Goal: Task Accomplishment & Management: Manage account settings

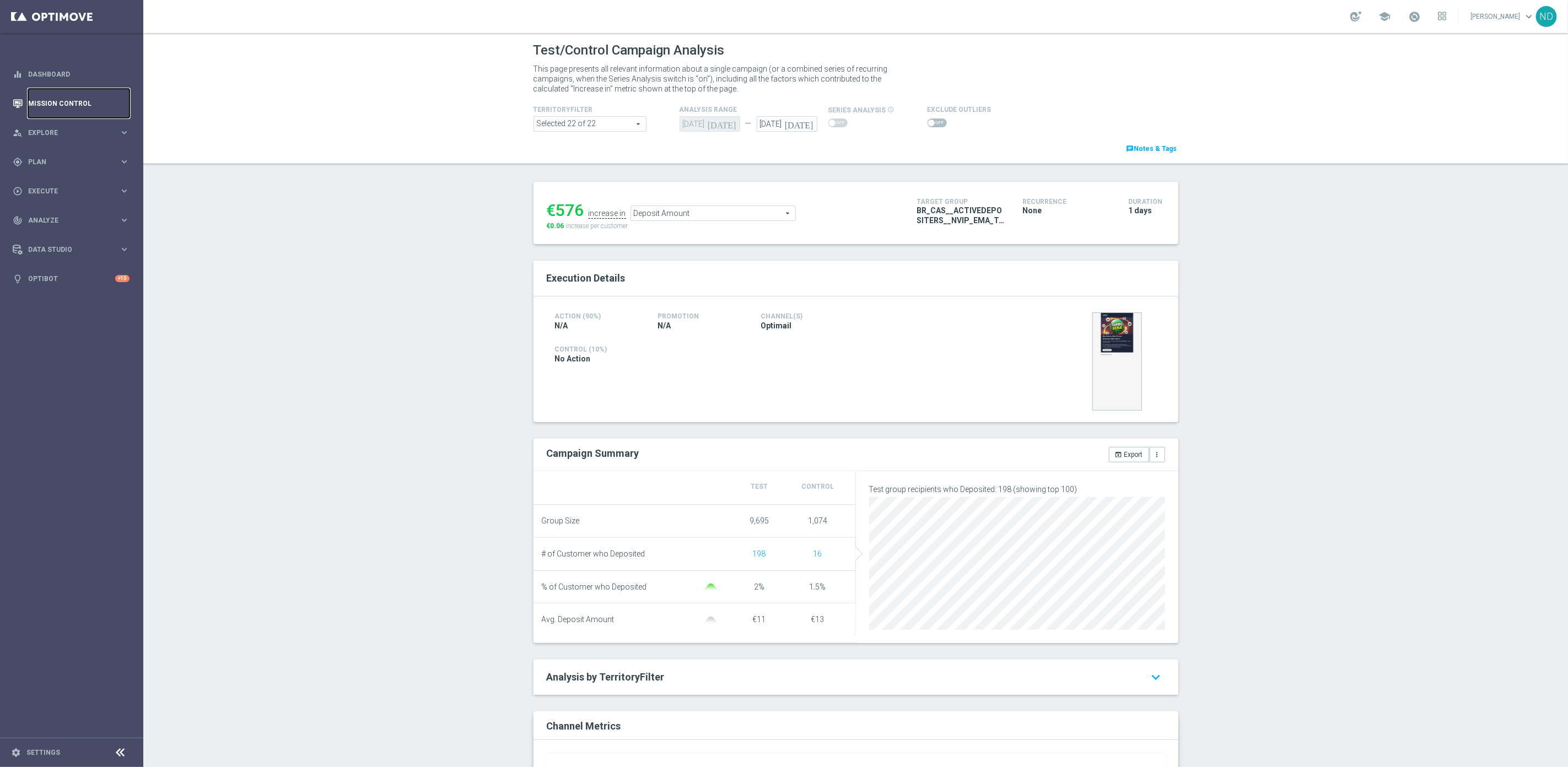
click at [58, 110] on link "Mission Control" at bounding box center [79, 103] width 102 height 29
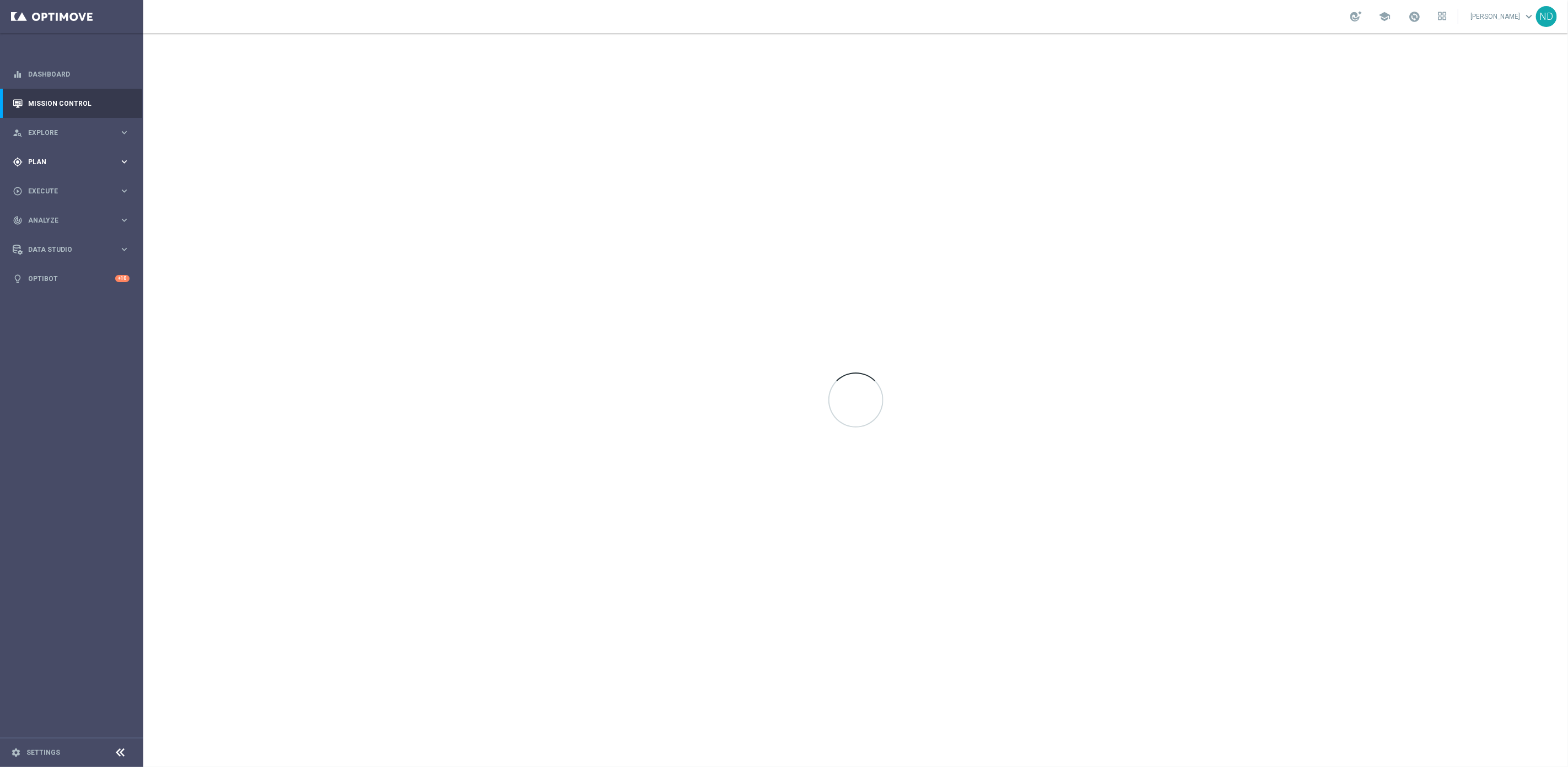
click at [37, 164] on span "Plan" at bounding box center [73, 162] width 91 height 7
click at [58, 188] on link "Target Groups" at bounding box center [71, 184] width 86 height 9
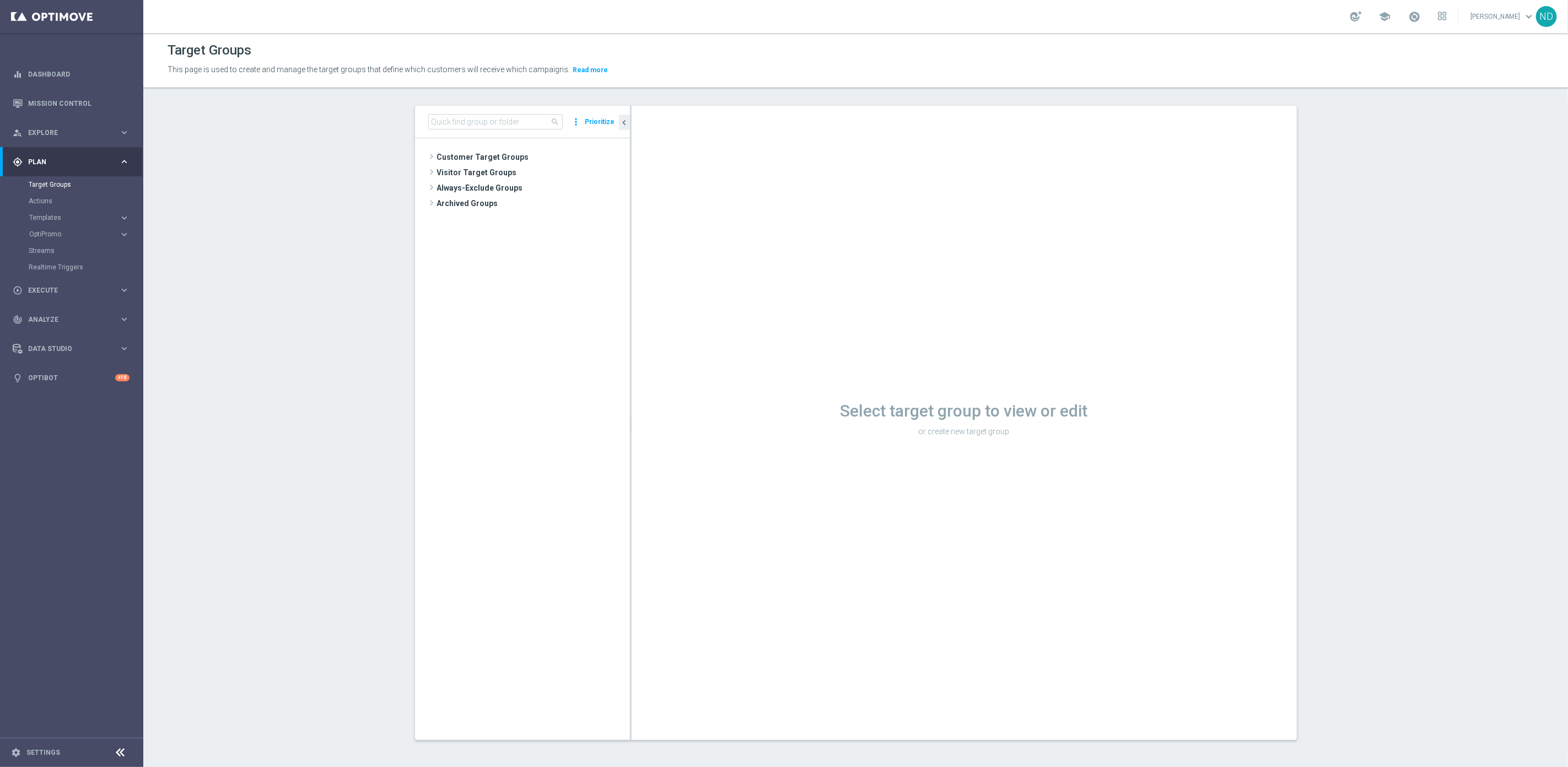
drag, startPoint x: 473, startPoint y: 110, endPoint x: 474, endPoint y: 116, distance: 6.1
click at [474, 115] on div "search more_vert Prioritize" at bounding box center [522, 122] width 215 height 32
click at [475, 117] on input at bounding box center [495, 121] width 134 height 15
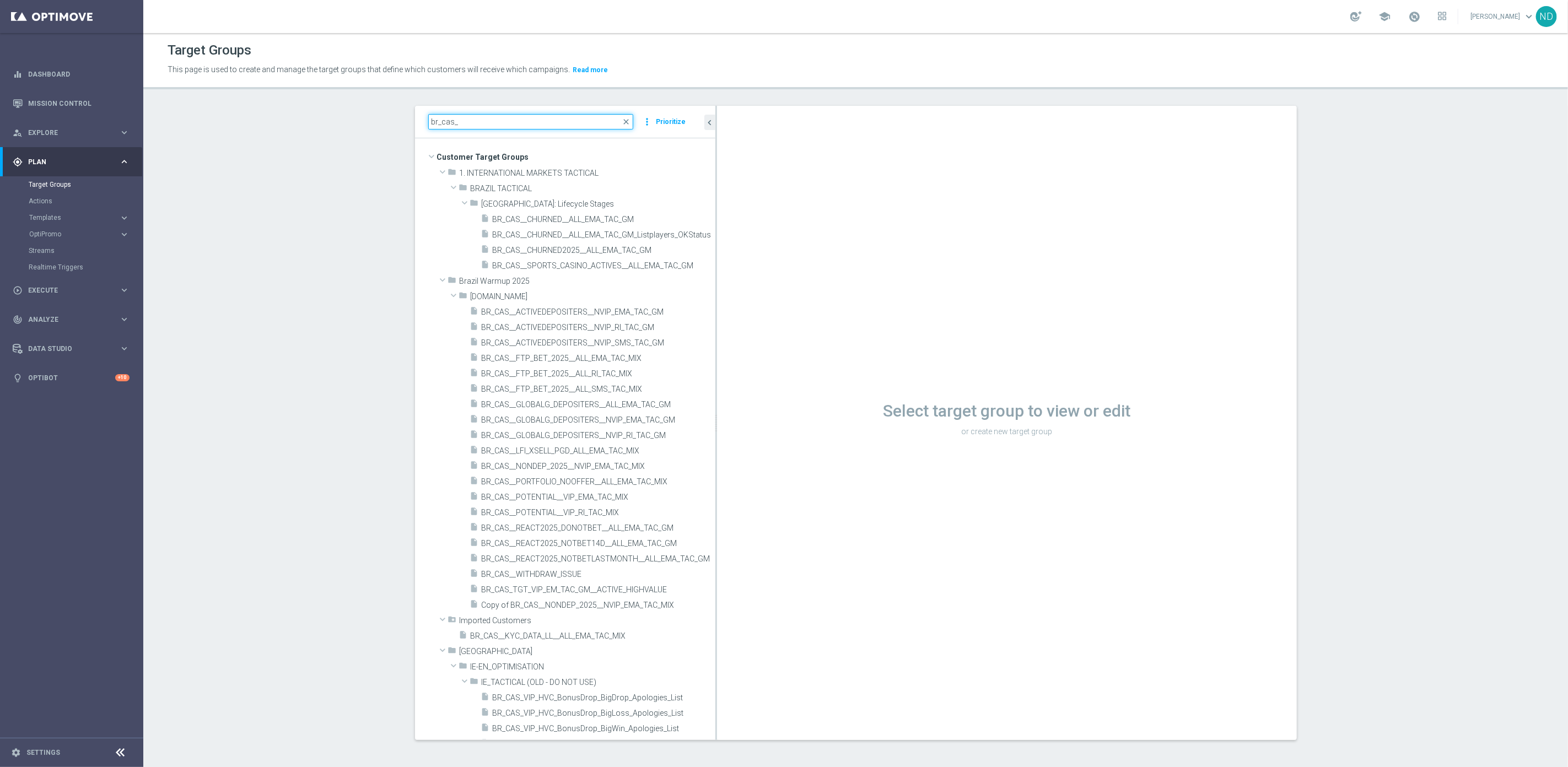
drag, startPoint x: 624, startPoint y: 621, endPoint x: 944, endPoint y: 607, distance: 320.3
click at [954, 607] on as-split "br_cas_ close more_vert Prioritize Customer Target Groups library_add create_ne…" at bounding box center [856, 423] width 882 height 634
click at [470, 119] on input "br_cas_" at bounding box center [531, 121] width 206 height 15
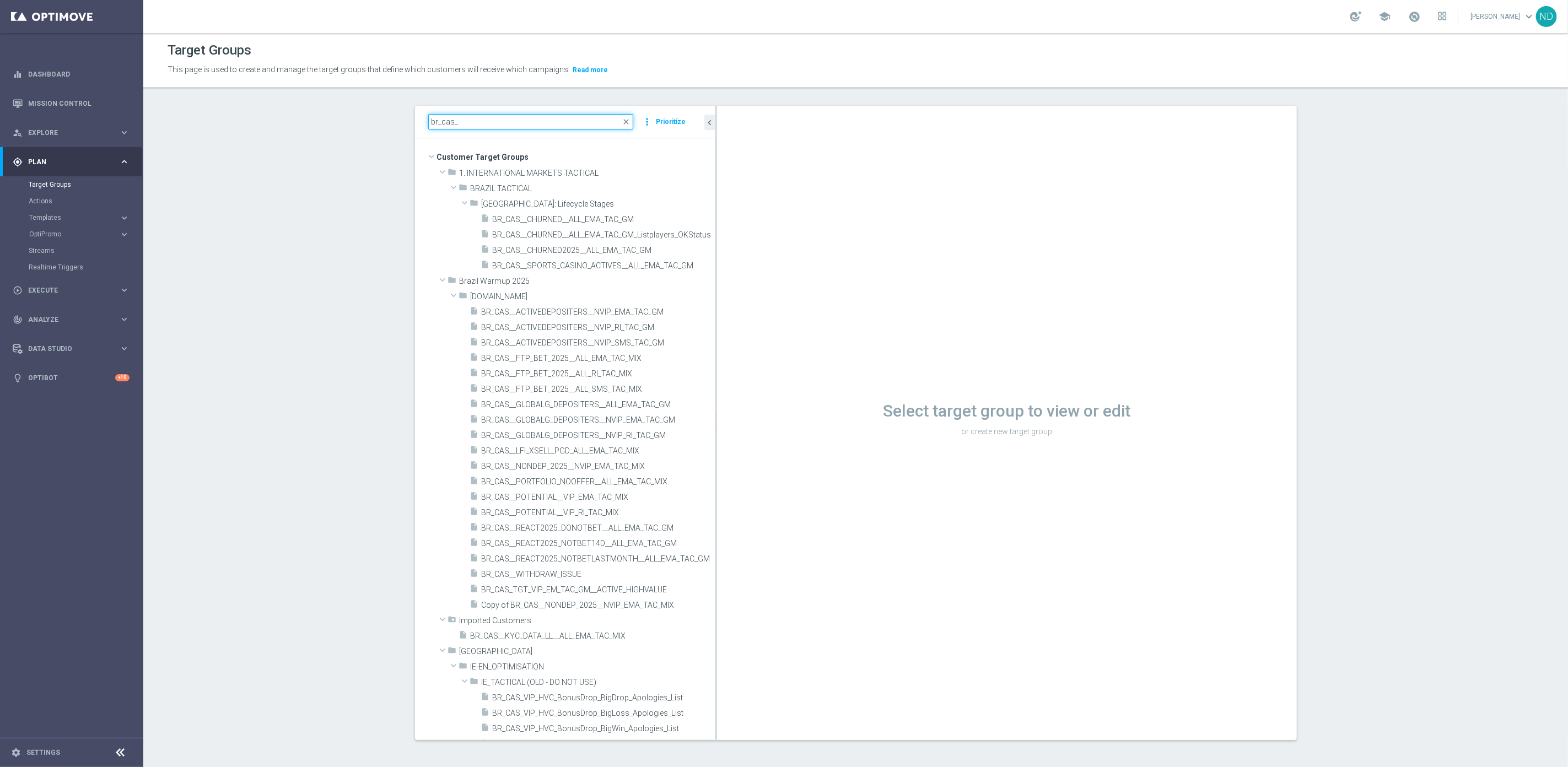
paste input "BR_LOT__LOTTOCASHBACK_XSELL_BET2025"
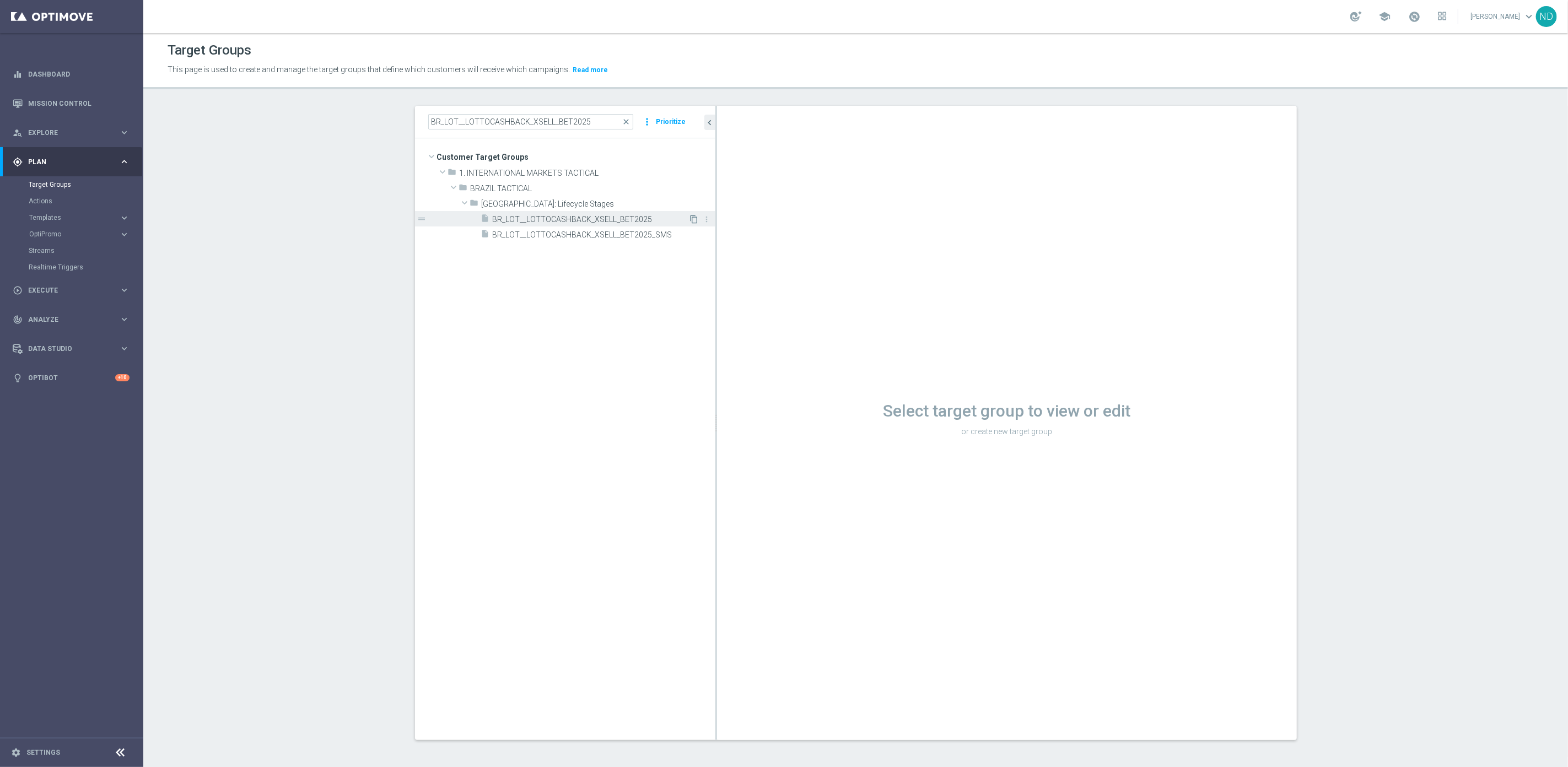
click at [690, 221] on icon "content_copy" at bounding box center [694, 219] width 9 height 9
click at [708, 261] on as-split "BR_LOT__LOTTOCASHBACK_XSELL_BET2025 close more_vert Prioritize Customer Target …" at bounding box center [856, 423] width 882 height 634
click at [690, 220] on icon "content_copy" at bounding box center [694, 219] width 9 height 9
click at [489, 121] on input "BR_LOT__LOTTOCASHBACK_XSELL_BET2025" at bounding box center [531, 121] width 206 height 15
click at [565, 118] on input "BR_LOT__LOTTOCASHBACK_XSELL_BET2025" at bounding box center [531, 121] width 206 height 15
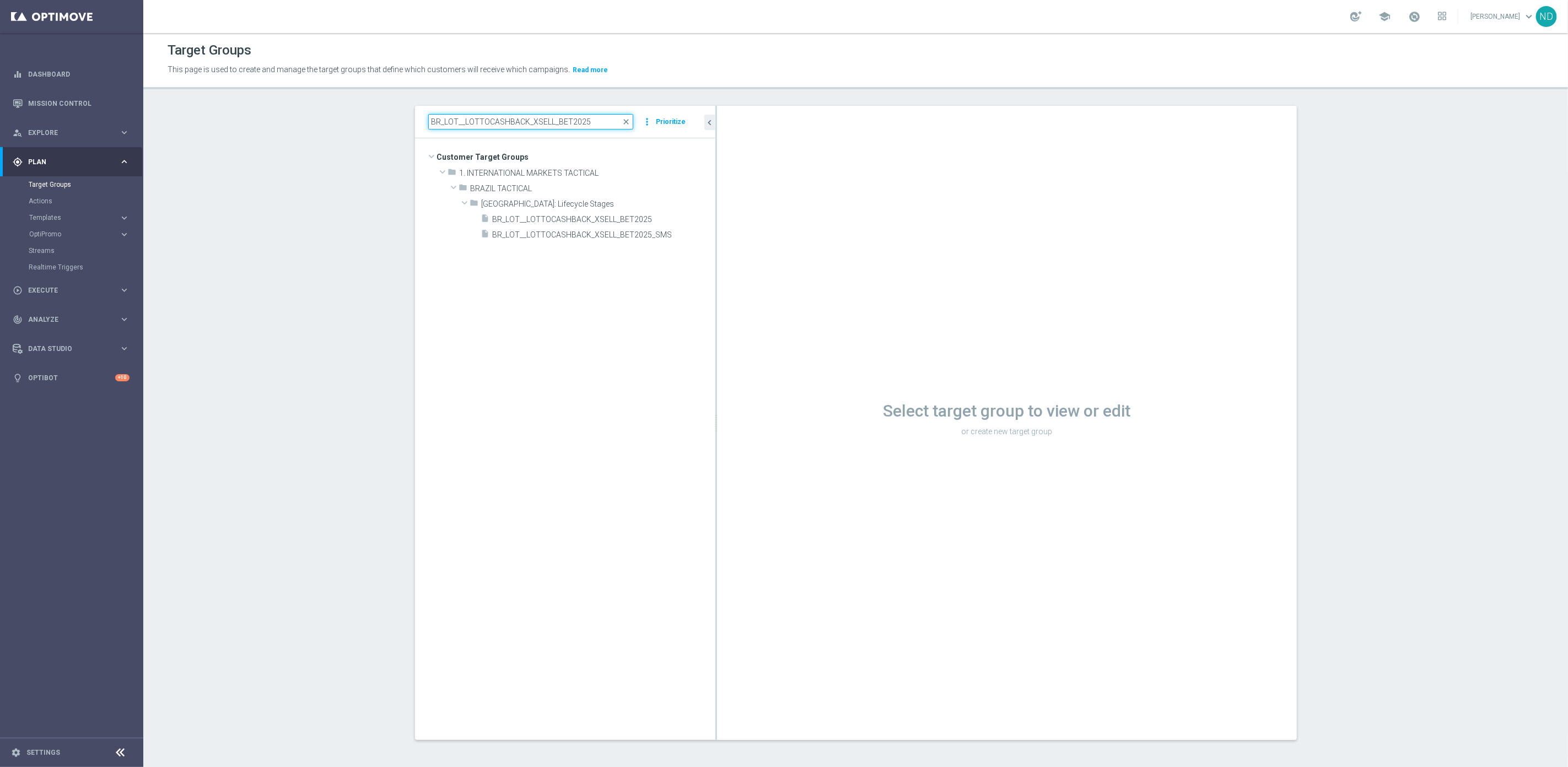
drag, startPoint x: 595, startPoint y: 118, endPoint x: 453, endPoint y: 121, distance: 142.0
click at [453, 121] on input "BR_LOT__LOTTOCASHBACK_XSELL_BET2025" at bounding box center [531, 121] width 206 height 15
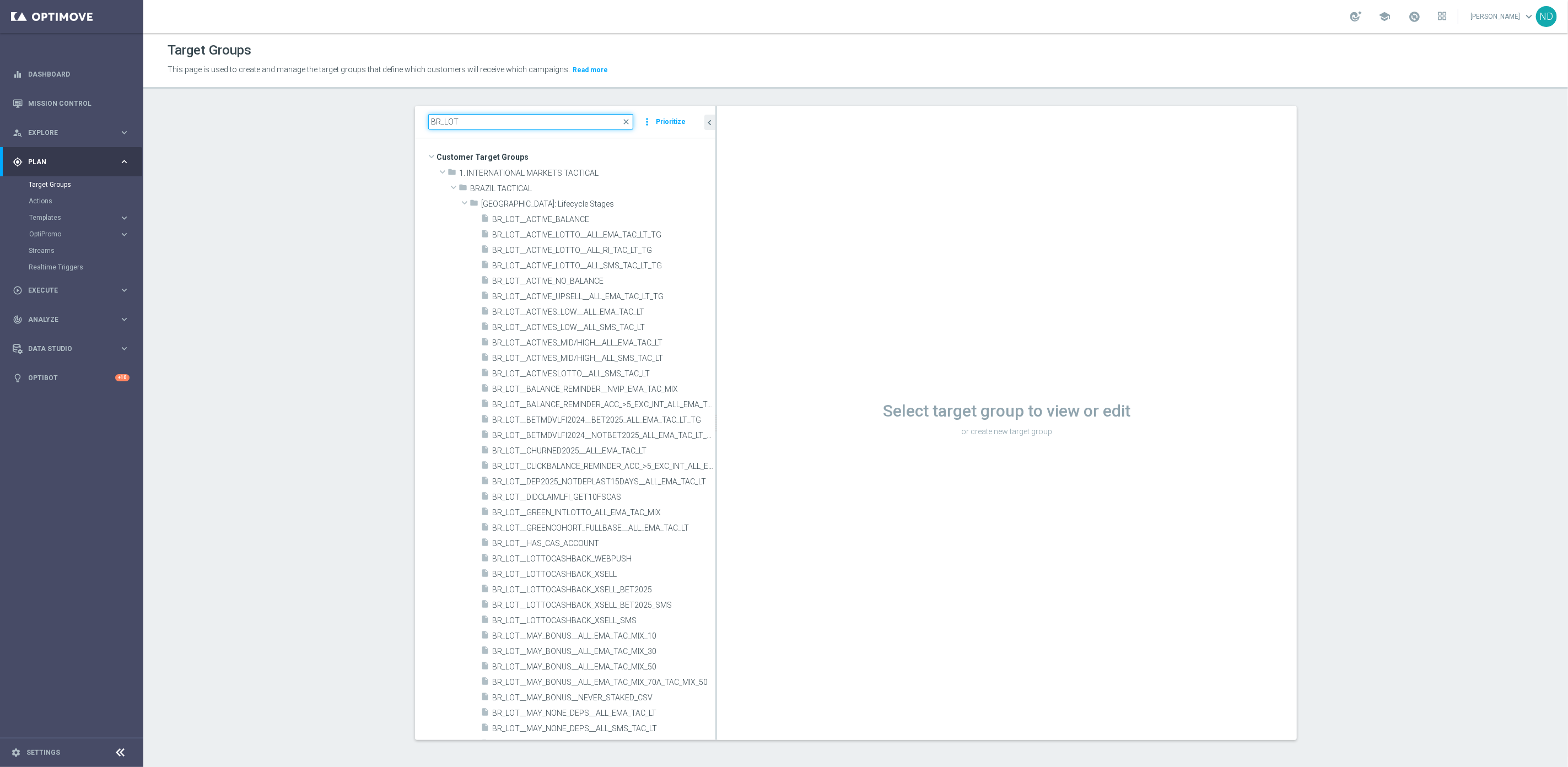
type input "BR_LOT"
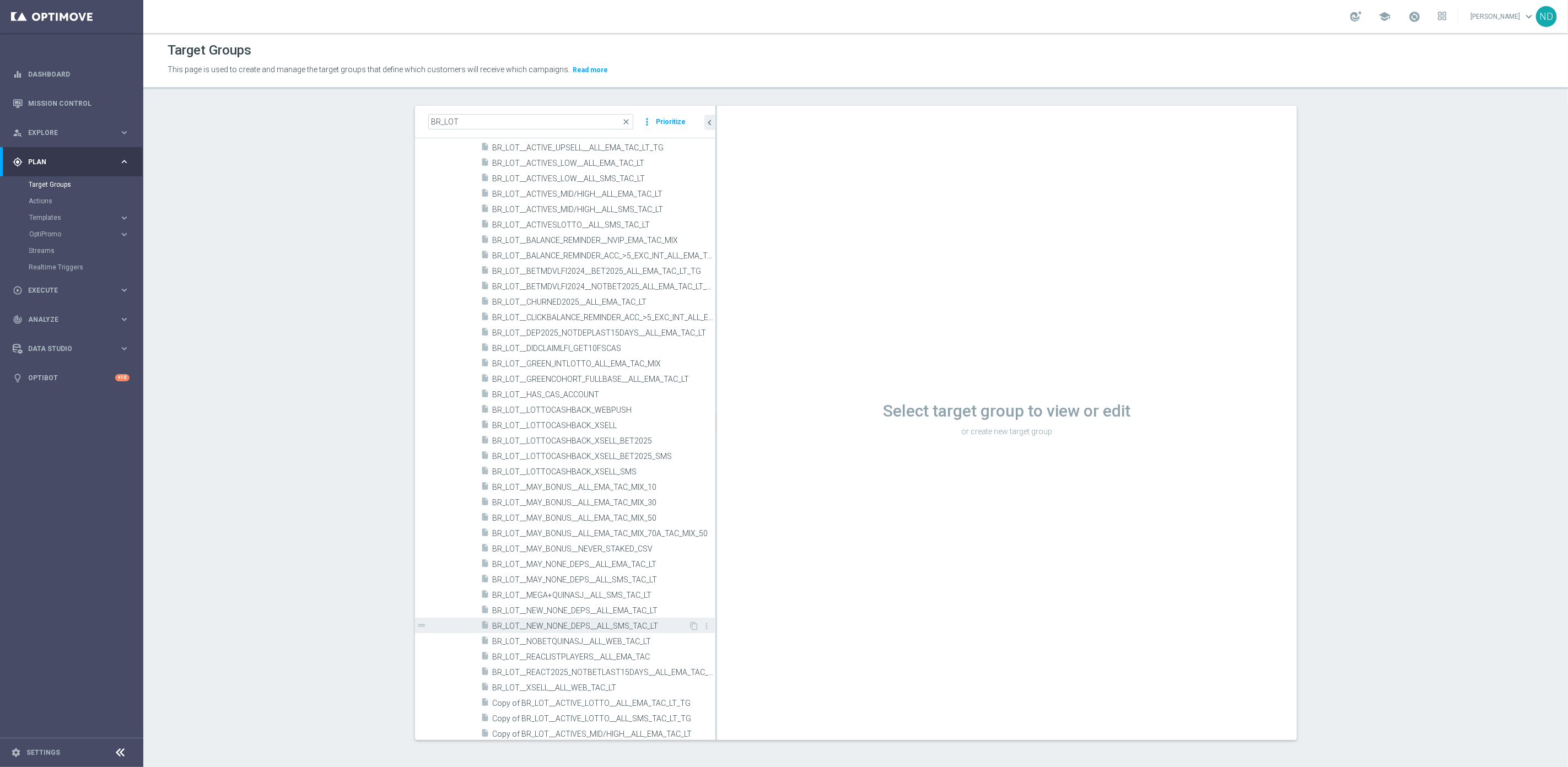
scroll to position [118, 0]
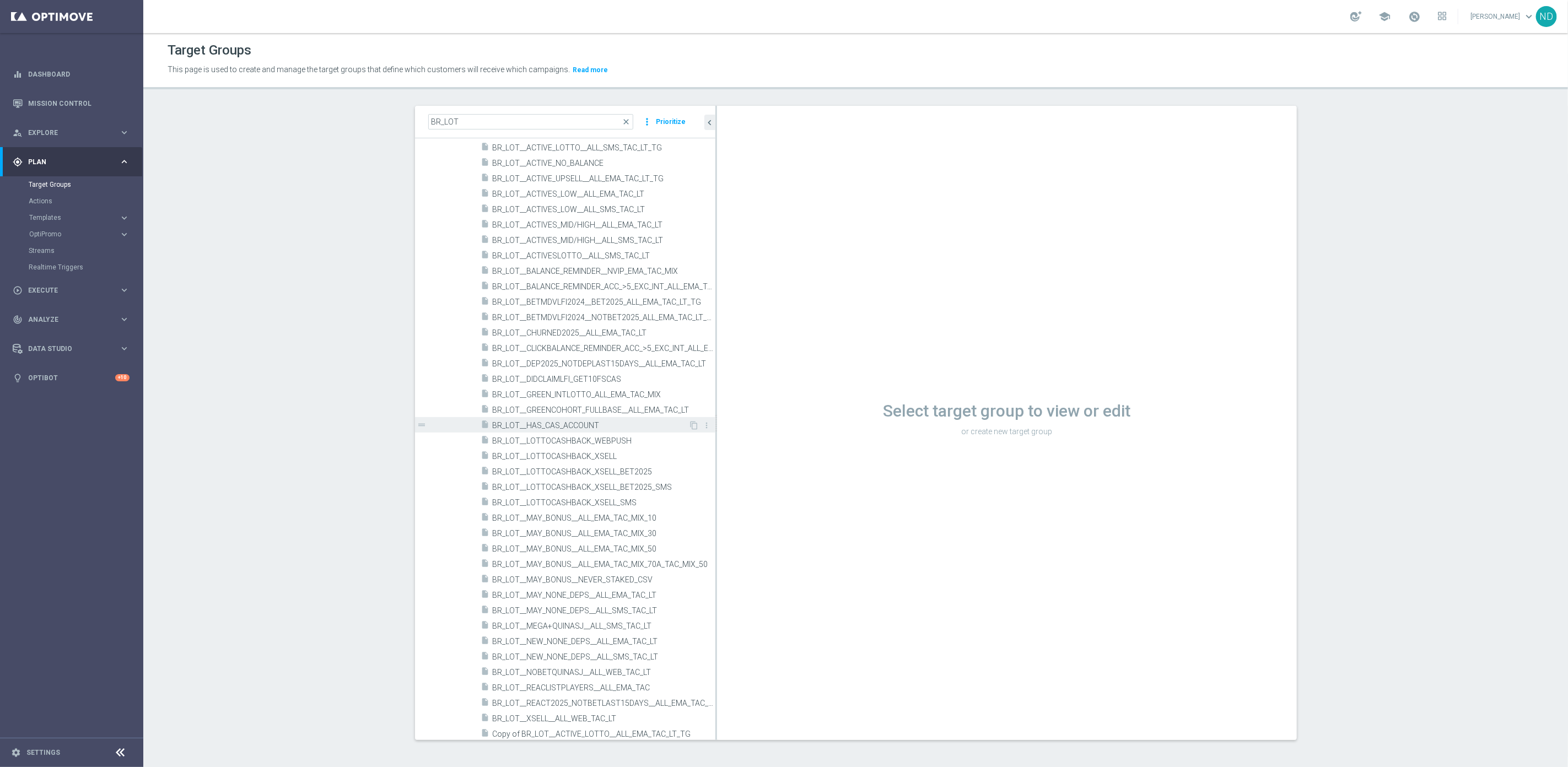
click at [586, 425] on span "BR_LOT__HAS_CAS_ACCOUNT" at bounding box center [590, 425] width 196 height 9
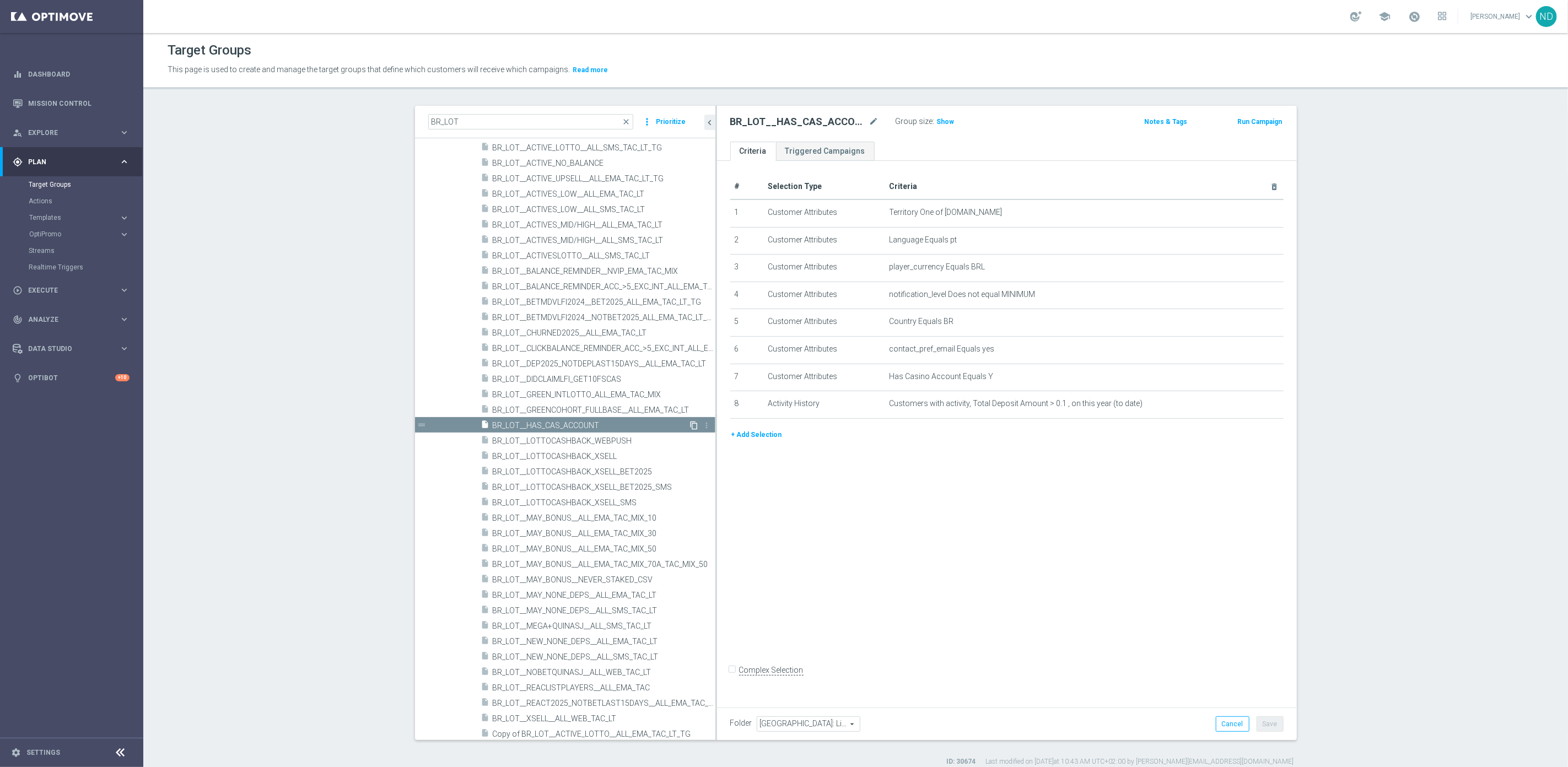
click at [690, 425] on icon "content_copy" at bounding box center [694, 425] width 9 height 9
click at [703, 425] on icon "more_vert" at bounding box center [707, 425] width 9 height 9
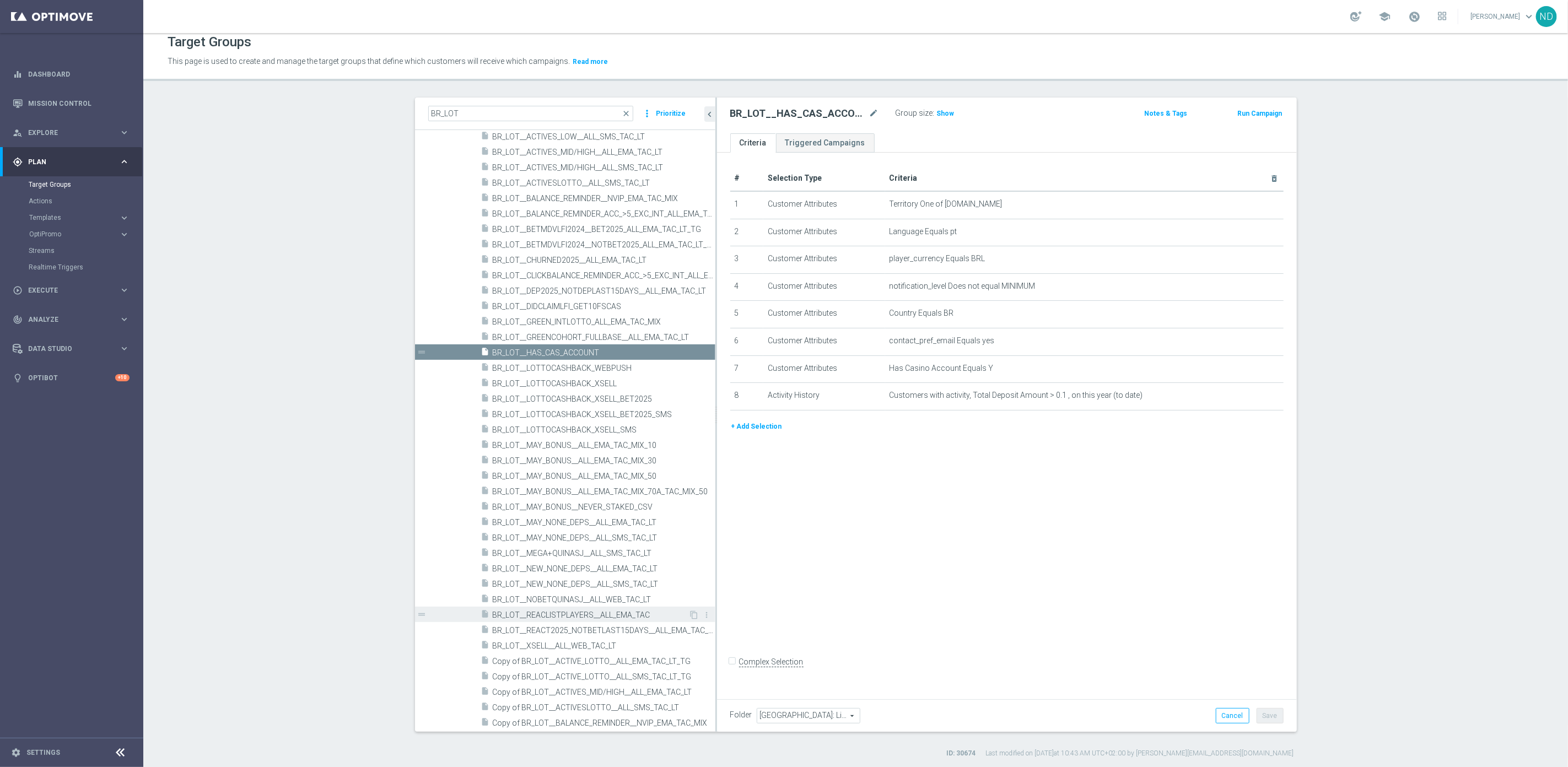
scroll to position [11, 0]
click at [554, 663] on div "insert_drive_file Copy of BR_LOT__ACTIVE_LOTTO__ALL_EMA_TAC_LT_TG" at bounding box center [586, 658] width 209 height 15
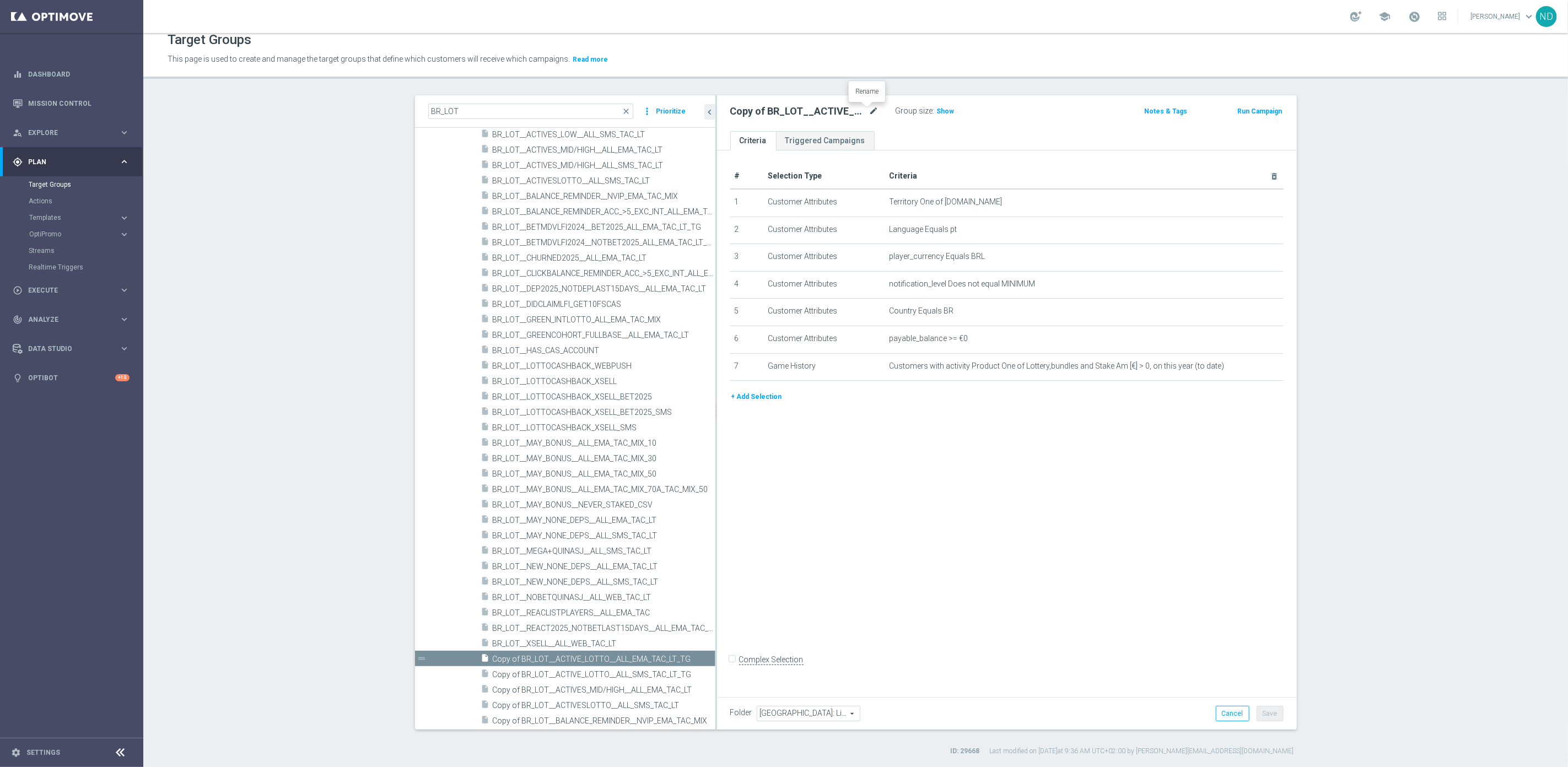
click at [869, 108] on icon "mode_edit" at bounding box center [874, 111] width 10 height 13
click at [809, 110] on input "Copy of BR_LOT__ACTIVE_LOTTO__ALL_EMA_TAC_LT_TG" at bounding box center [804, 112] width 149 height 15
click at [766, 109] on input "Copy of BR_LOT__ACTIVE_LOTTO__ALL_EMA_TAC_LT_TG" at bounding box center [804, 112] width 149 height 15
drag, startPoint x: 735, startPoint y: 118, endPoint x: 773, endPoint y: 108, distance: 39.3
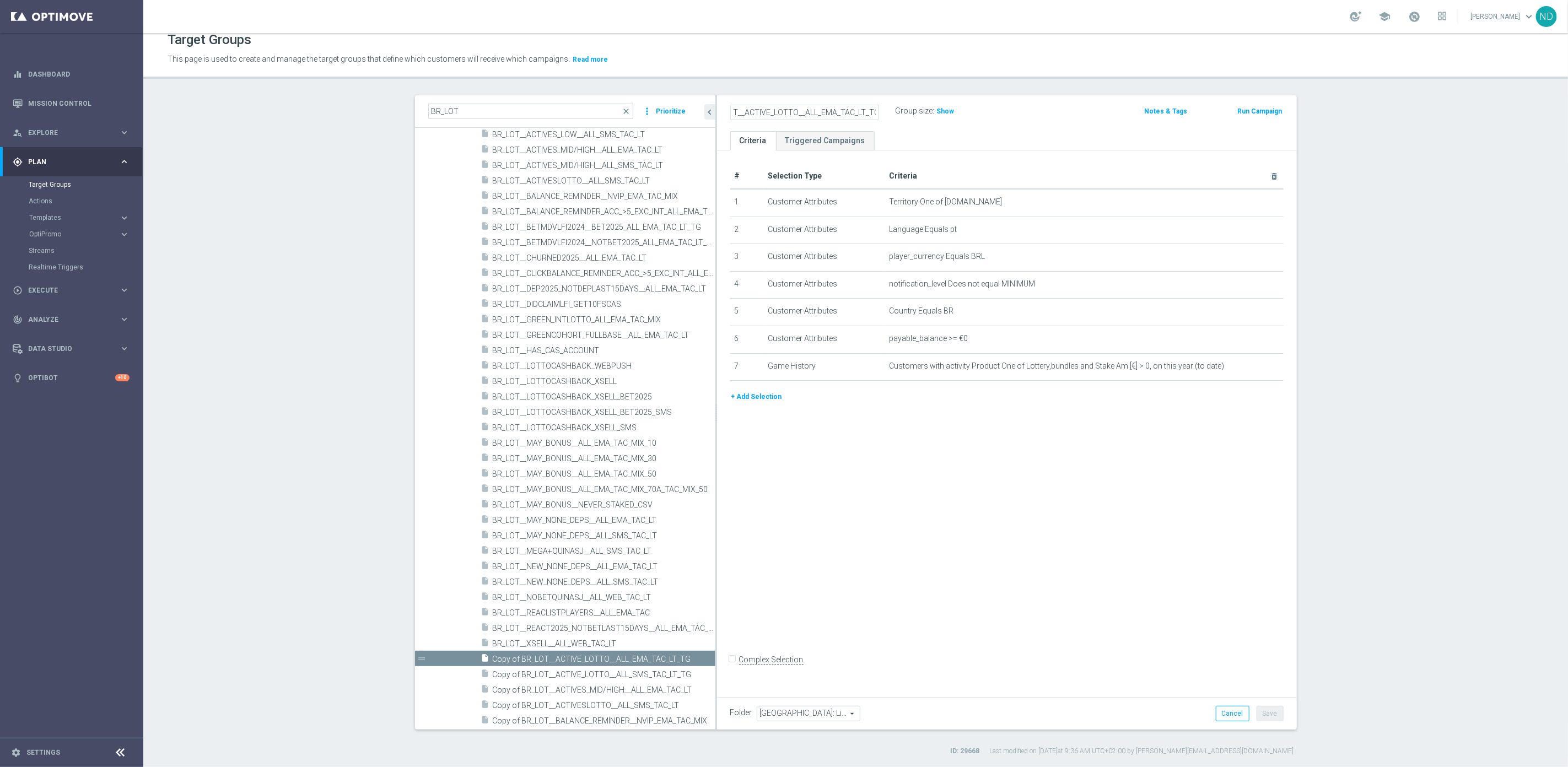
click at [734, 118] on input "Copy of BR_LOT__ACTIVE_LOTTO__ALL_EMA_TAC_LT_TG" at bounding box center [804, 112] width 149 height 15
drag, startPoint x: 788, startPoint y: 111, endPoint x: 723, endPoint y: 115, distance: 65.1
click at [741, 115] on input "Copy of BR_LOT__ACTIVE_LOTTO__ALL_EMA_TAC_LT_TG" at bounding box center [804, 112] width 149 height 15
click at [730, 116] on input "Copy of BR_LOT__ACTIVE_LOTTO__ALL_EMA_TAC_LT_TG" at bounding box center [804, 112] width 149 height 15
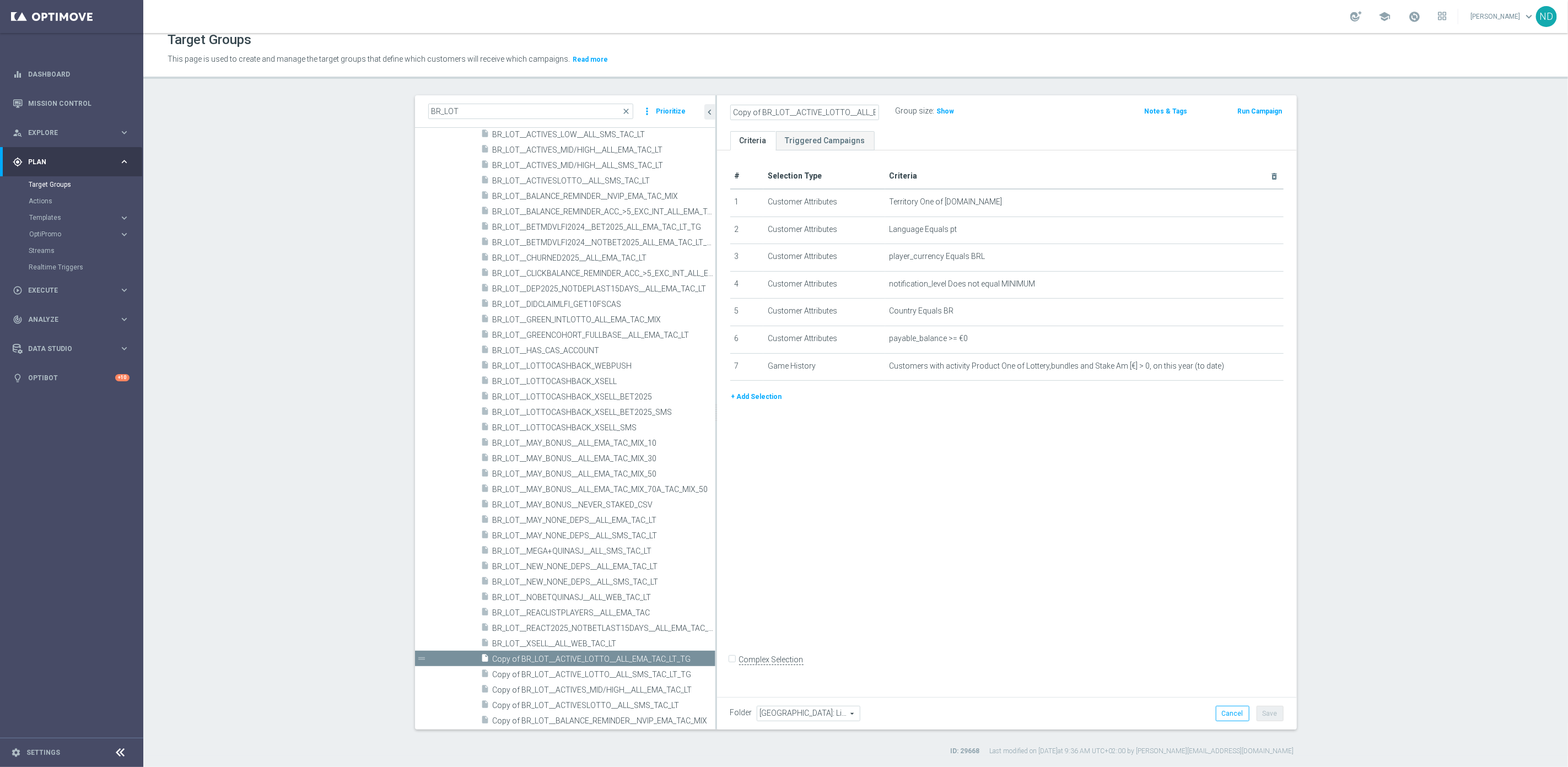
drag, startPoint x: 751, startPoint y: 111, endPoint x: 683, endPoint y: 109, distance: 68.0
click at [676, 108] on as-split "BR_LOT close more_vert Prioritize Customer Target Groups library_add create_new…" at bounding box center [856, 412] width 882 height 634
drag, startPoint x: 766, startPoint y: 105, endPoint x: 758, endPoint y: 109, distance: 8.9
click at [766, 105] on input "Copy of BR_LOT__ACTIVE_LOTTO__ALL_EMA_TAC_LT_TG" at bounding box center [804, 112] width 149 height 15
drag, startPoint x: 755, startPoint y: 108, endPoint x: 682, endPoint y: 110, distance: 73.0
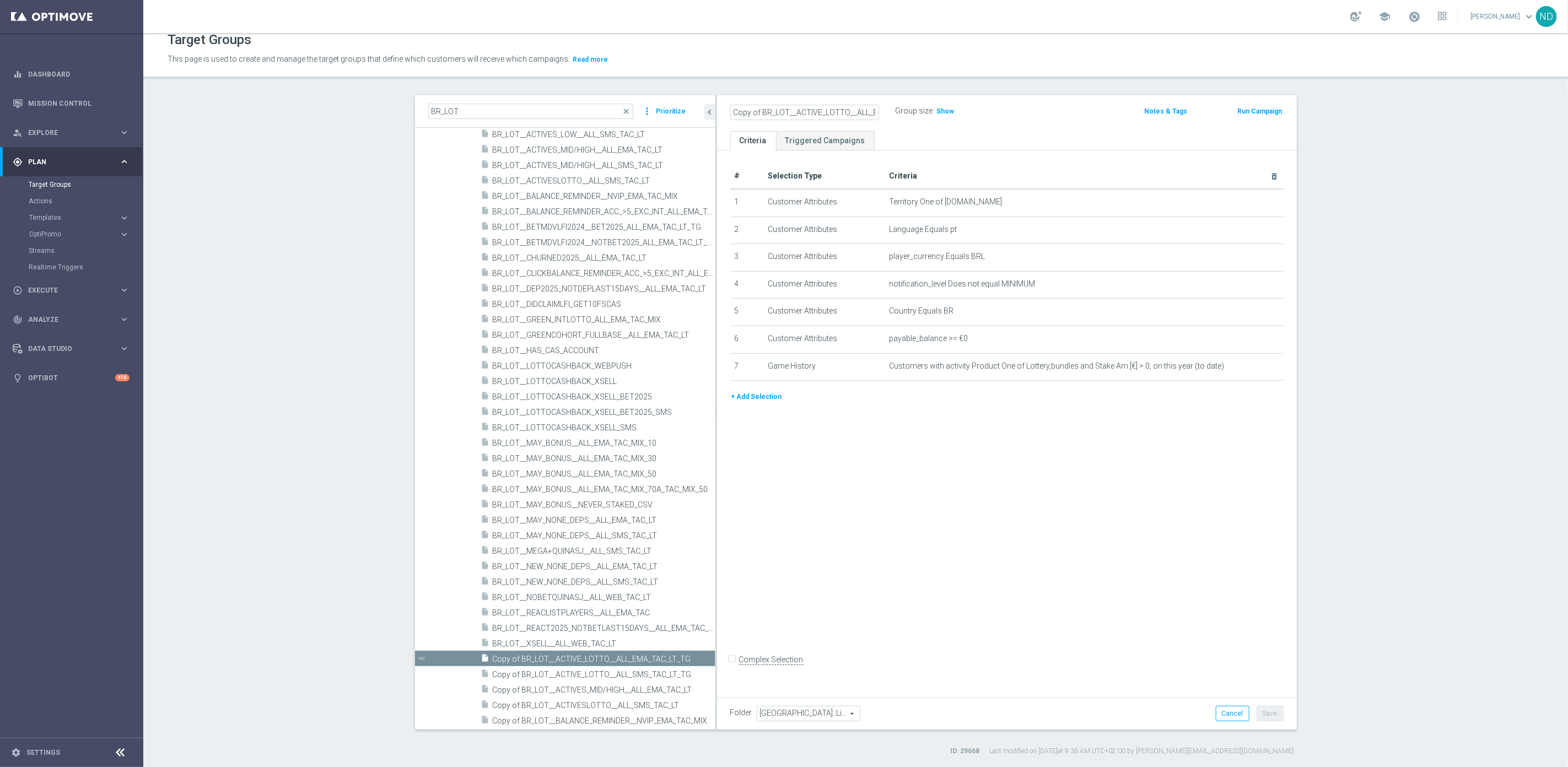
click at [682, 110] on as-split "BR_LOT close more_vert Prioritize Customer Target Groups library_add create_new…" at bounding box center [856, 412] width 882 height 634
click at [780, 108] on input "BR_LOT__ACTIVE_LOTTO__ALL_EMA_TAC_LT_TG" at bounding box center [804, 112] width 149 height 15
drag, startPoint x: 761, startPoint y: 110, endPoint x: 947, endPoint y: 113, distance: 186.0
click at [947, 113] on div "BR_LOT__ACTIVE_LOTTO__ALL_EMA_TAC_LT_TG Group size : Show" at bounding box center [912, 111] width 380 height 17
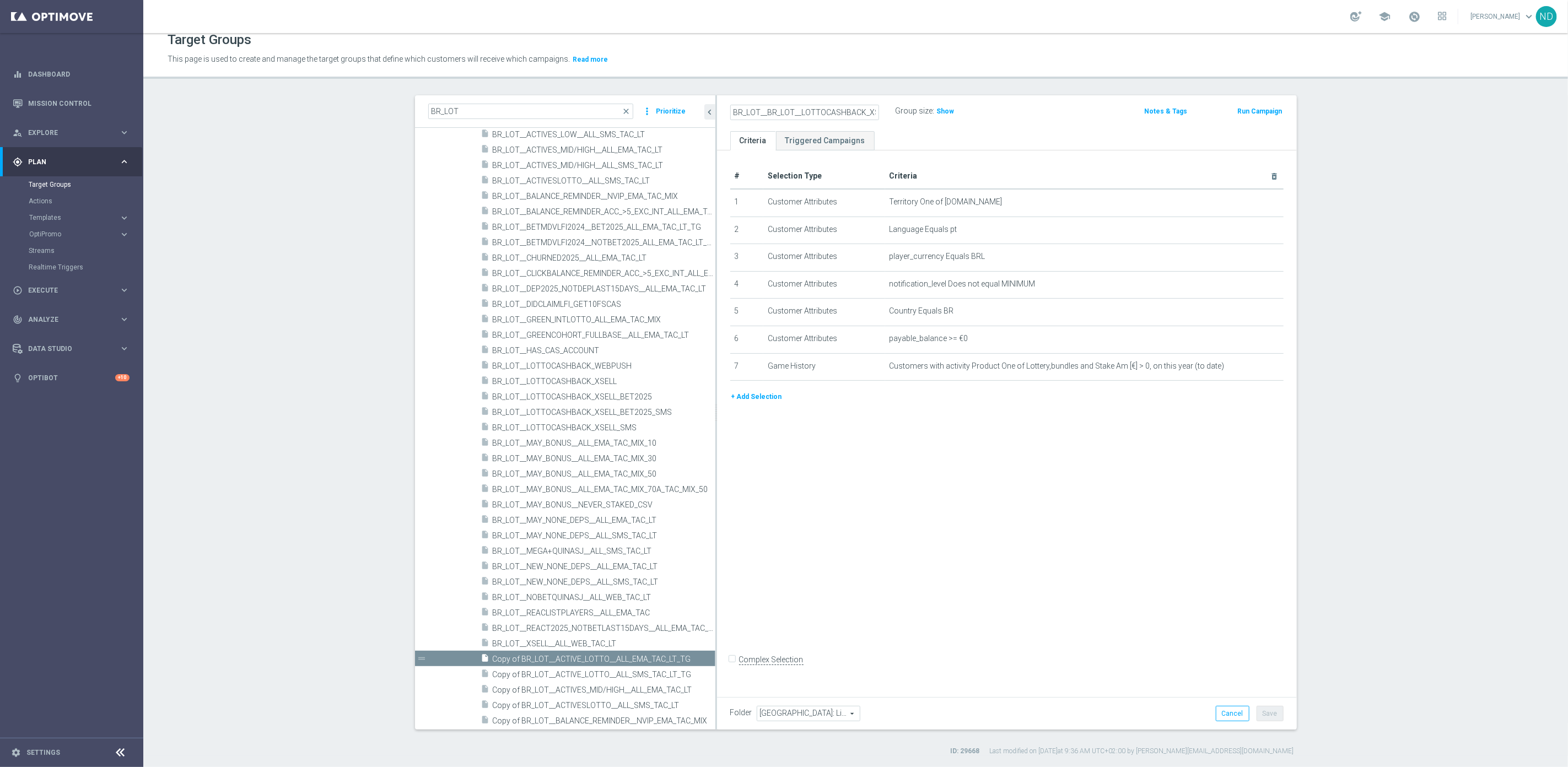
scroll to position [0, 46]
drag, startPoint x: 757, startPoint y: 105, endPoint x: 751, endPoint y: 110, distance: 7.8
click at [757, 105] on input "BR_LOT__BR_LOT__LOTTOCASHBACK_XSELL_BET2025" at bounding box center [804, 112] width 149 height 15
drag, startPoint x: 746, startPoint y: 112, endPoint x: 760, endPoint y: 111, distance: 14.0
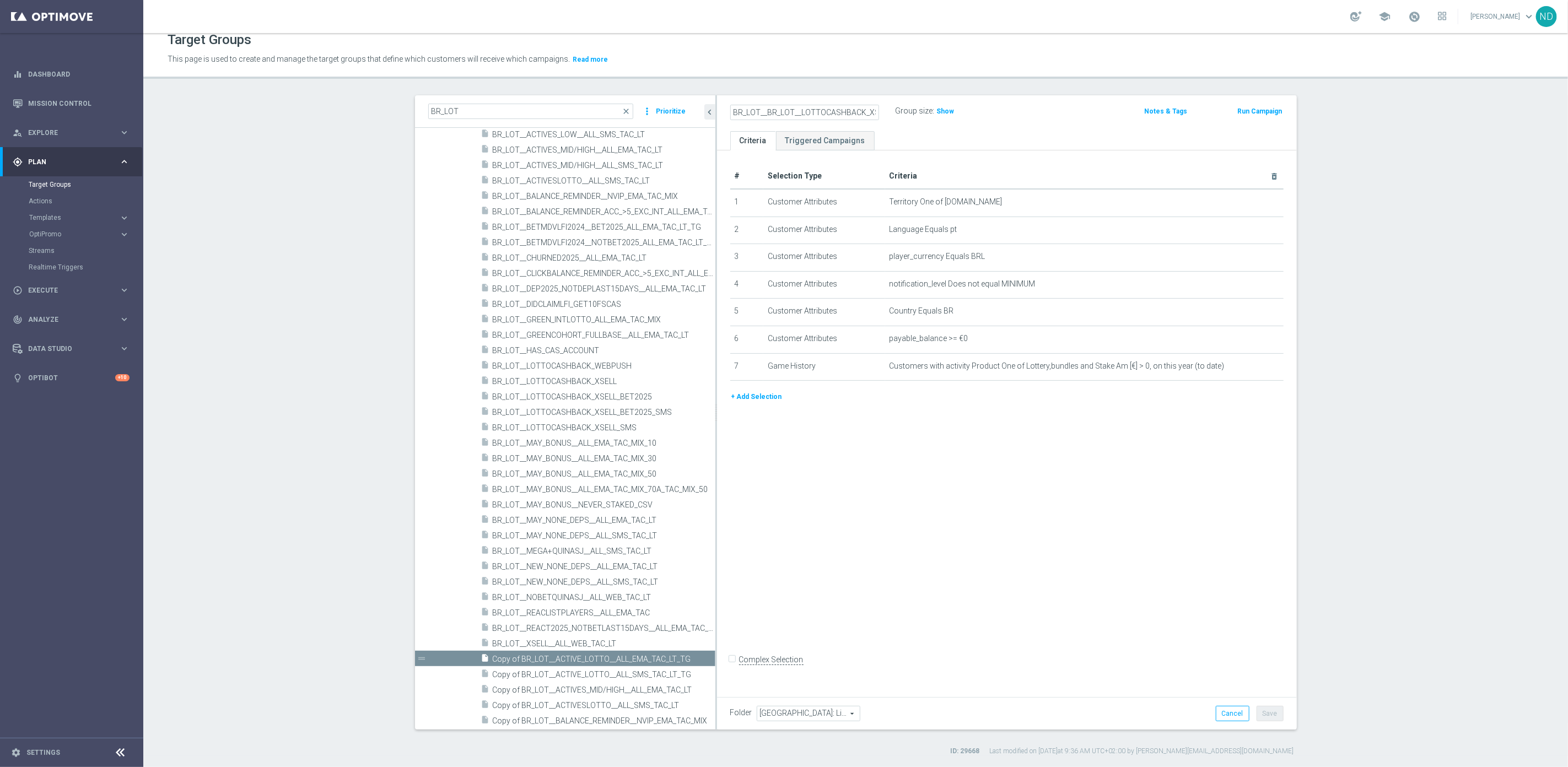
click at [760, 111] on input "BR_LOT__BR_LOT__LOTTOCASHBACK_XSELL_BET2025" at bounding box center [804, 112] width 149 height 15
click at [825, 109] on input "BR_LOT__LOTTOCASHBACK_XSELL_BET2025" at bounding box center [804, 112] width 149 height 15
drag, startPoint x: 853, startPoint y: 110, endPoint x: 950, endPoint y: 113, distance: 97.0
click at [955, 110] on div "BR_LOT__LOTTOCASHBACK_XSELL_BET2025 Group size : Show" at bounding box center [912, 111] width 380 height 17
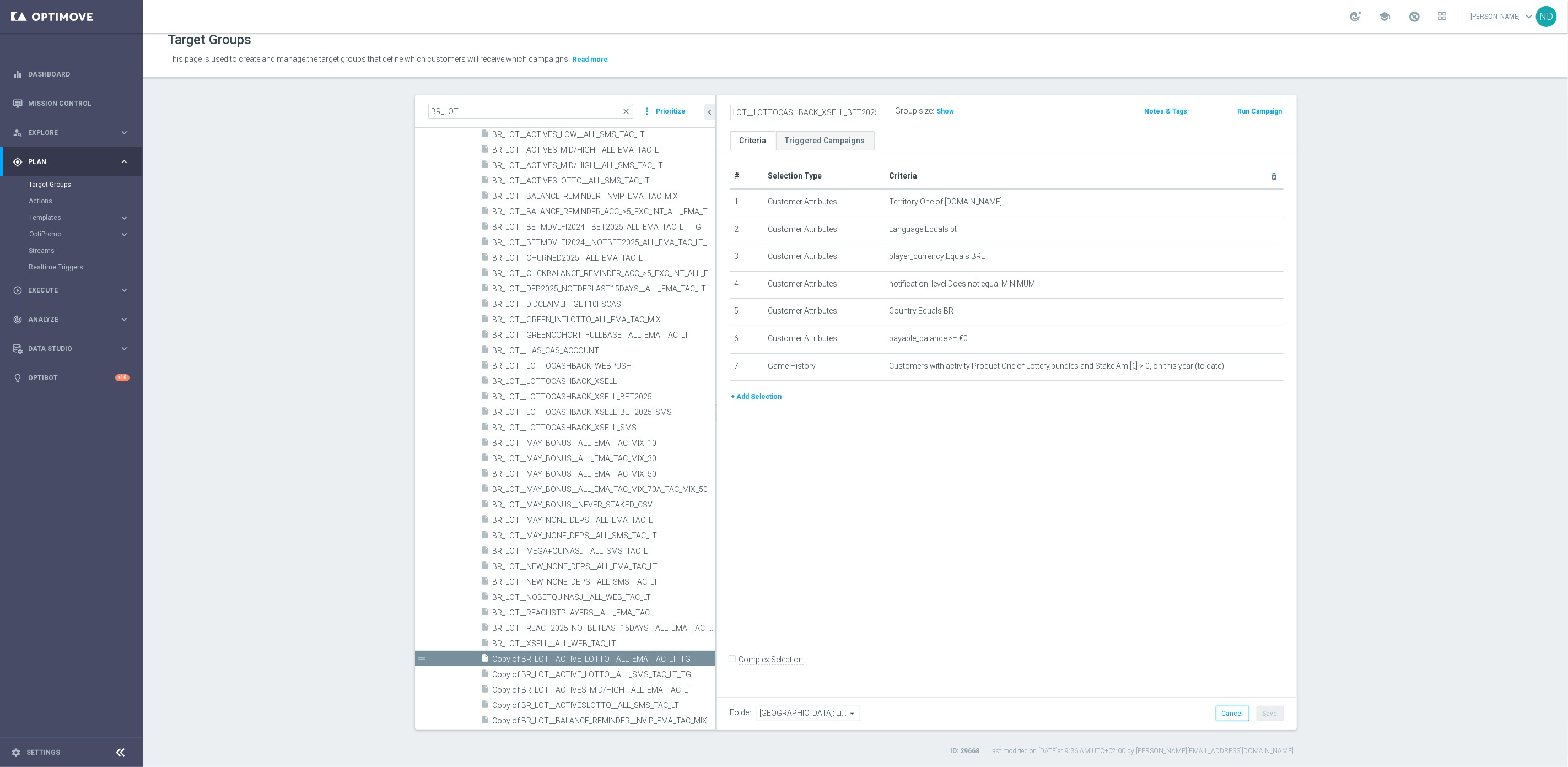
click at [871, 110] on input "BR_LOT__LOTTOCASHBACK_XSELL_BET2025" at bounding box center [804, 112] width 149 height 15
click at [803, 109] on input "BR_LOT__LOTTOCASHBACK_XSELL_BET2025_HAS_CASINO_ACCOUNT" at bounding box center [804, 112] width 149 height 15
drag, startPoint x: 768, startPoint y: 111, endPoint x: 828, endPoint y: 112, distance: 60.0
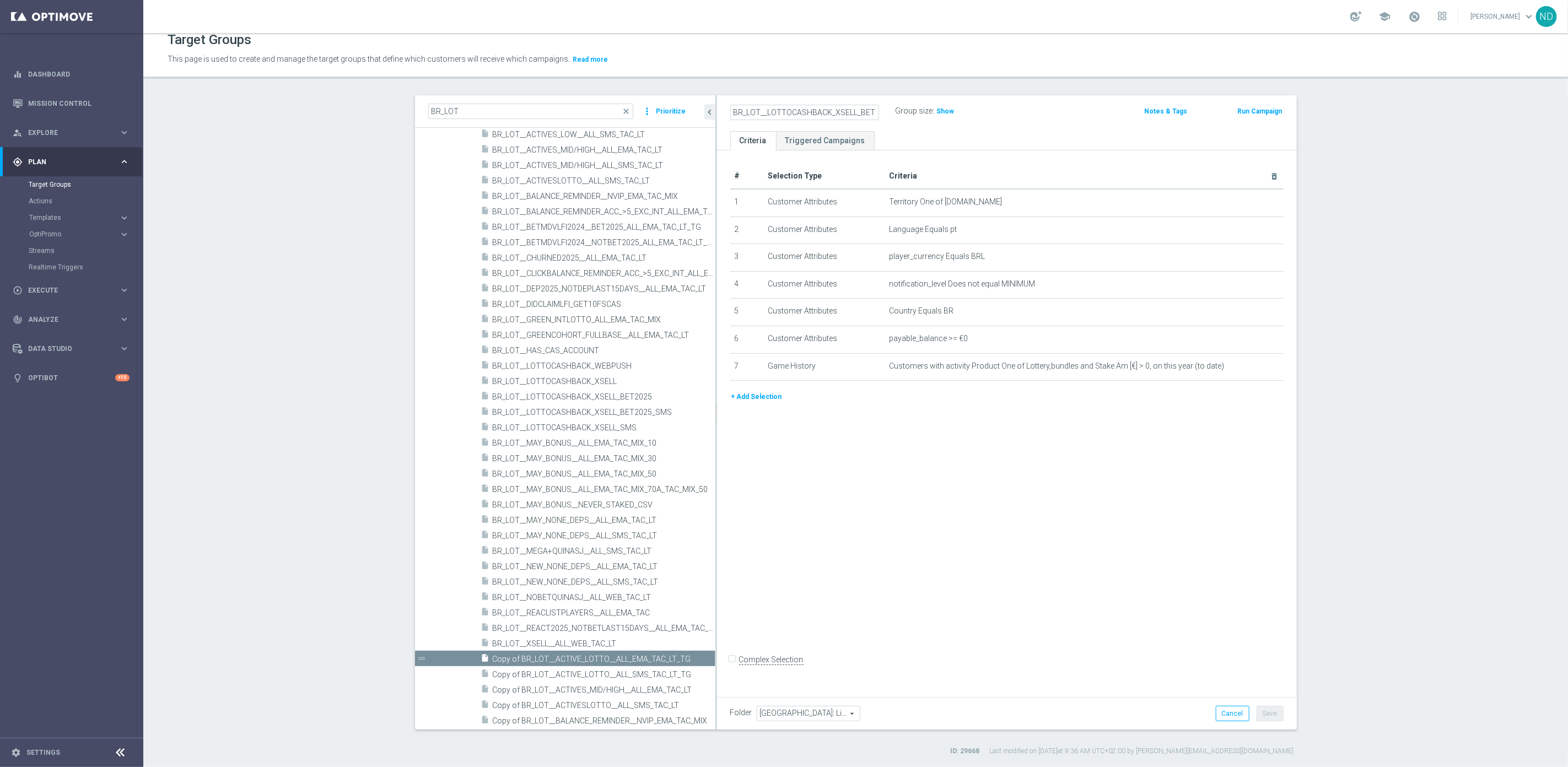
click at [828, 112] on input "BR_LOT__LOTTOCASHBACK_XSELL_BET2025_HAS_CASINO_ACCOUNT" at bounding box center [804, 112] width 149 height 15
type input "BR_LOT__LOTTOCASHBACK_XSELL_HAS_CASINO_ACCOUNT"
click at [889, 137] on ul "Criteria Triggered Campaigns" at bounding box center [1007, 141] width 580 height 19
click at [1261, 366] on icon "delete_forever" at bounding box center [1265, 366] width 9 height 9
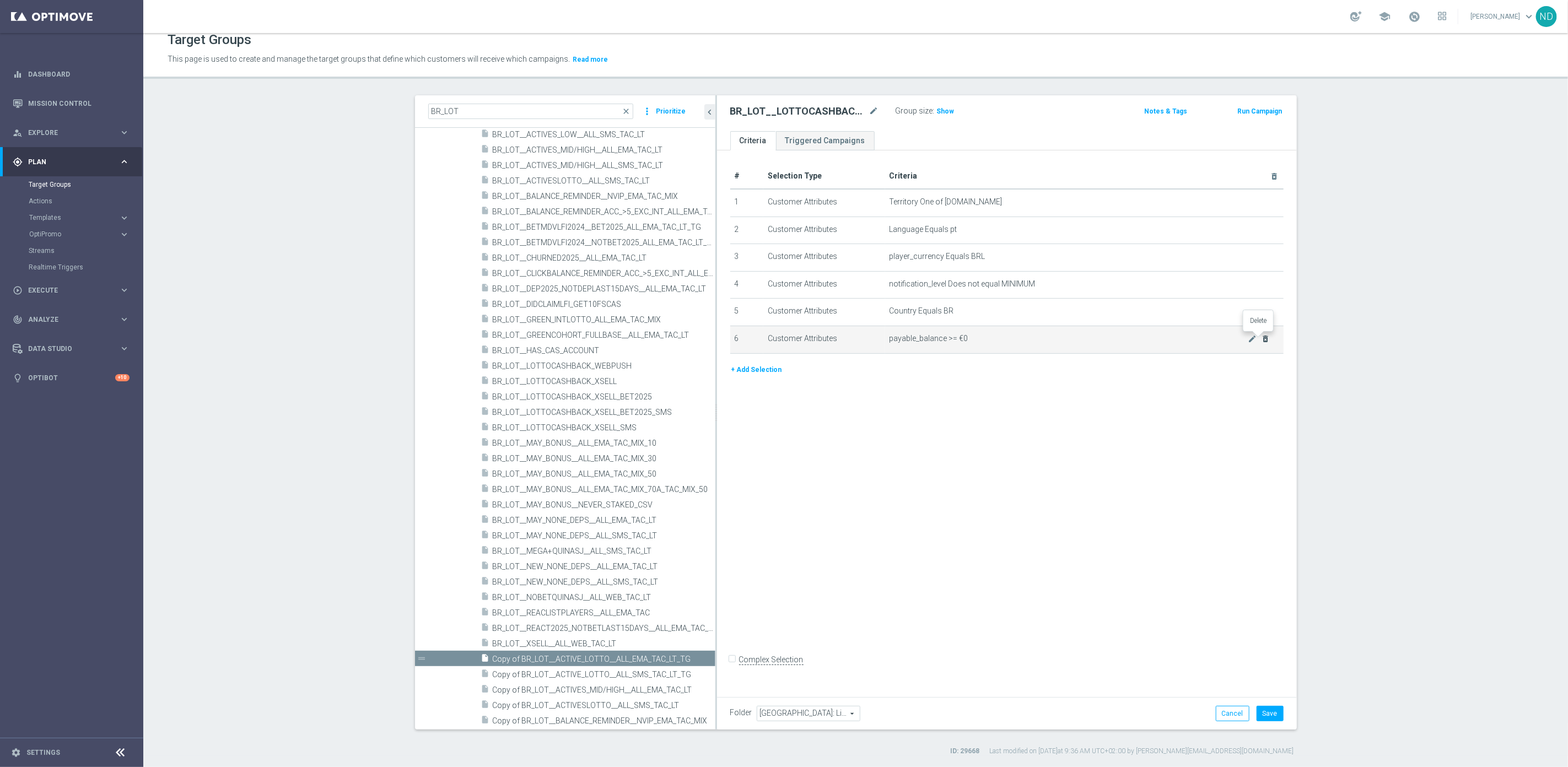
click at [1261, 342] on icon "delete_forever" at bounding box center [1265, 339] width 9 height 9
click at [1261, 314] on icon "delete_forever" at bounding box center [1265, 311] width 9 height 9
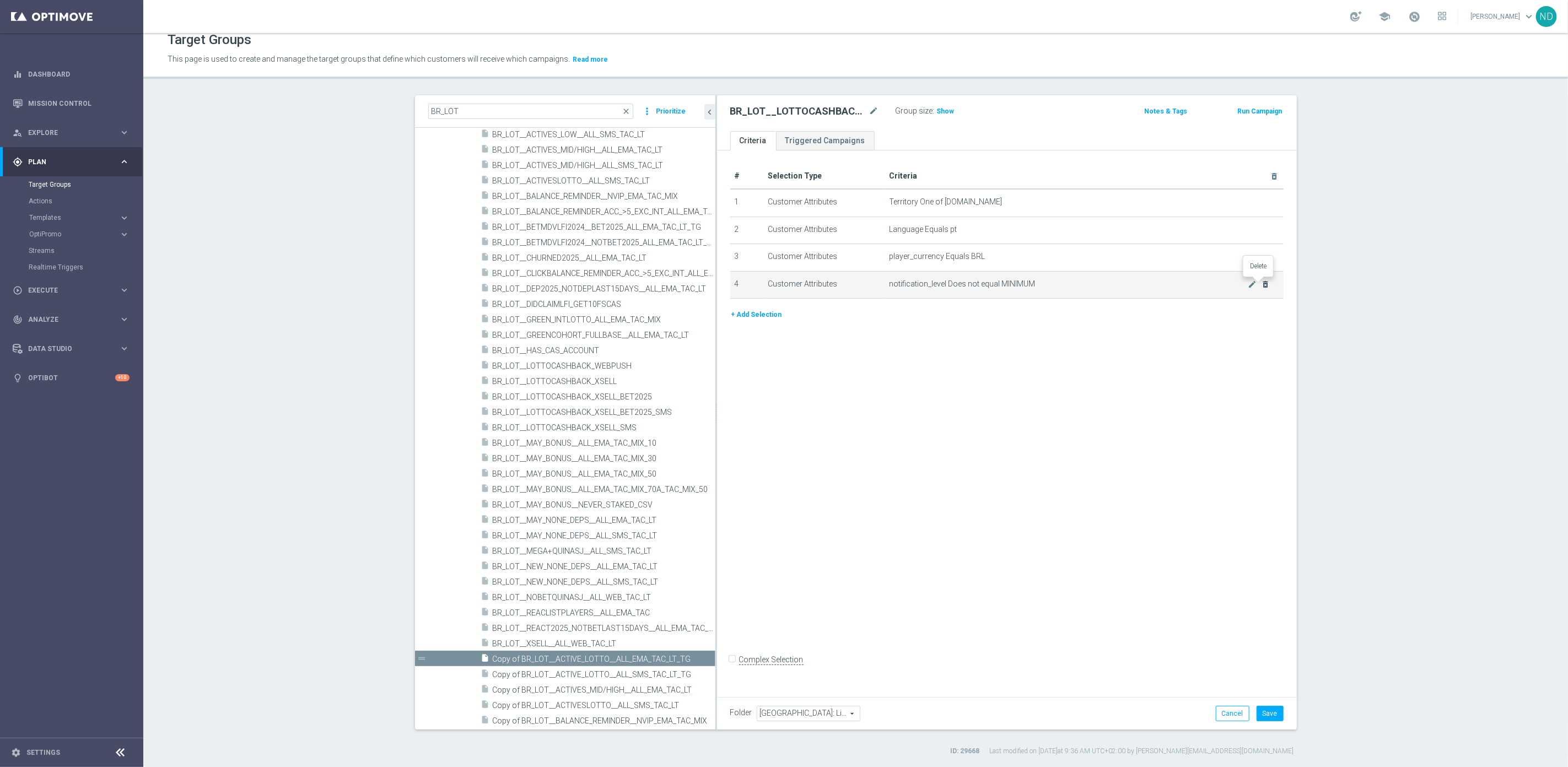
click at [1261, 282] on icon "delete_forever" at bounding box center [1265, 284] width 9 height 9
click at [1261, 255] on icon "delete_forever" at bounding box center [1265, 257] width 9 height 9
click at [1261, 229] on icon "delete_forever" at bounding box center [1265, 229] width 9 height 9
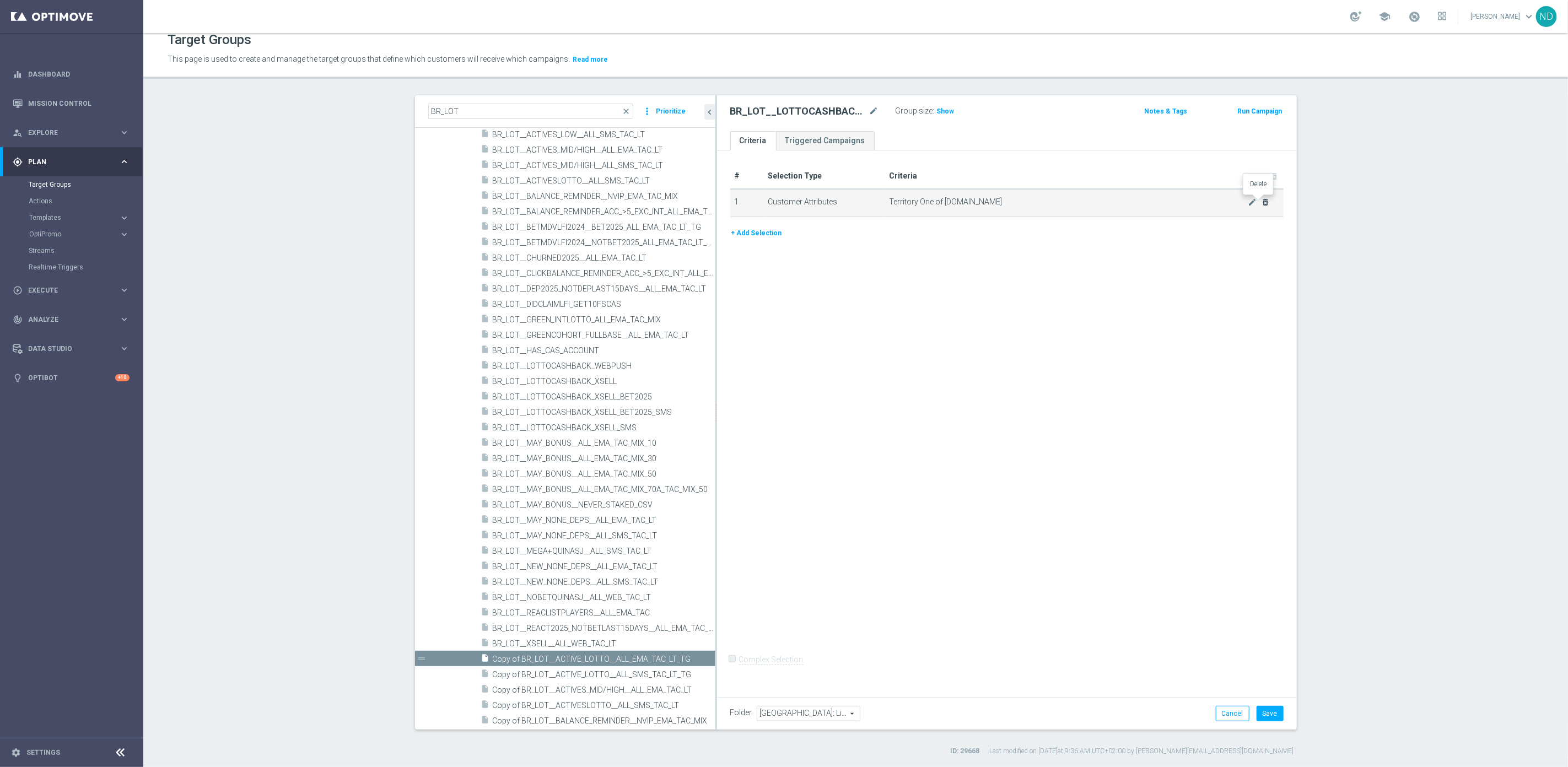
click at [1261, 197] on icon "delete_forever" at bounding box center [1265, 202] width 9 height 9
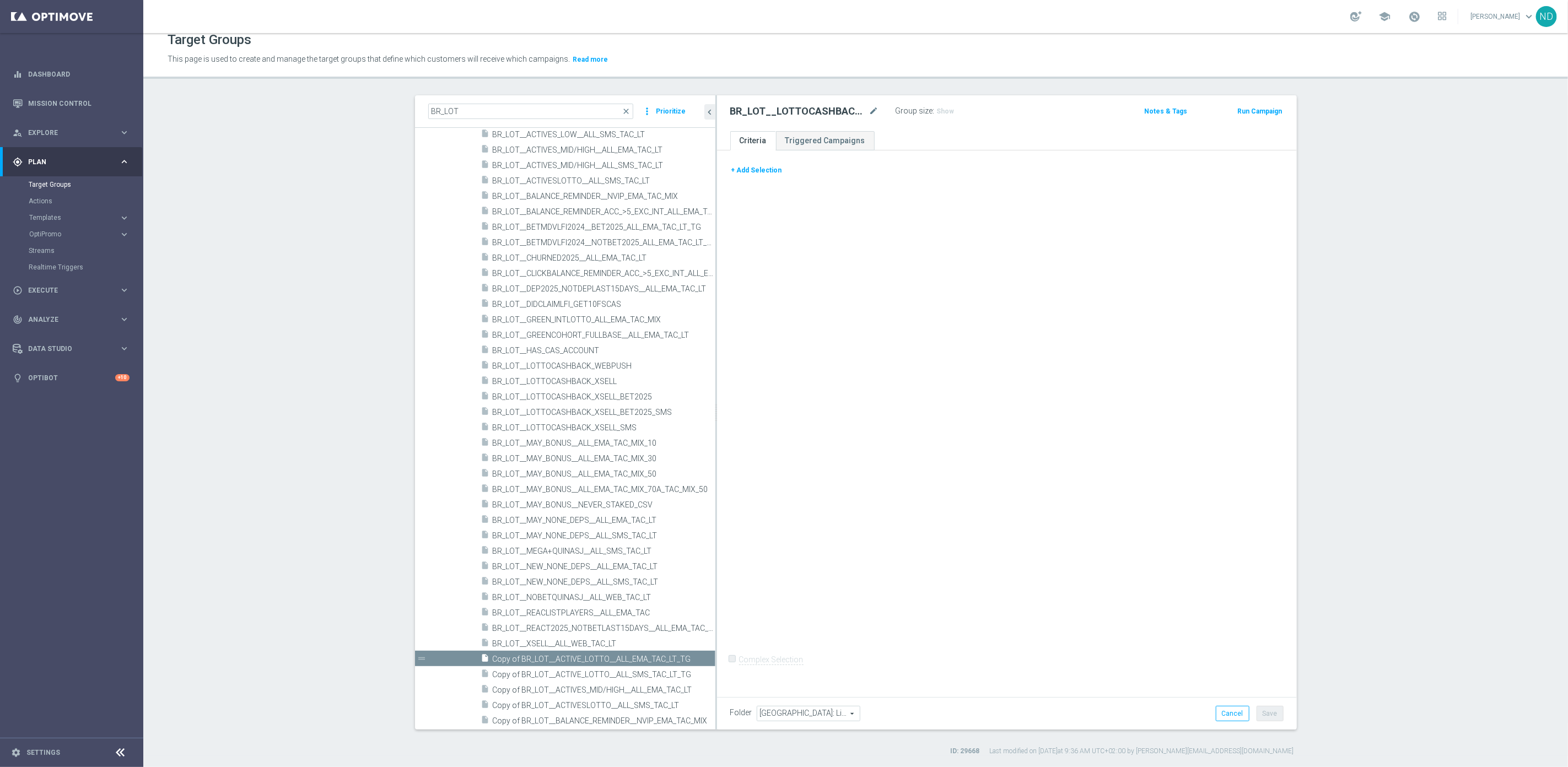
click at [750, 170] on button "+ Add Selection" at bounding box center [756, 170] width 53 height 12
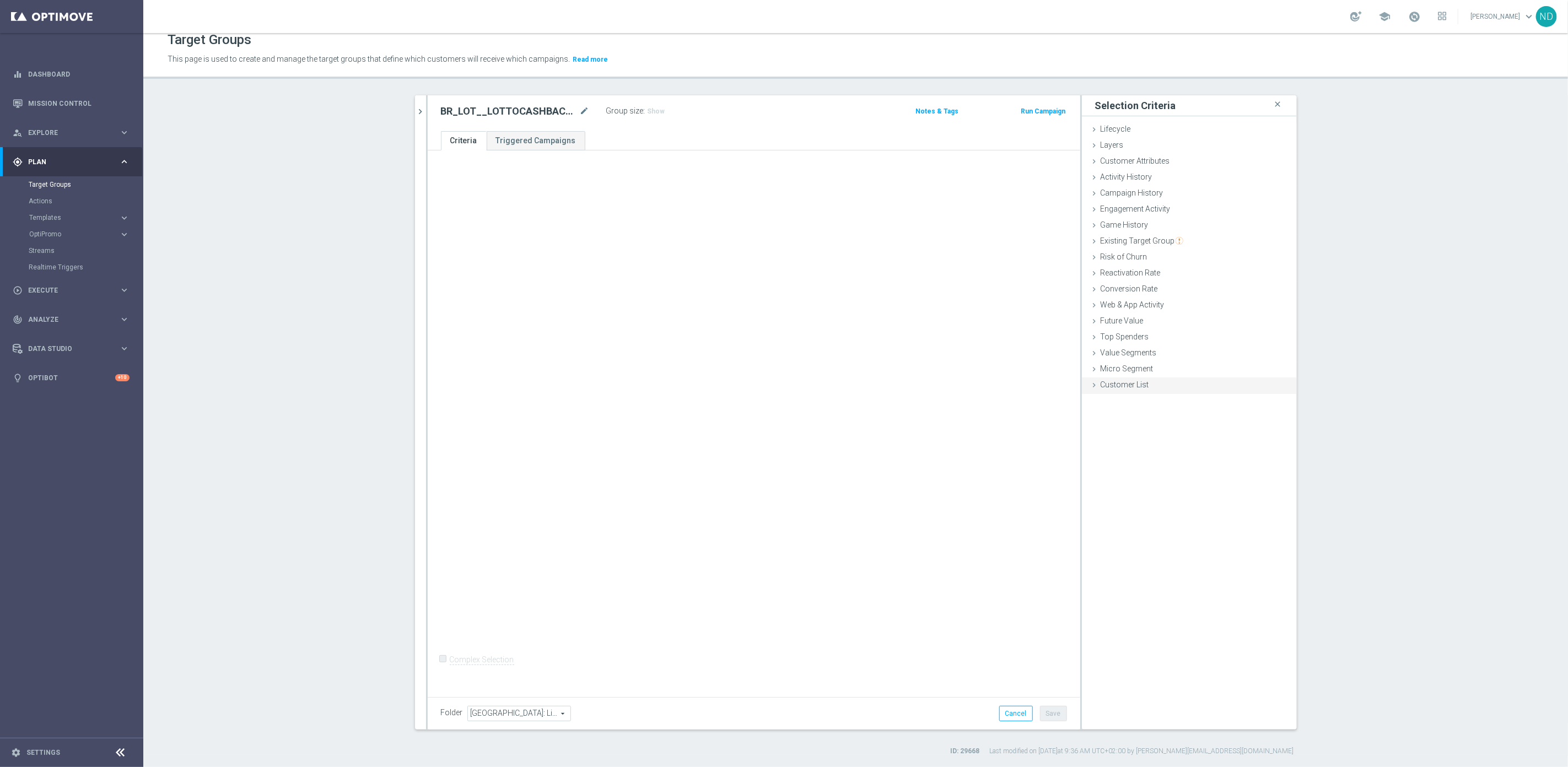
click at [1118, 386] on span "Customer List" at bounding box center [1125, 384] width 48 height 9
click at [1135, 472] on label "Import CSV File" at bounding box center [1126, 475] width 56 height 14
click at [0, 0] on input "Import CSV File" at bounding box center [0, 0] width 0 height 0
click at [580, 110] on icon "mode_edit" at bounding box center [585, 111] width 10 height 13
click at [1128, 477] on label "Import CSV File" at bounding box center [1126, 475] width 56 height 14
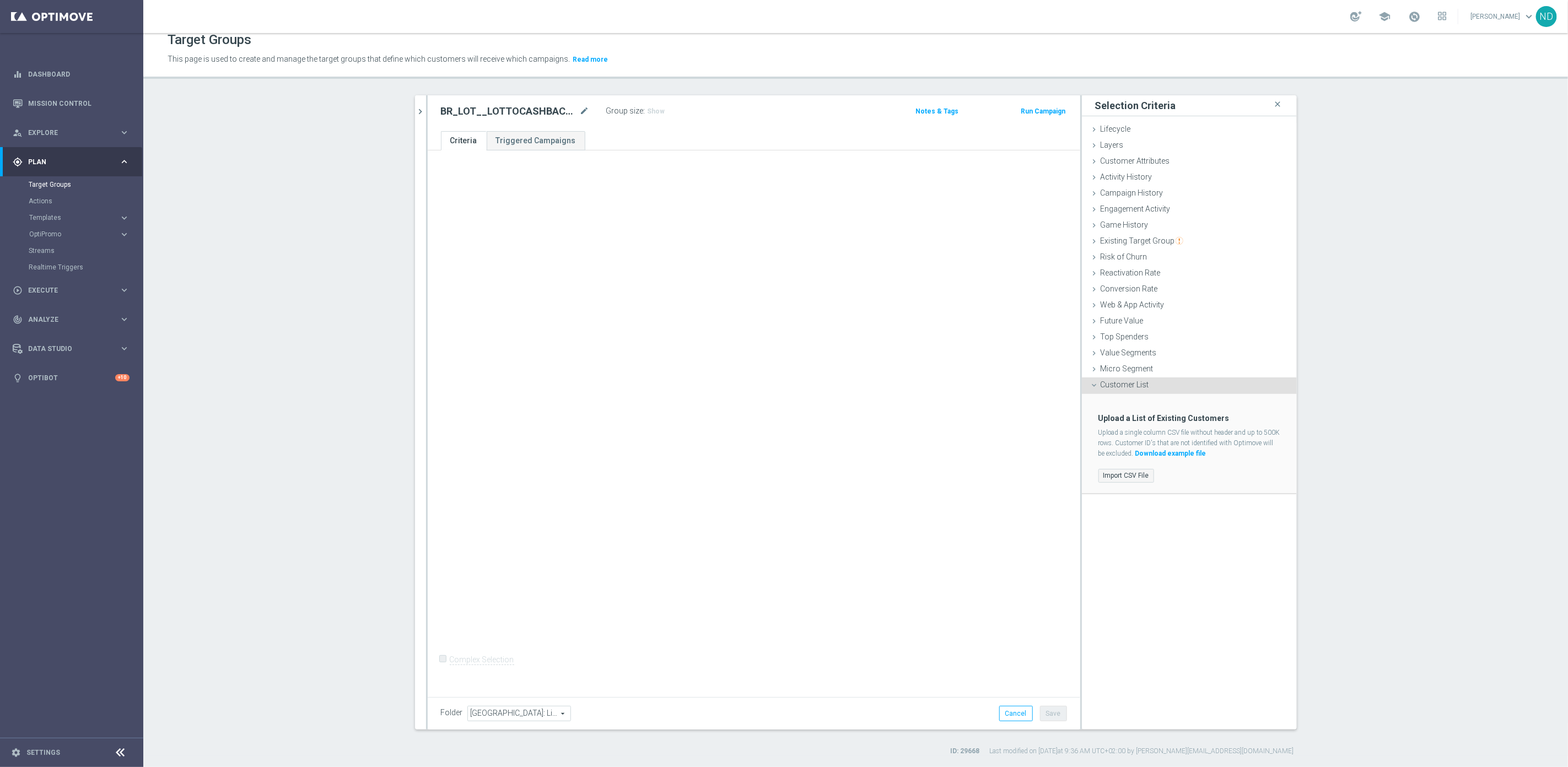
click at [0, 0] on input "Import CSV File" at bounding box center [0, 0] width 0 height 0
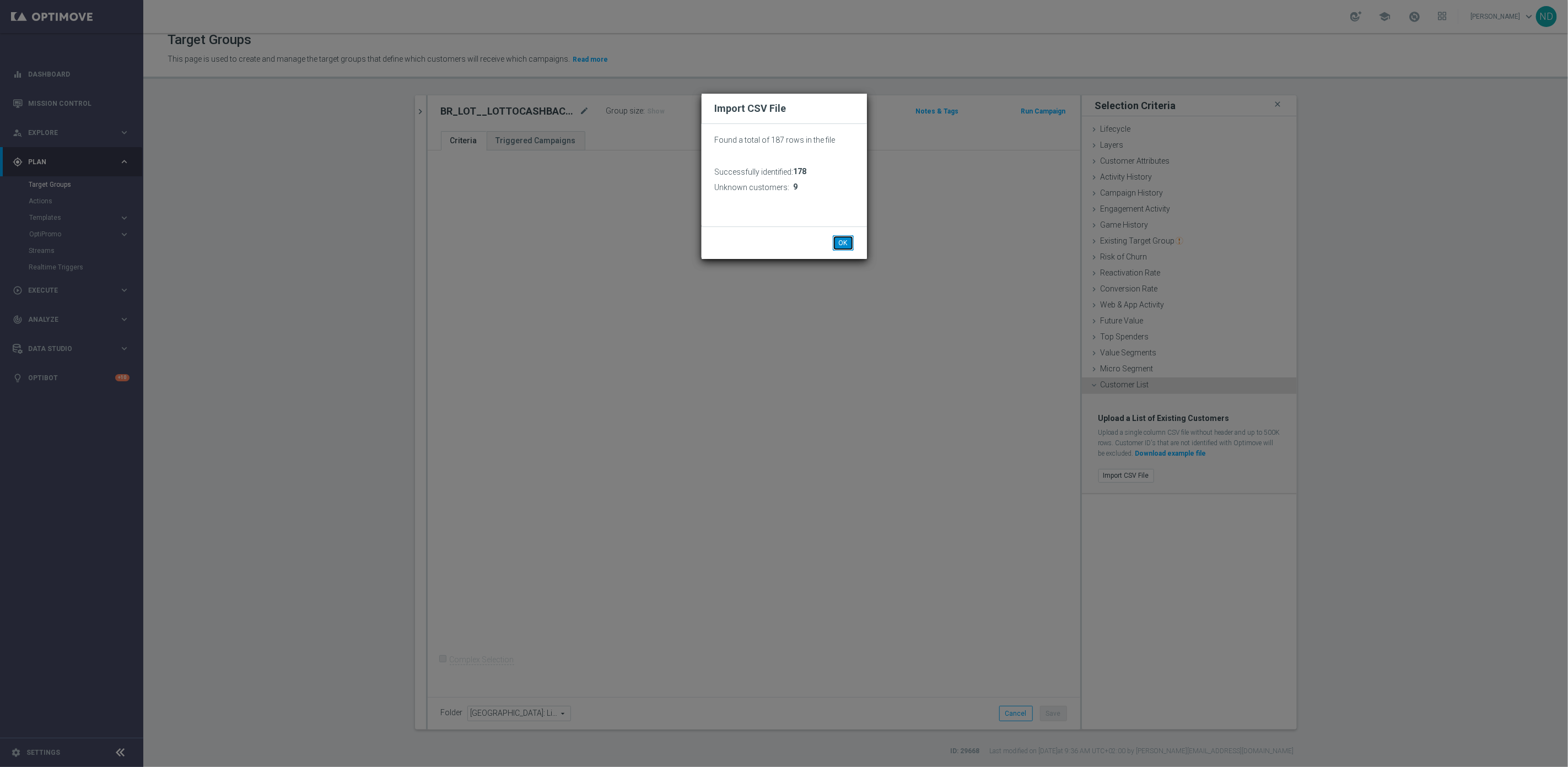
click at [842, 243] on button "OK" at bounding box center [843, 243] width 21 height 15
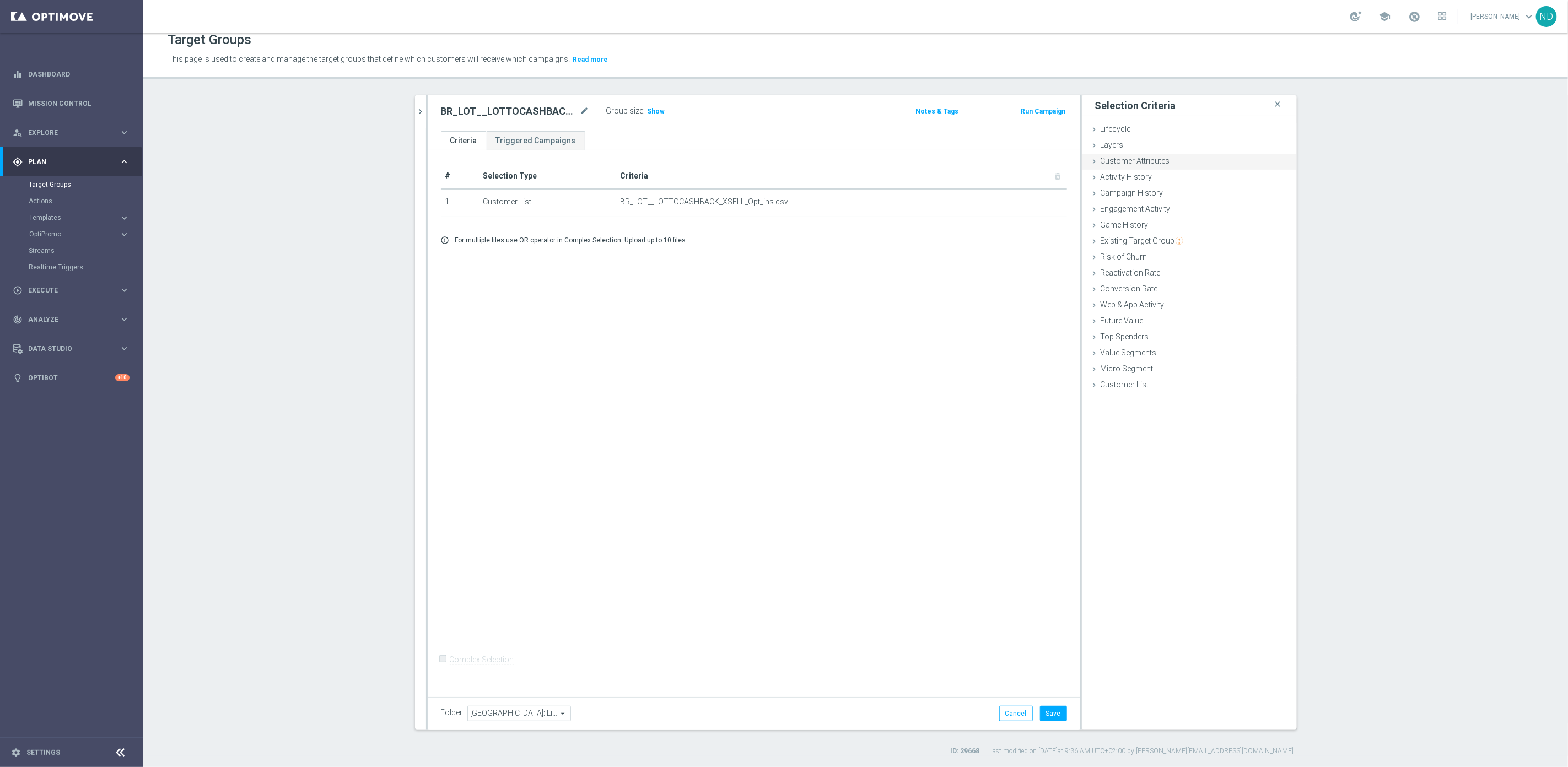
click at [1107, 162] on span "Customer Attributes" at bounding box center [1135, 161] width 69 height 9
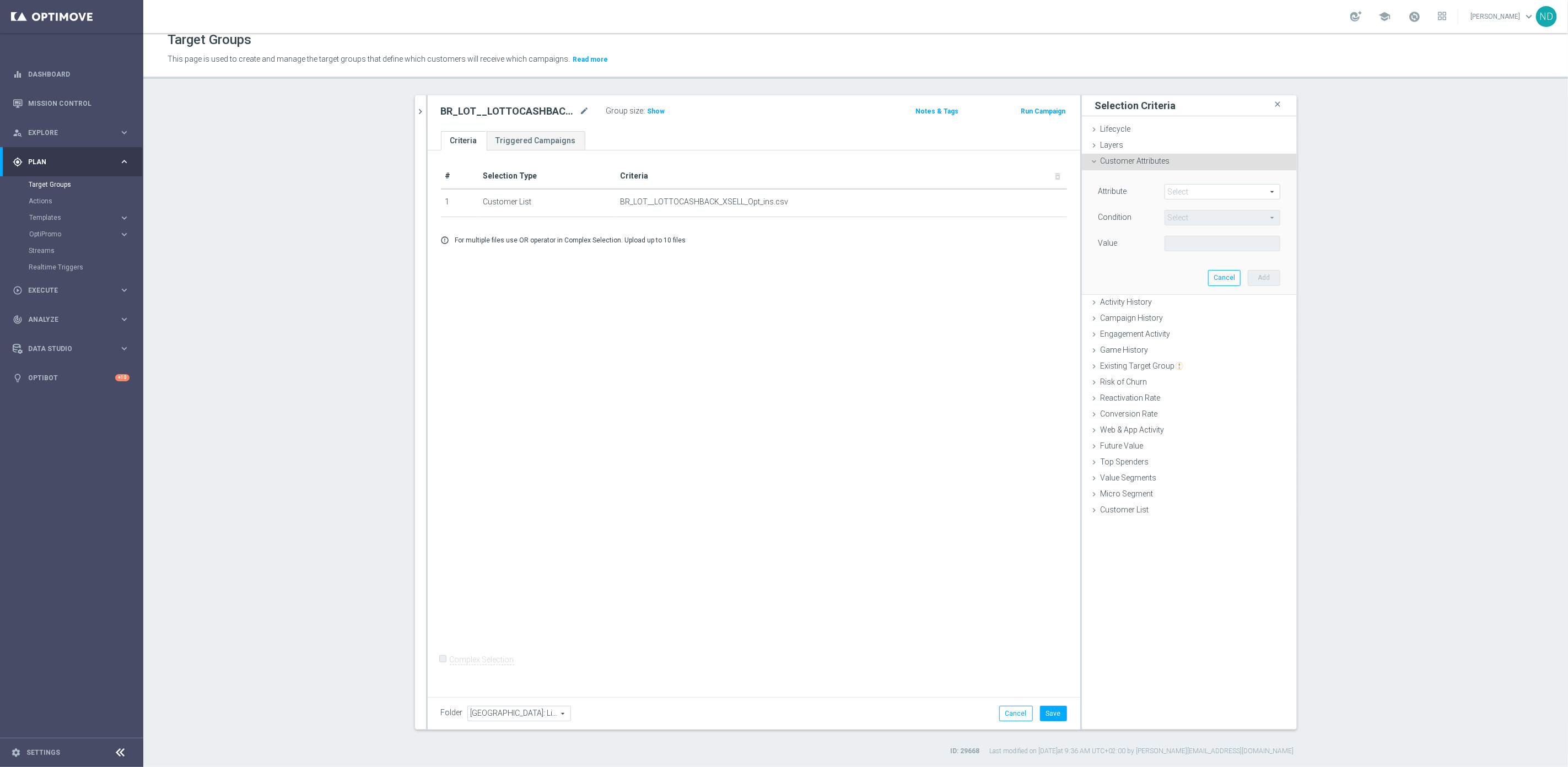
click at [1198, 194] on span at bounding box center [1222, 191] width 115 height 14
click at [1193, 191] on input "search" at bounding box center [1222, 191] width 116 height 15
type input "casino"
click at [1201, 219] on span "Has Casino Account" at bounding box center [1222, 222] width 105 height 9
type input "Has Casino Account"
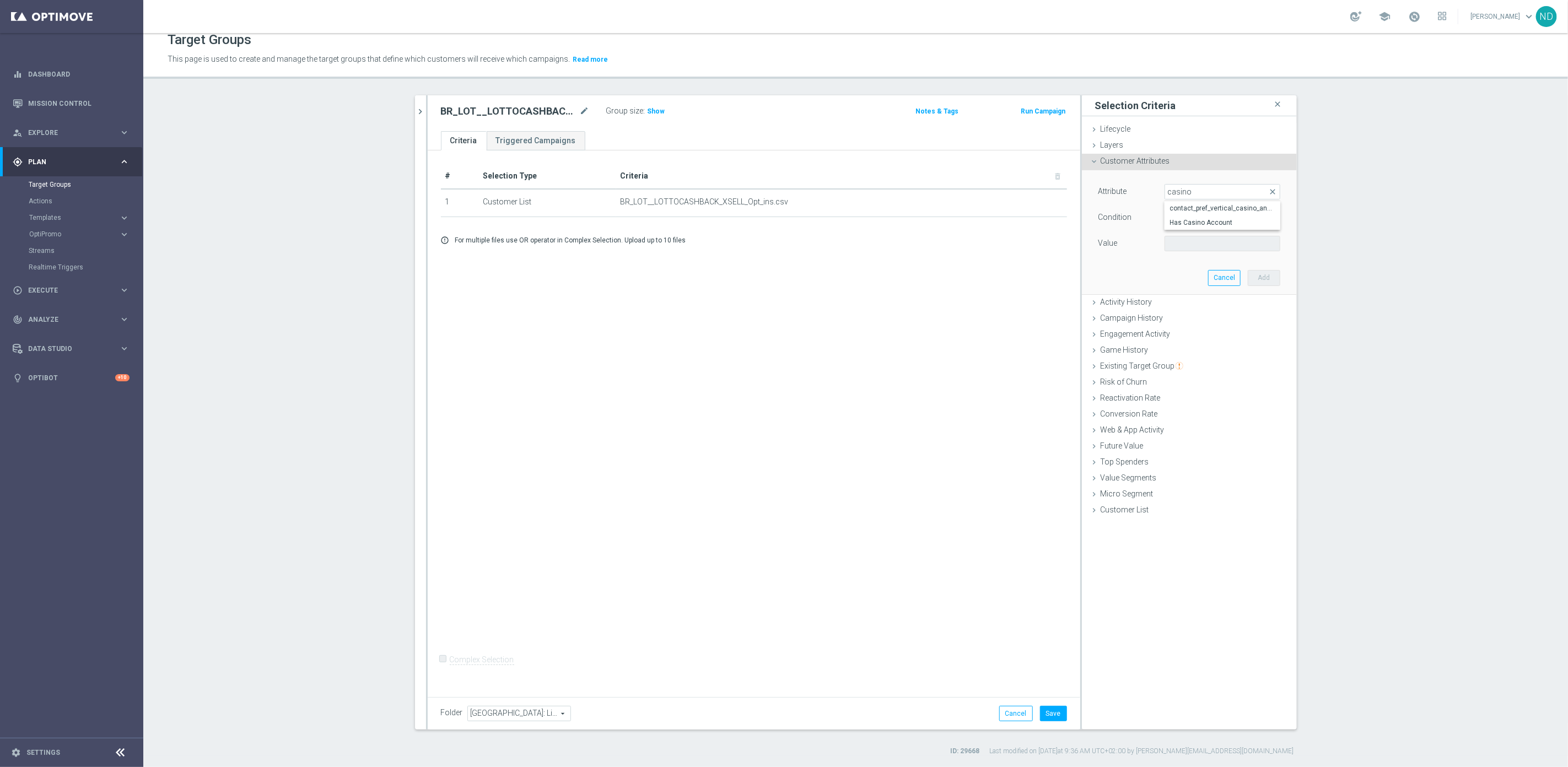
type input "Equals"
click at [1193, 240] on span at bounding box center [1222, 243] width 115 height 14
drag, startPoint x: 1178, startPoint y: 282, endPoint x: 1208, endPoint y: 281, distance: 30.0
click at [1178, 282] on label "Y" at bounding box center [1222, 288] width 116 height 14
type input "Y"
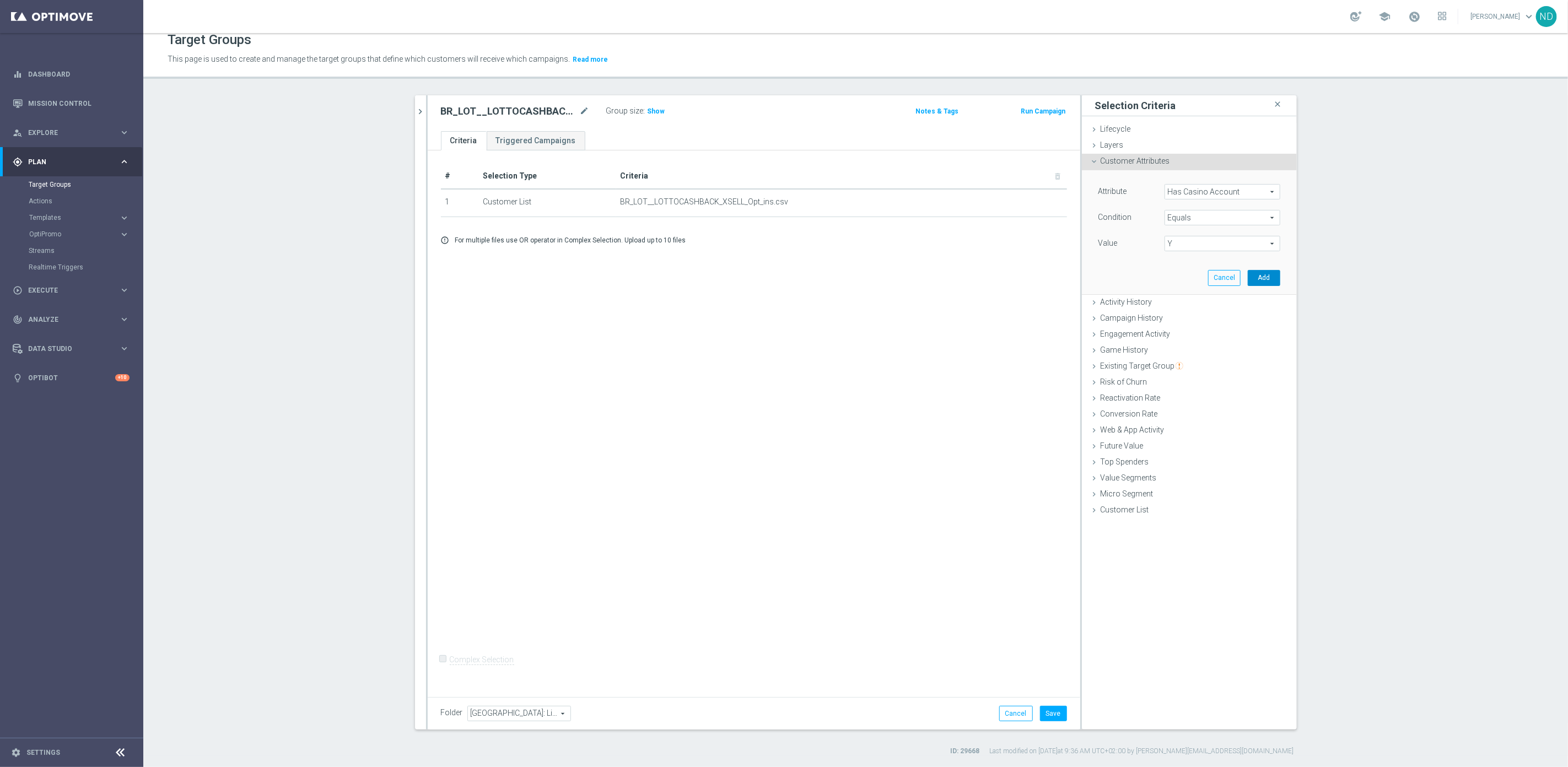
click at [1255, 278] on button "Add" at bounding box center [1264, 277] width 32 height 15
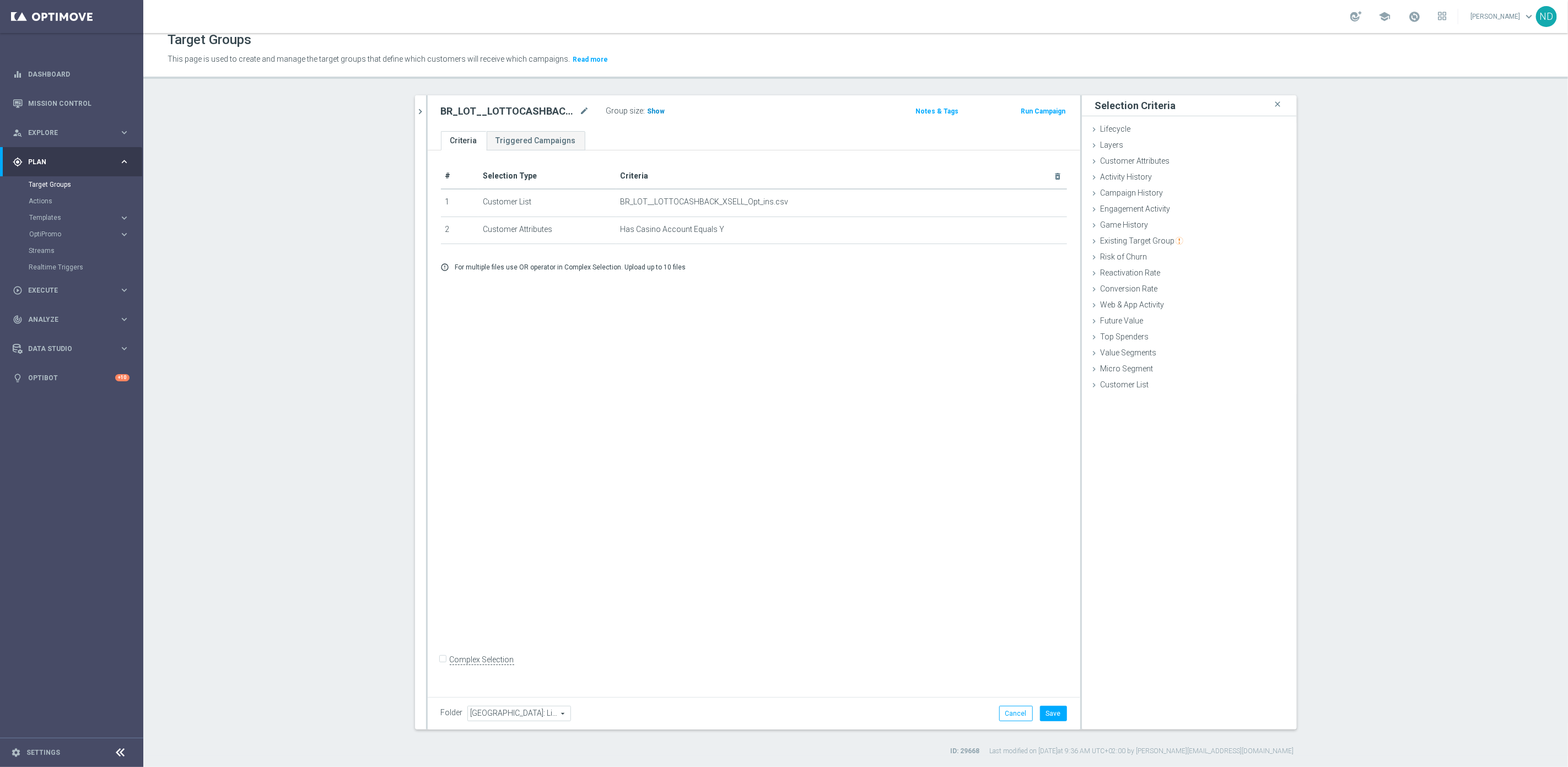
click at [648, 113] on span "Show" at bounding box center [656, 111] width 17 height 7
click at [1158, 162] on span "Customer Attributes" at bounding box center [1135, 161] width 69 height 9
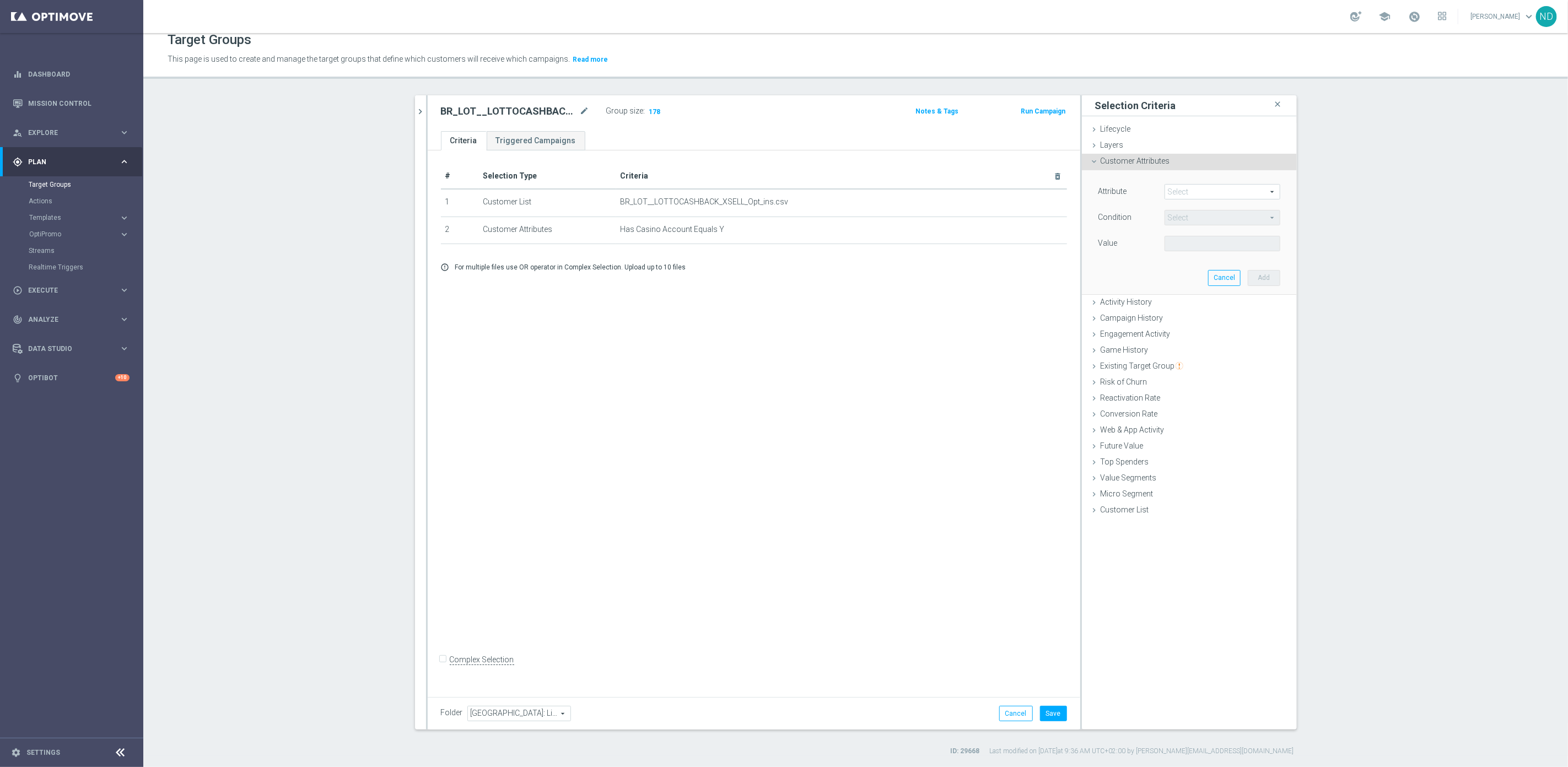
click at [1203, 193] on span at bounding box center [1222, 191] width 115 height 14
click at [1201, 193] on input "search" at bounding box center [1222, 191] width 116 height 15
type input "depos"
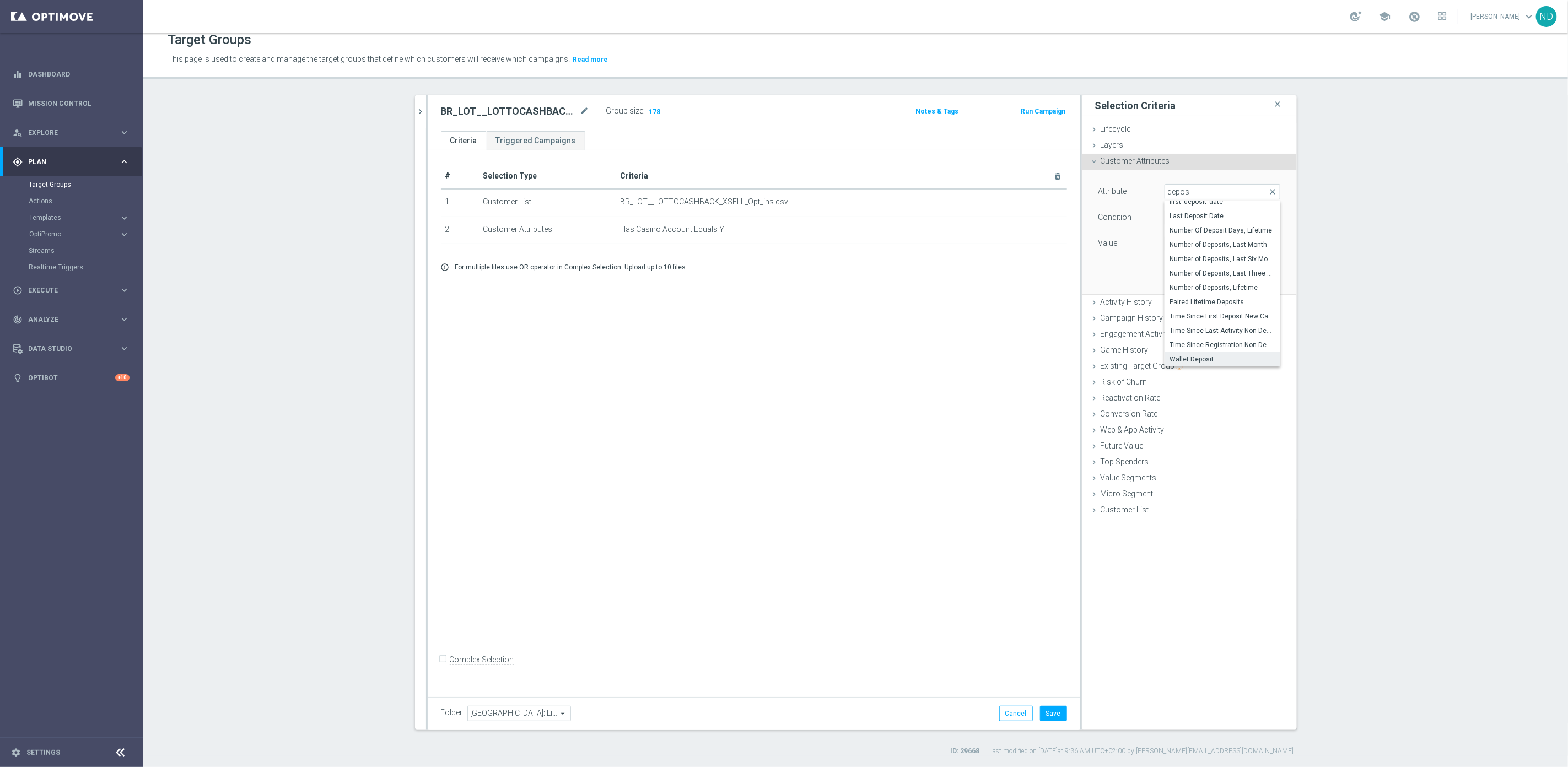
click at [1218, 357] on span "Wallet Deposit" at bounding box center [1222, 359] width 105 height 9
type input "Wallet Deposit"
type input "Equals"
click at [1259, 219] on span "Equals" at bounding box center [1222, 217] width 115 height 14
click at [1217, 303] on span "Equals" at bounding box center [1222, 306] width 105 height 9
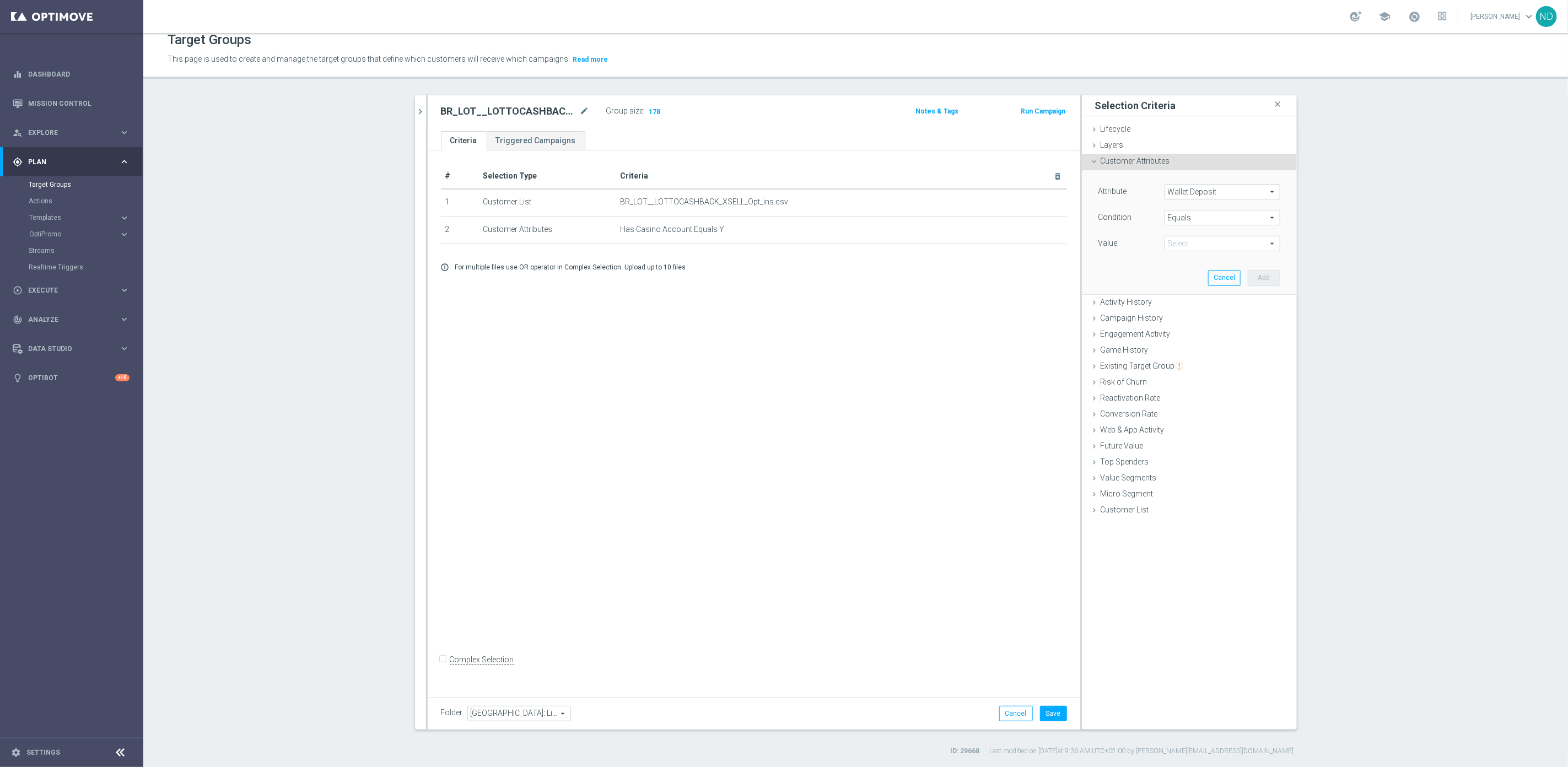
click at [1261, 246] on span at bounding box center [1222, 243] width 115 height 14
click at [1123, 270] on div "Attribute Wallet Deposit Wallet Deposit arrow_drop_down search Condition Equals…" at bounding box center [1189, 232] width 198 height 123
click at [1214, 238] on span at bounding box center [1222, 243] width 115 height 14
click at [1193, 271] on span "YES" at bounding box center [1222, 274] width 105 height 9
type input "YES"
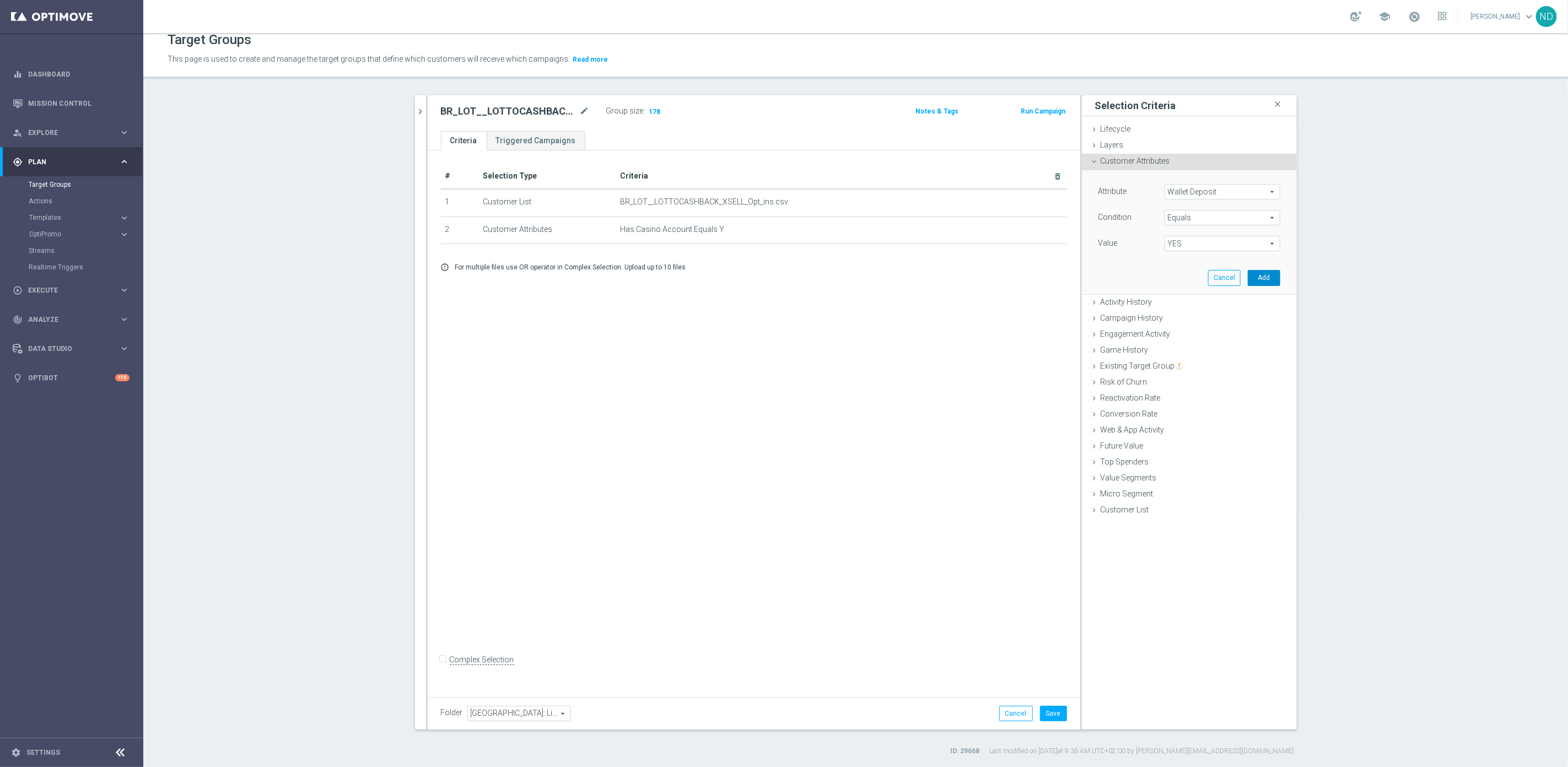
click at [1255, 275] on button "Add" at bounding box center [1264, 277] width 32 height 15
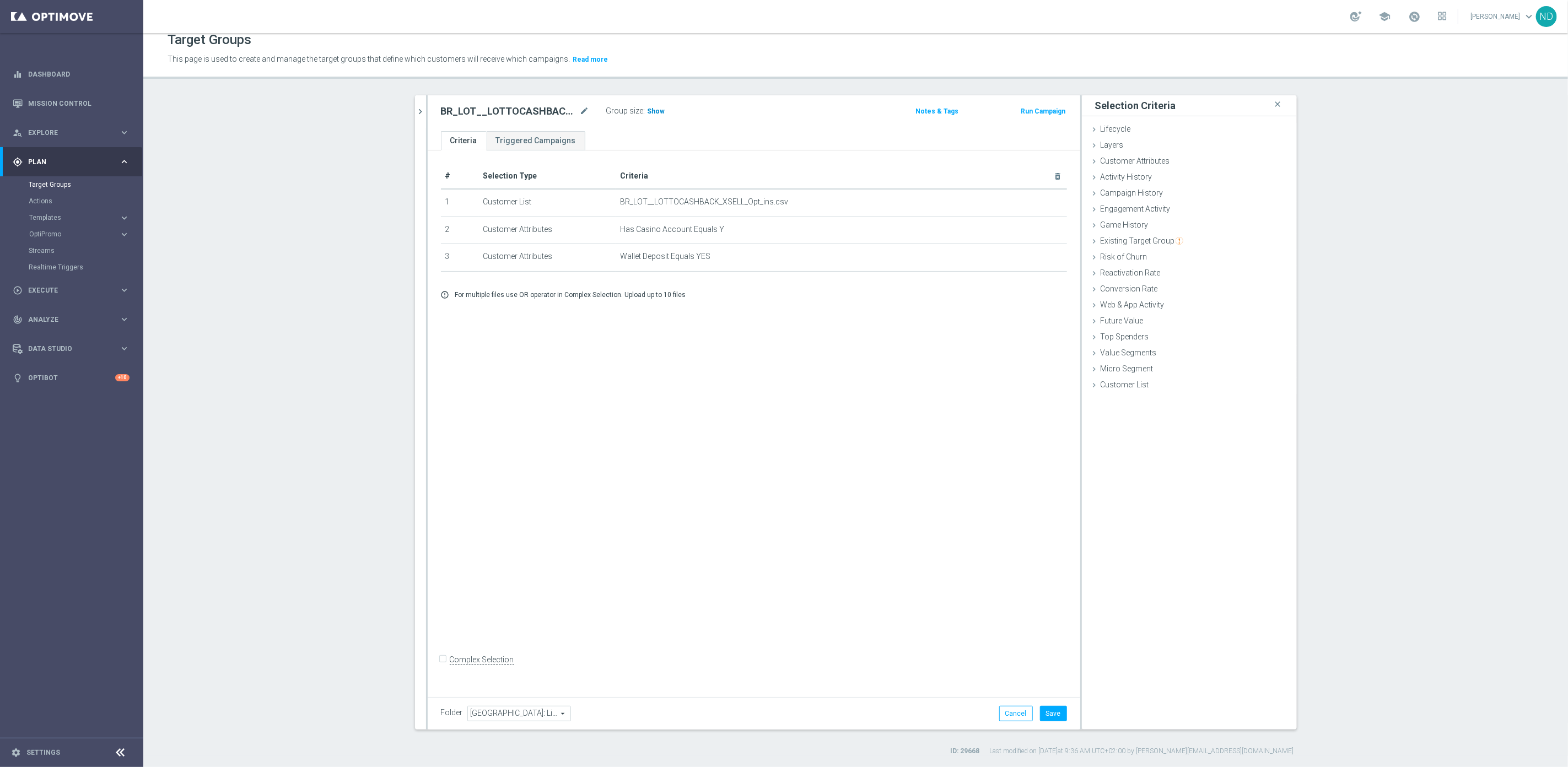
click at [653, 108] on span "Show" at bounding box center [656, 111] width 17 height 7
click at [1027, 259] on icon "mode_edit" at bounding box center [1031, 257] width 9 height 9
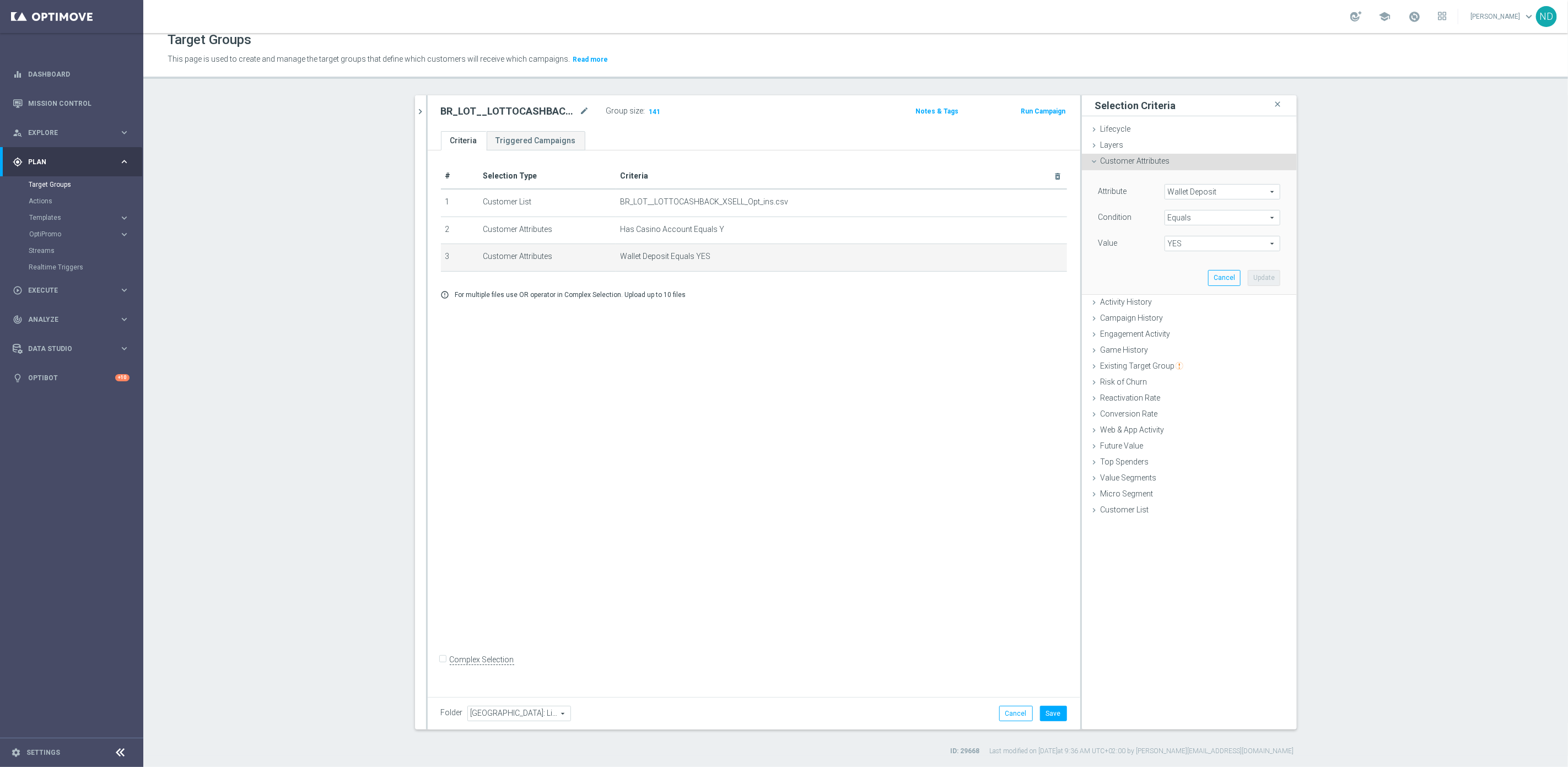
click at [1211, 196] on span "Wallet Deposit" at bounding box center [1222, 191] width 115 height 14
click at [1209, 194] on input "search" at bounding box center [1222, 191] width 116 height 15
type input "deposit"
click at [1237, 282] on span "Deposit Amount, Lifetime" at bounding box center [1222, 285] width 105 height 9
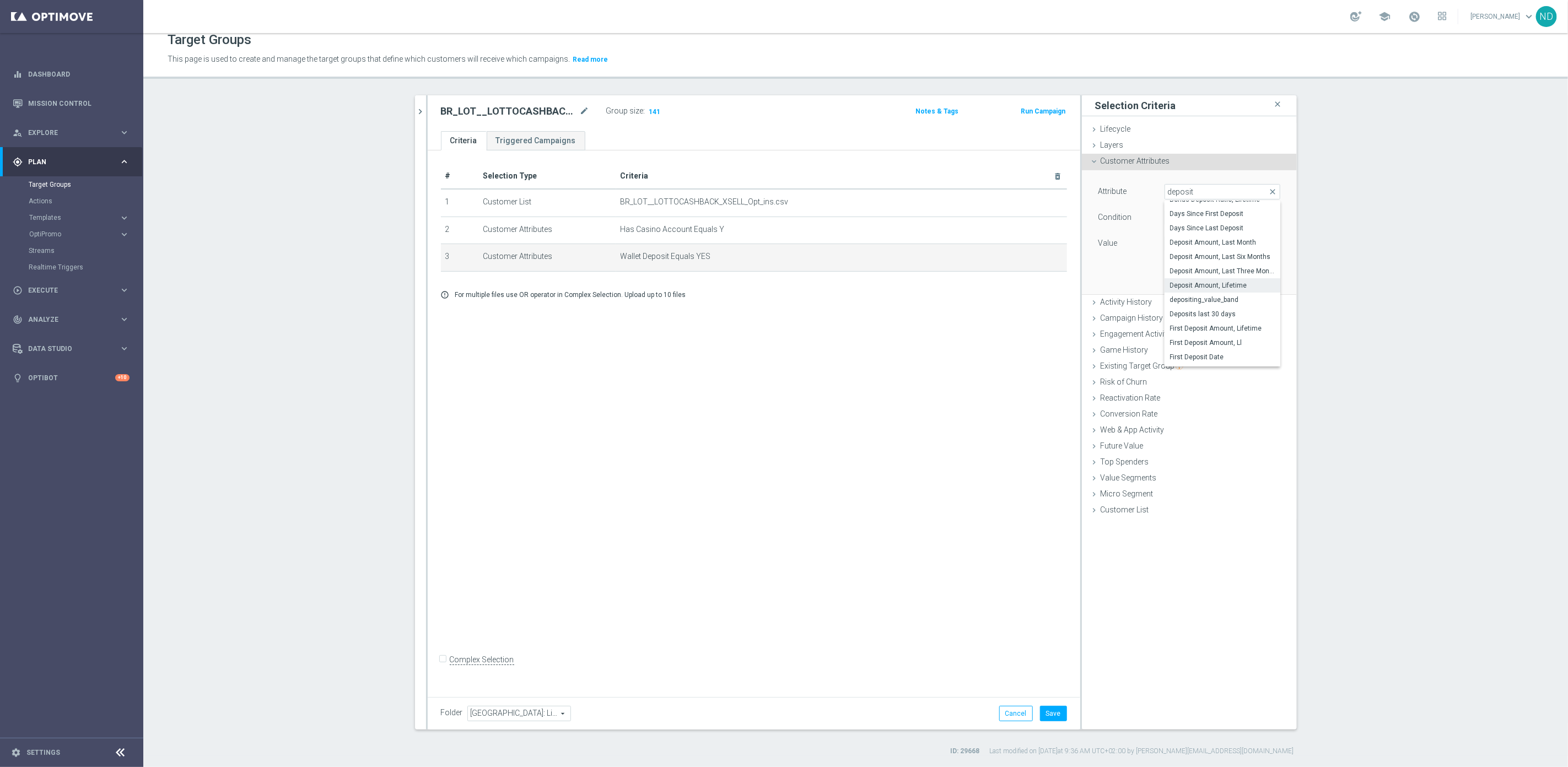
type input "Deposit Amount, Lifetime"
click at [1267, 220] on span "=" at bounding box center [1222, 217] width 115 height 14
click at [1187, 298] on label ">=" at bounding box center [1222, 305] width 116 height 14
type input ">="
click at [1178, 241] on input "€" at bounding box center [1189, 243] width 50 height 15
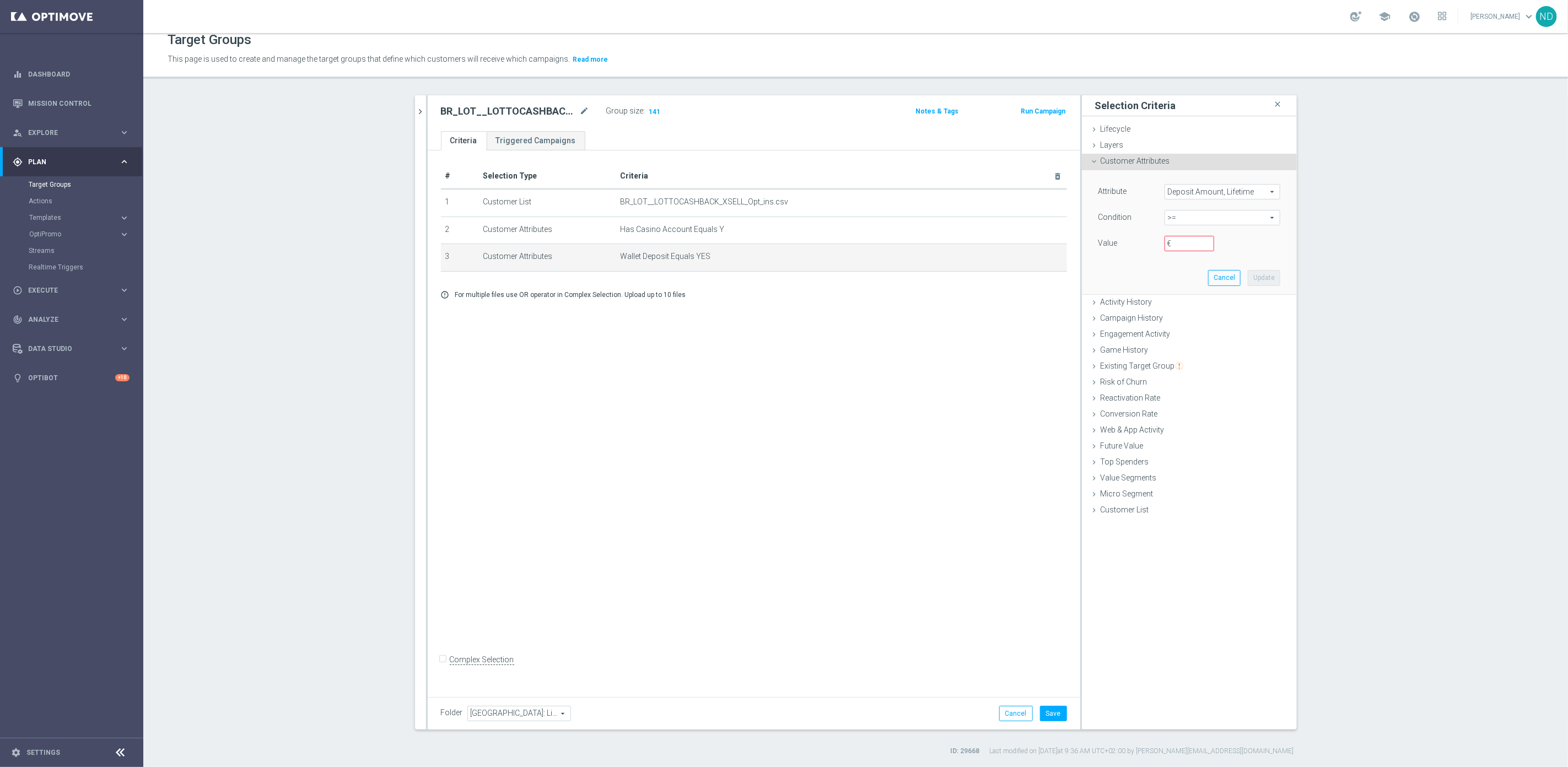
click at [801, 381] on div "# Selection Type Criteria delete_forever 1 Customer List BR_LOT__LOTTOCASHBACK_…" at bounding box center [754, 421] width 653 height 541
click at [1143, 163] on span "Customer Attributes" at bounding box center [1135, 161] width 69 height 9
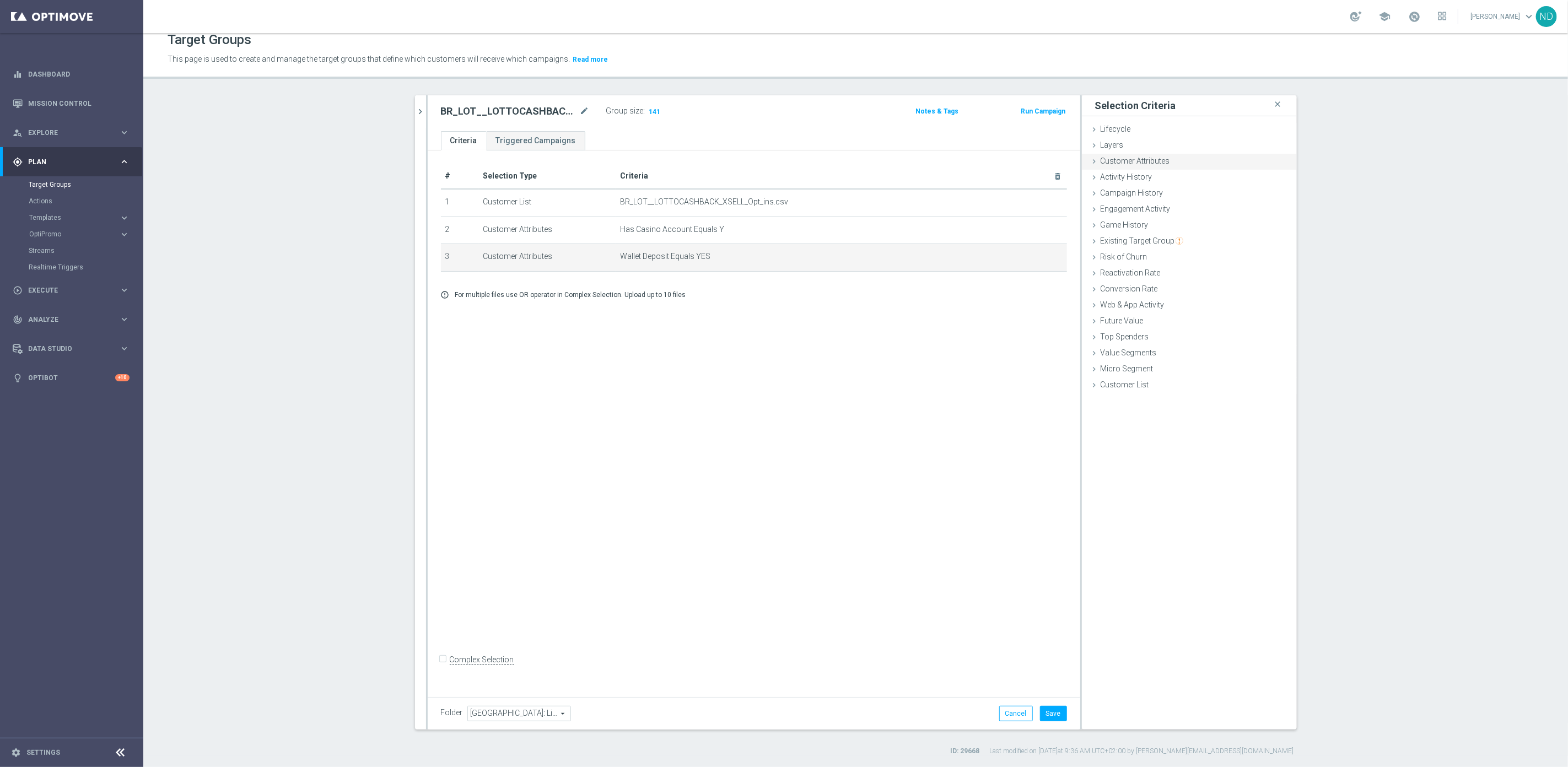
click at [1116, 163] on span "Customer Attributes" at bounding box center [1135, 161] width 69 height 9
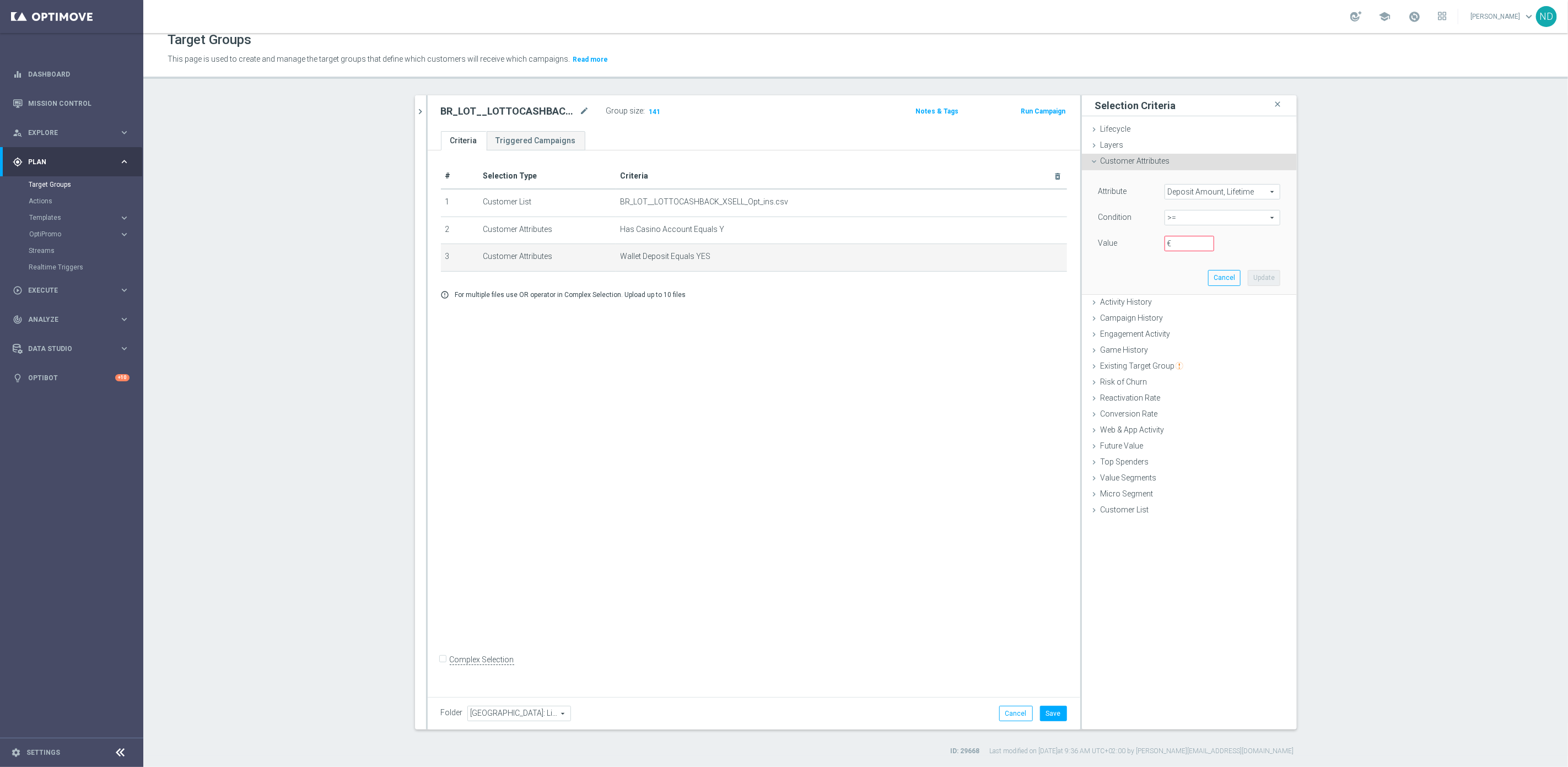
click at [1203, 193] on span "Deposit Amount, Lifetime" at bounding box center [1222, 191] width 115 height 14
click at [1203, 194] on input "search" at bounding box center [1222, 191] width 116 height 15
type input "[PERSON_NAME]"
click at [1203, 202] on label "Territory" at bounding box center [1222, 208] width 116 height 14
type input "Territory"
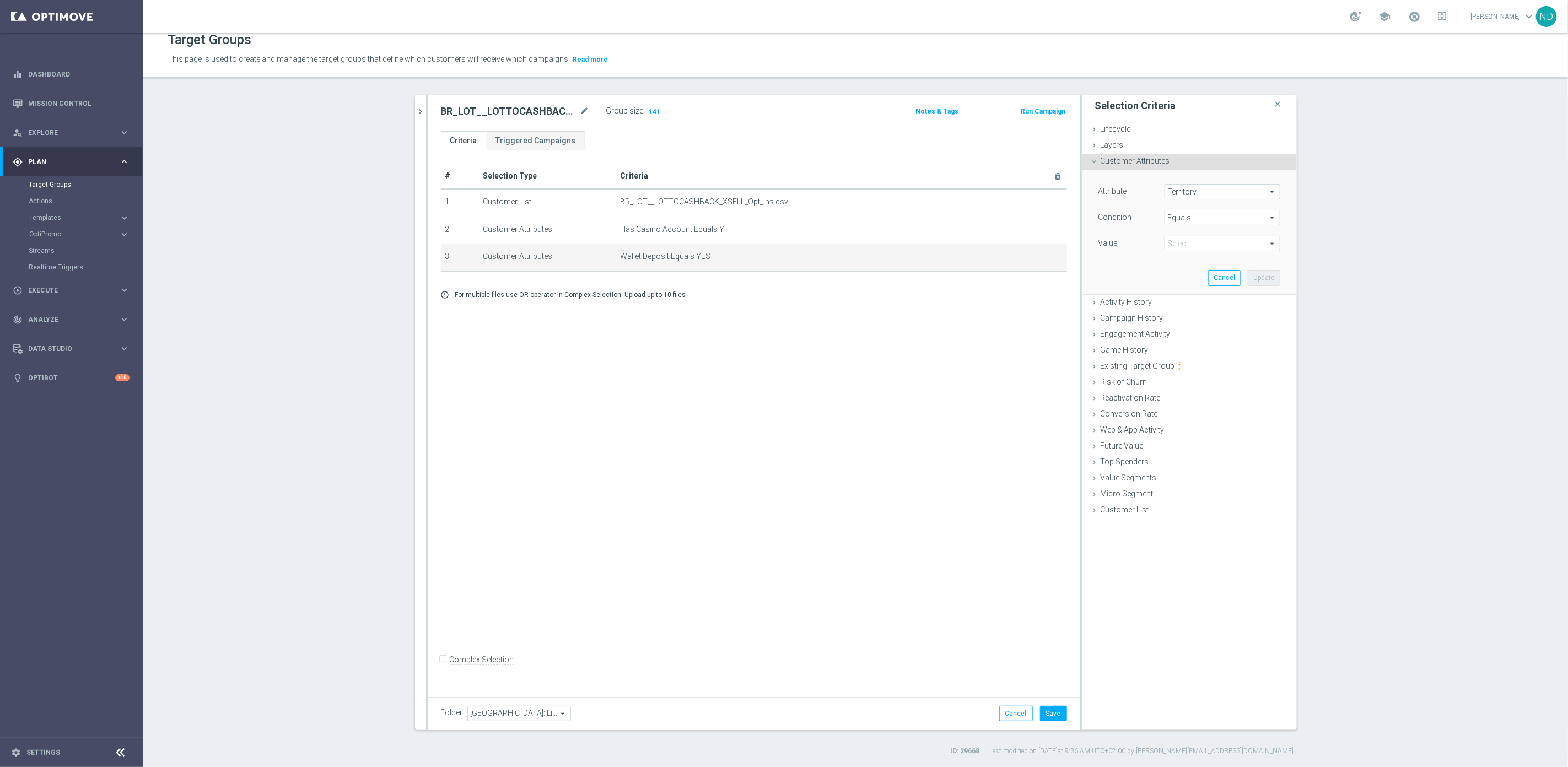
click at [1228, 217] on span "Equals" at bounding box center [1222, 217] width 115 height 14
click at [1200, 358] on span "One of" at bounding box center [1222, 363] width 105 height 9
type input "One of"
click at [1263, 248] on span at bounding box center [1222, 243] width 115 height 14
click at [1200, 242] on input "search" at bounding box center [1222, 243] width 116 height 15
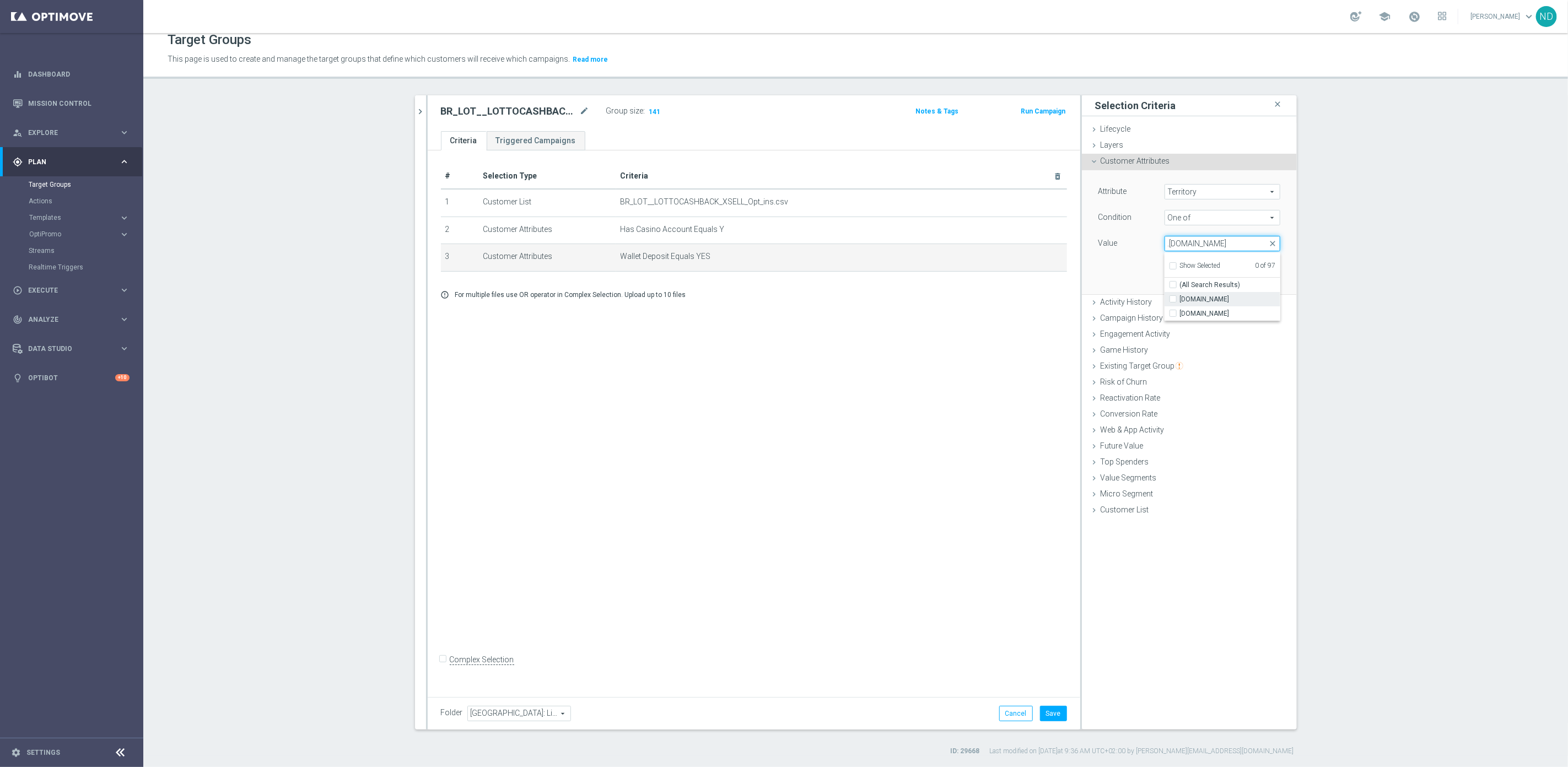
type input ".[DOMAIN_NAME]"
click at [1173, 300] on input "[DOMAIN_NAME]" at bounding box center [1177, 300] width 7 height 7
checkbox input "true"
type input "[DOMAIN_NAME]"
click at [1112, 280] on div "Attribute Territory Territory arrow_drop_down search Condition One of One of ar…" at bounding box center [1189, 232] width 198 height 123
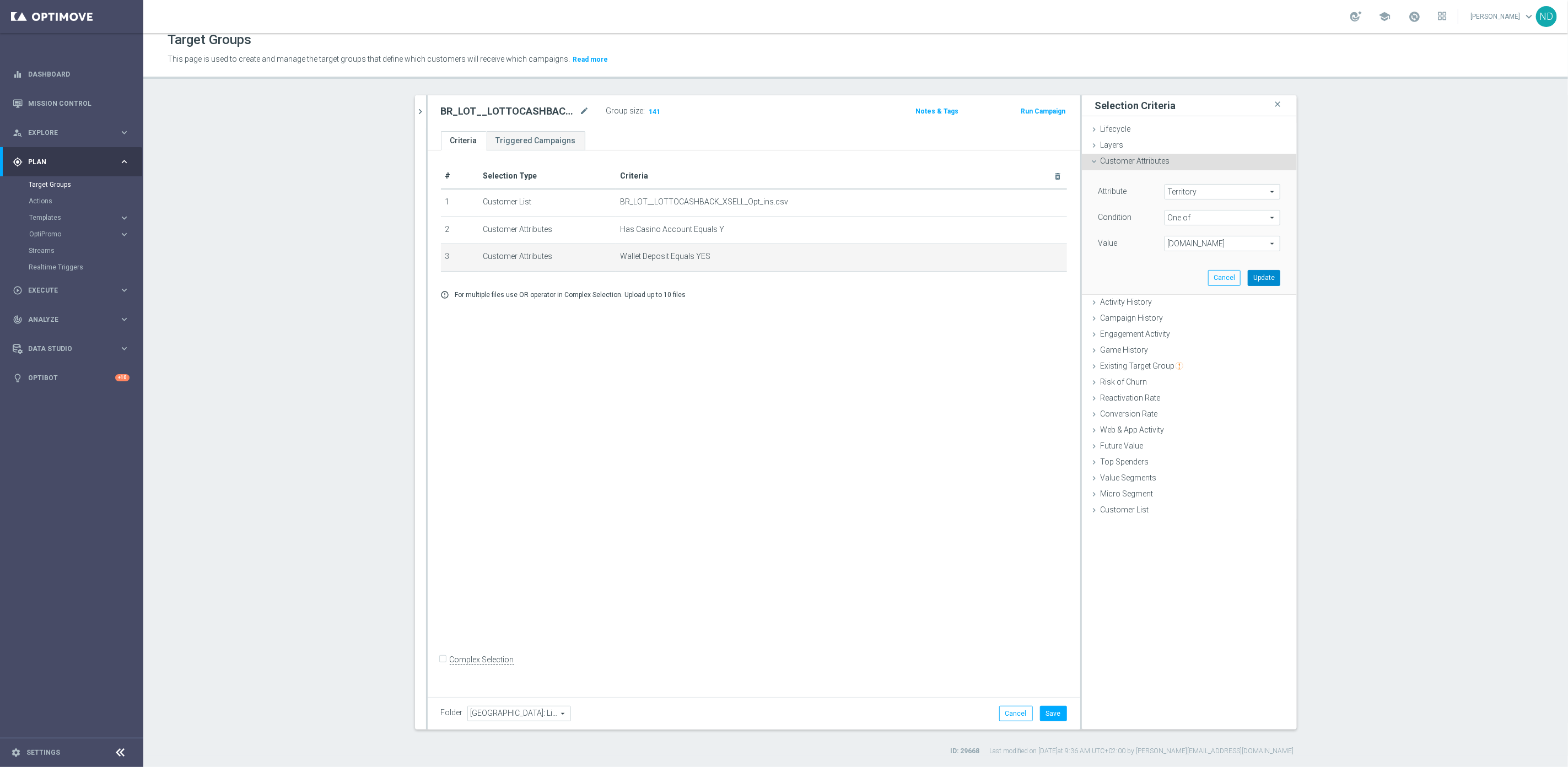
click at [1253, 284] on button "Update" at bounding box center [1264, 277] width 32 height 15
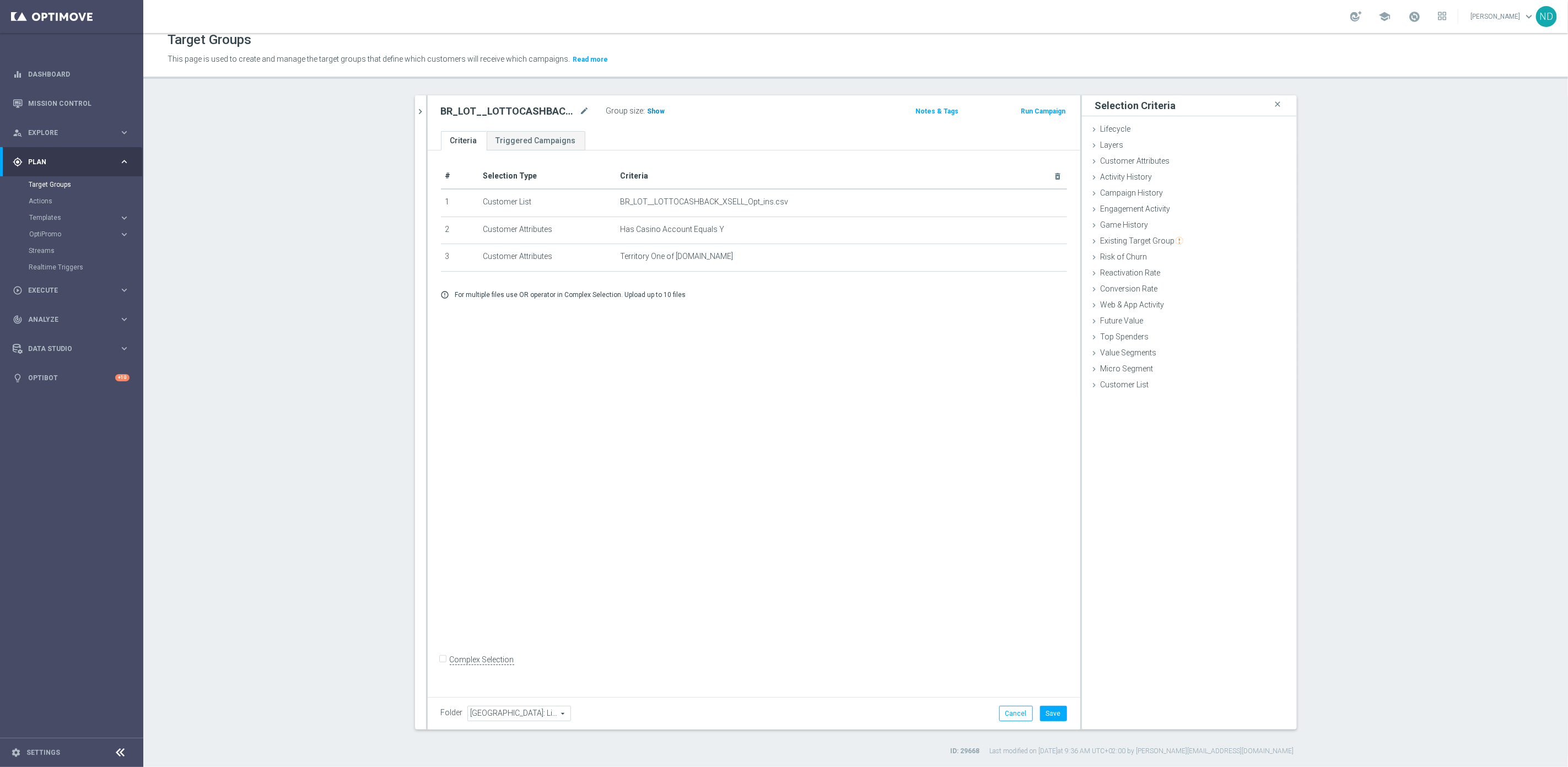
click at [647, 115] on h3 "Show" at bounding box center [656, 111] width 20 height 12
click at [1151, 163] on span "Customer Attributes" at bounding box center [1135, 161] width 69 height 9
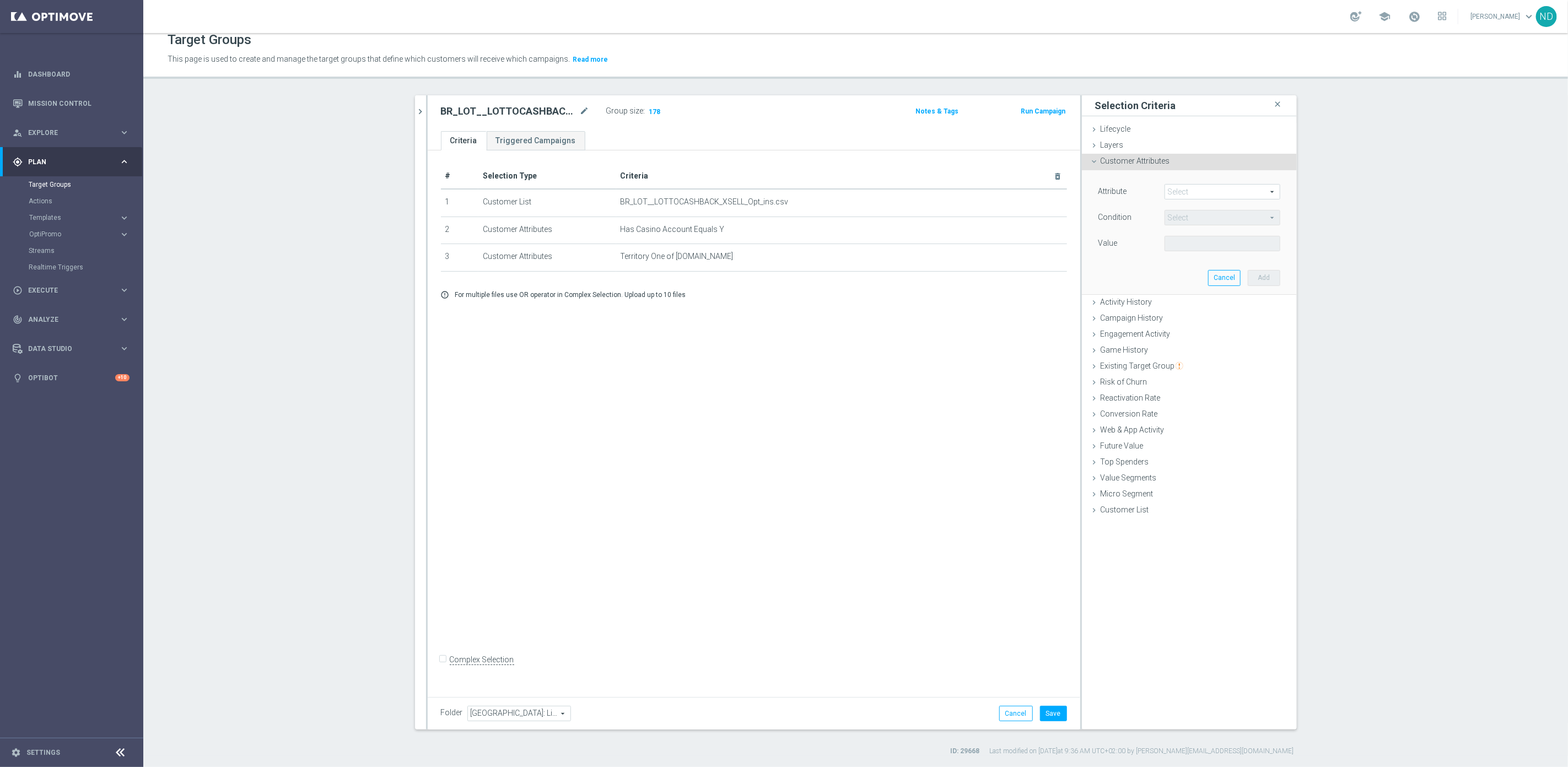
click at [1210, 194] on span at bounding box center [1222, 191] width 115 height 14
click at [1204, 193] on input "search" at bounding box center [1222, 191] width 116 height 15
type input "wall"
click at [1202, 204] on span "Wallet Deposit" at bounding box center [1222, 208] width 105 height 9
type input "Wallet Deposit"
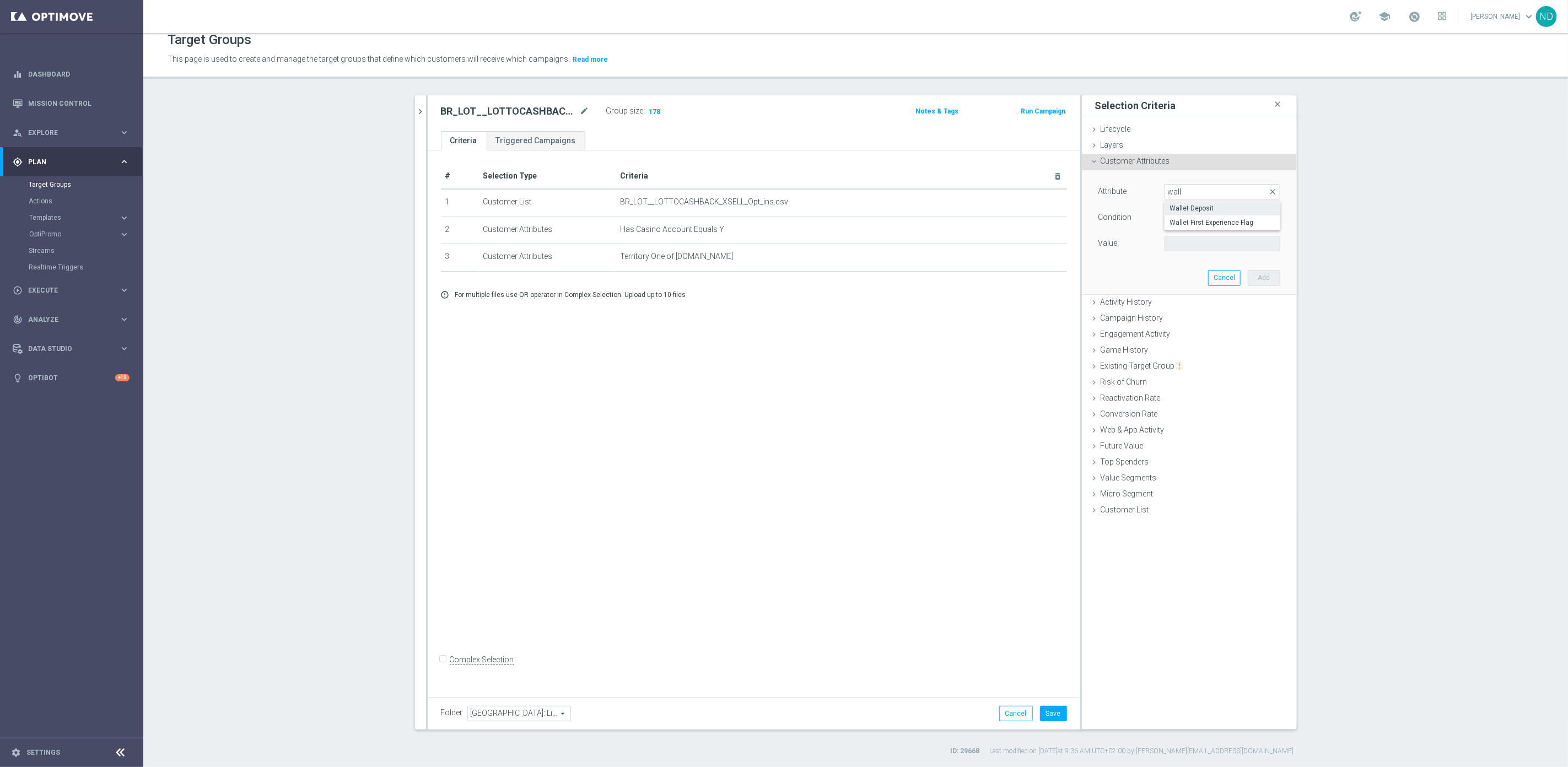
type input "Equals"
click at [1266, 241] on span at bounding box center [1222, 243] width 115 height 14
click at [1181, 267] on label "YES" at bounding box center [1222, 274] width 116 height 14
type input "YES"
click at [1263, 272] on button "Add" at bounding box center [1264, 277] width 32 height 15
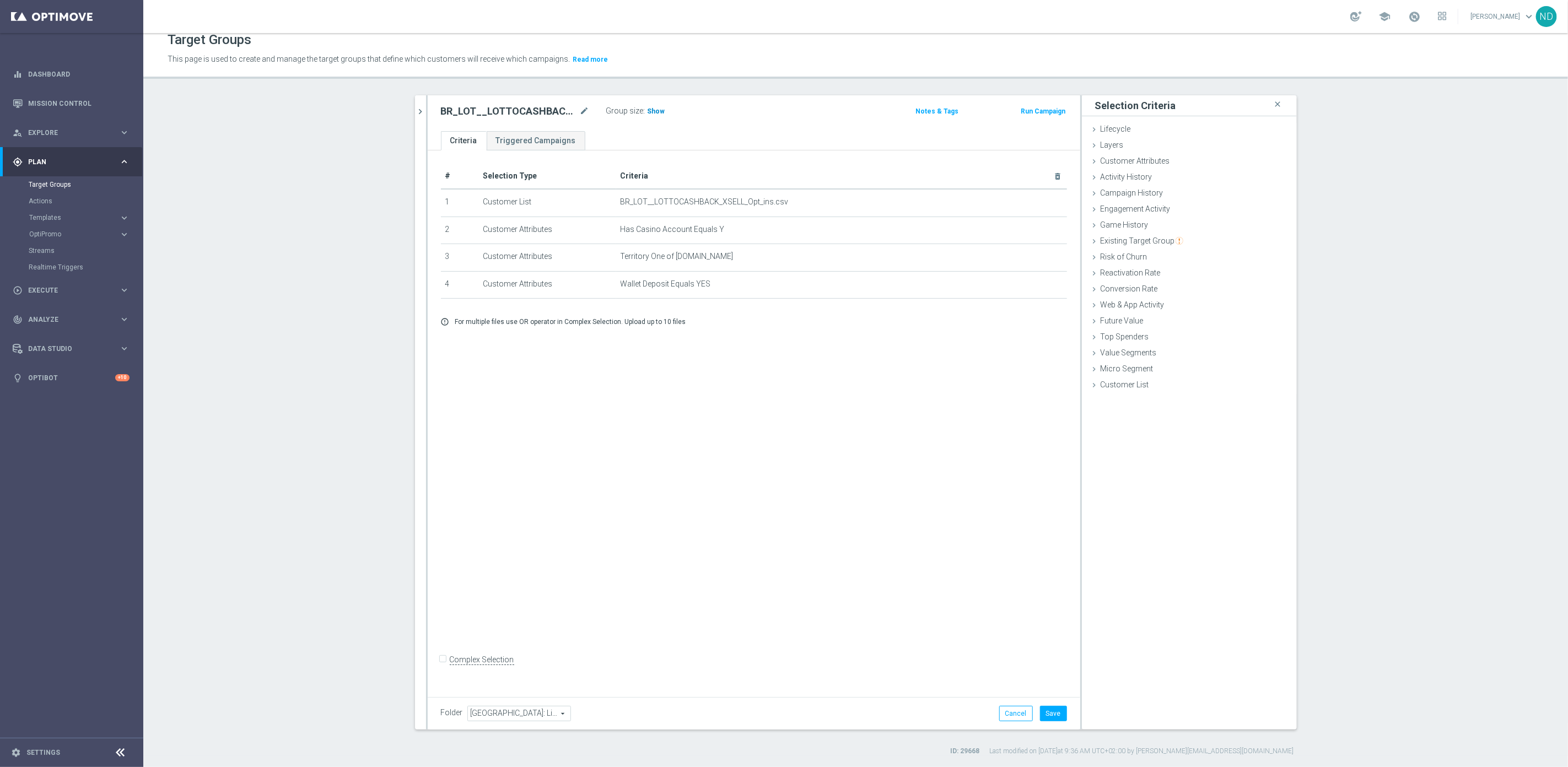
click at [648, 109] on span "Show" at bounding box center [656, 111] width 17 height 7
drag, startPoint x: 775, startPoint y: 409, endPoint x: 775, endPoint y: 388, distance: 21.0
click at [775, 407] on div "# Selection Type Criteria delete_forever 1 Customer List BR_LOT__LOTTOCASHBACK_…" at bounding box center [754, 421] width 653 height 541
click at [0, 0] on icon "mode_edit" at bounding box center [0, 0] width 0 height 0
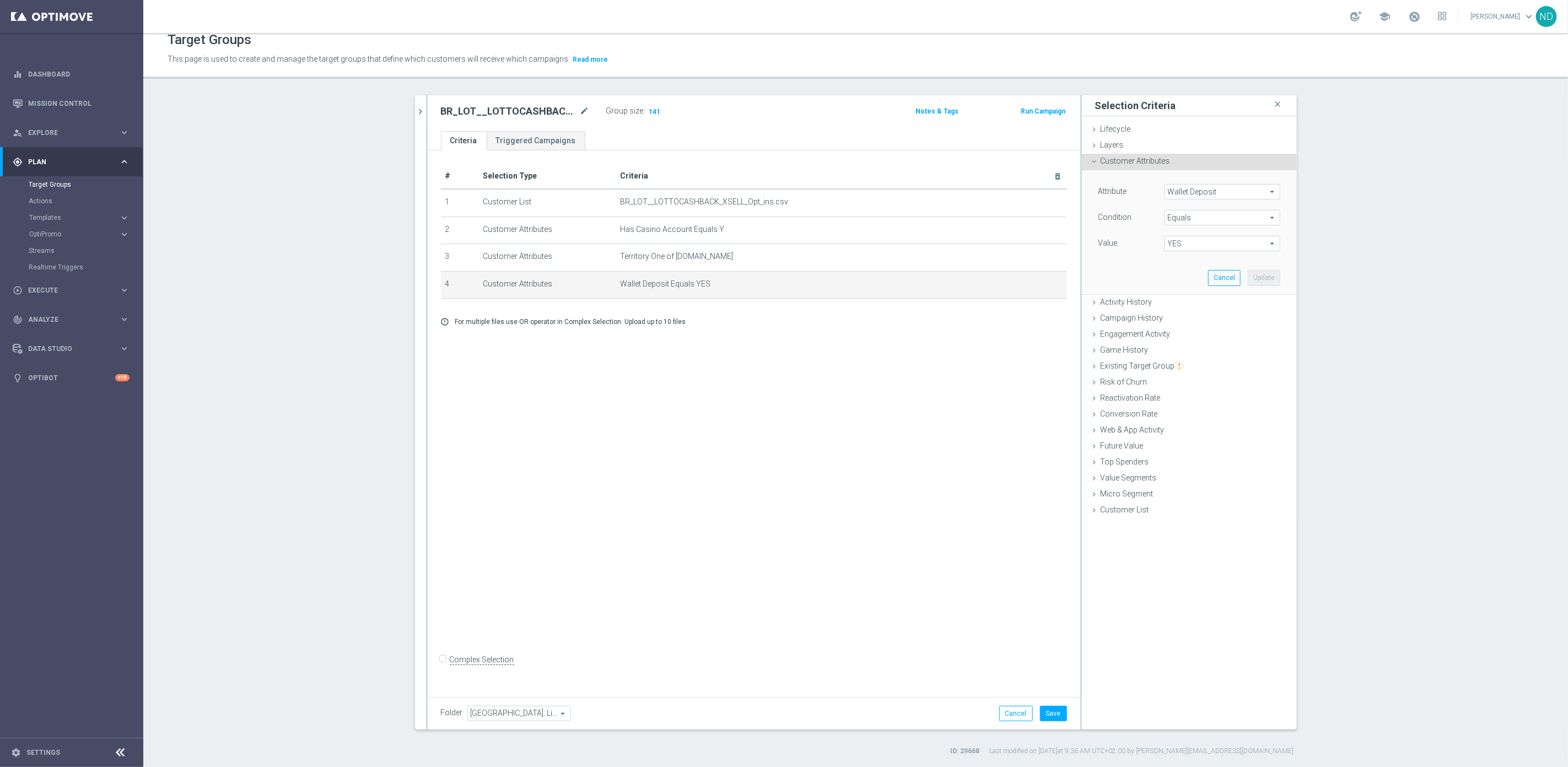
click at [1220, 193] on span "Wallet Deposit" at bounding box center [1222, 191] width 115 height 14
click at [1210, 192] on input "search" at bounding box center [1222, 191] width 116 height 15
type input "deposit"
click at [1221, 272] on label "Deposit Amount, Last Month" at bounding box center [1222, 278] width 116 height 14
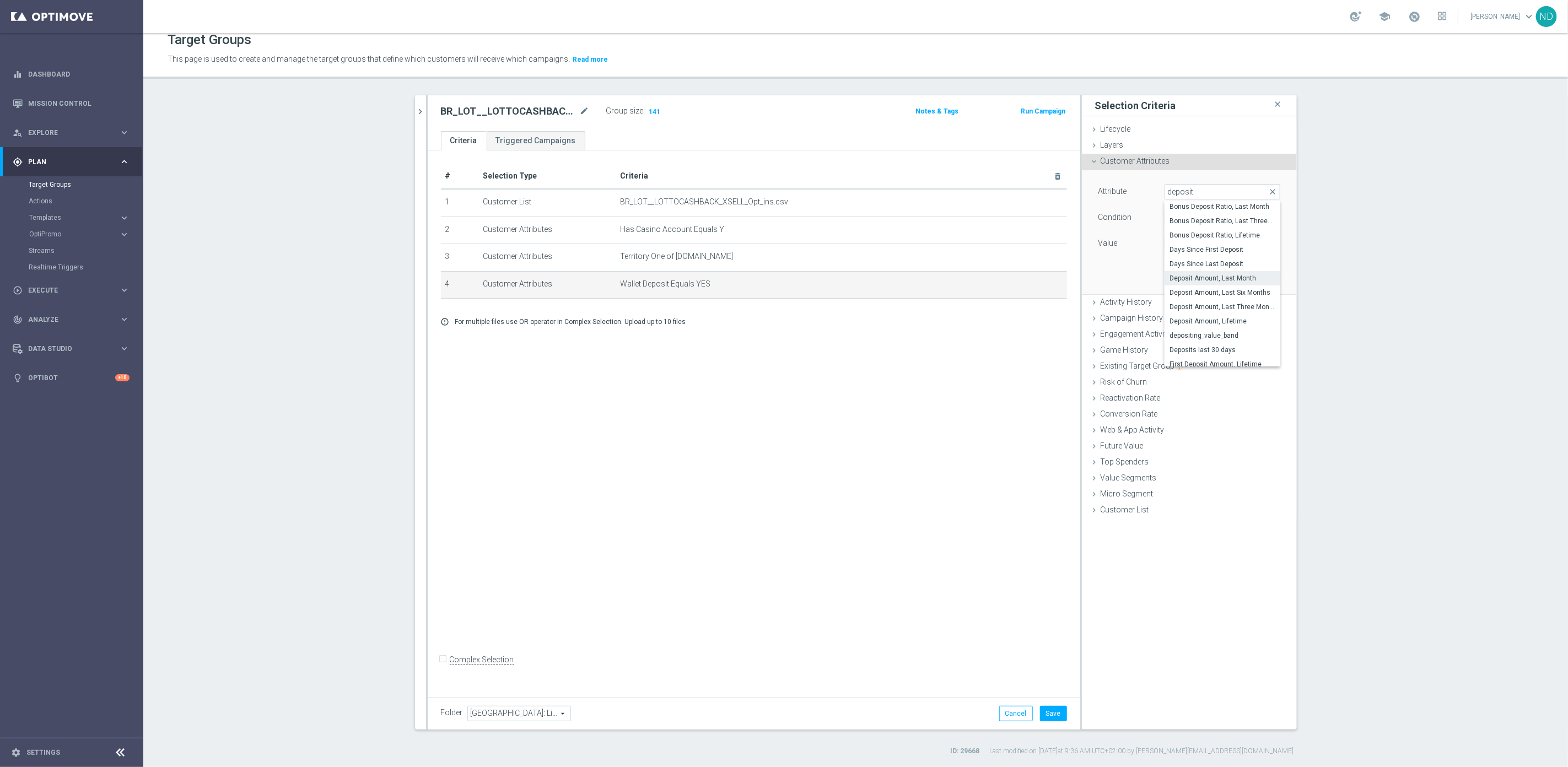
type input "Deposit Amount, Last Month"
click at [1252, 220] on span "=" at bounding box center [1222, 217] width 115 height 14
click at [1188, 300] on label ">=" at bounding box center [1222, 305] width 116 height 14
click at [1188, 243] on input "€" at bounding box center [1189, 243] width 50 height 15
click at [1268, 214] on span ">=" at bounding box center [1222, 217] width 115 height 14
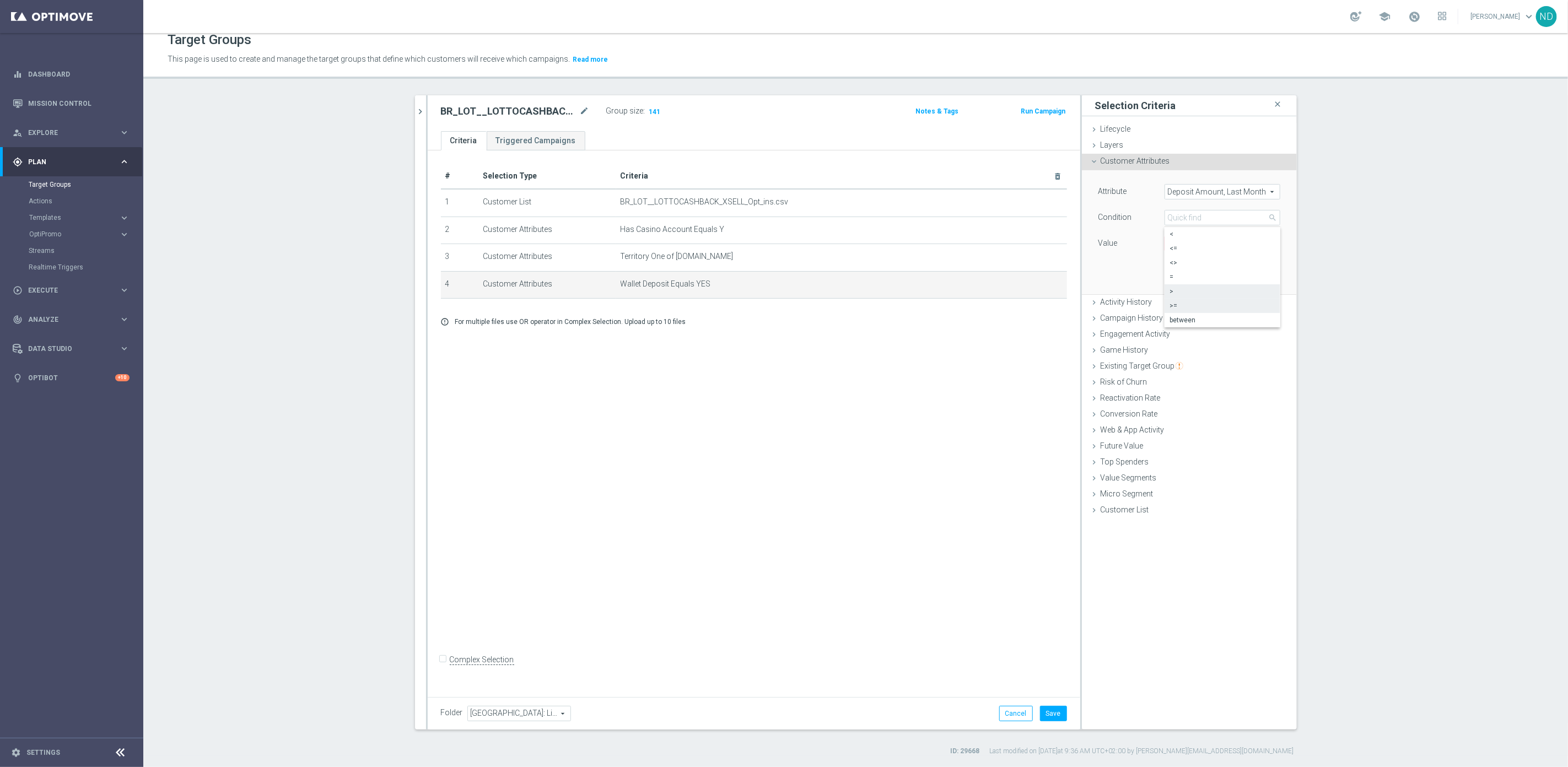
click at [1188, 287] on span ">" at bounding box center [1222, 292] width 105 height 9
type input ">"
click at [1180, 240] on input "€" at bounding box center [1189, 243] width 50 height 15
type input "0"
click at [1230, 237] on div "Value 0 €" at bounding box center [1189, 245] width 198 height 17
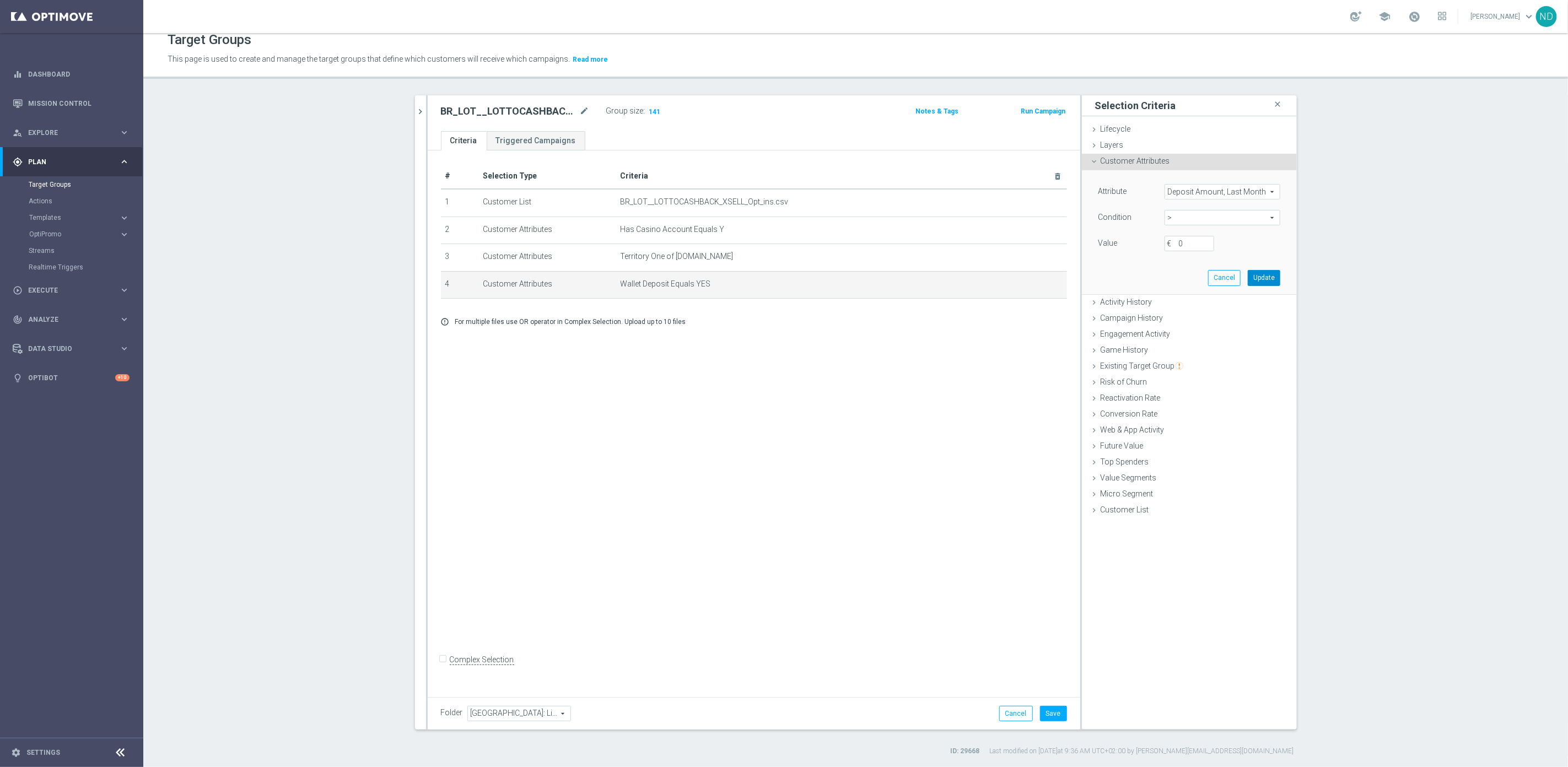
click at [1258, 278] on button "Update" at bounding box center [1264, 277] width 32 height 15
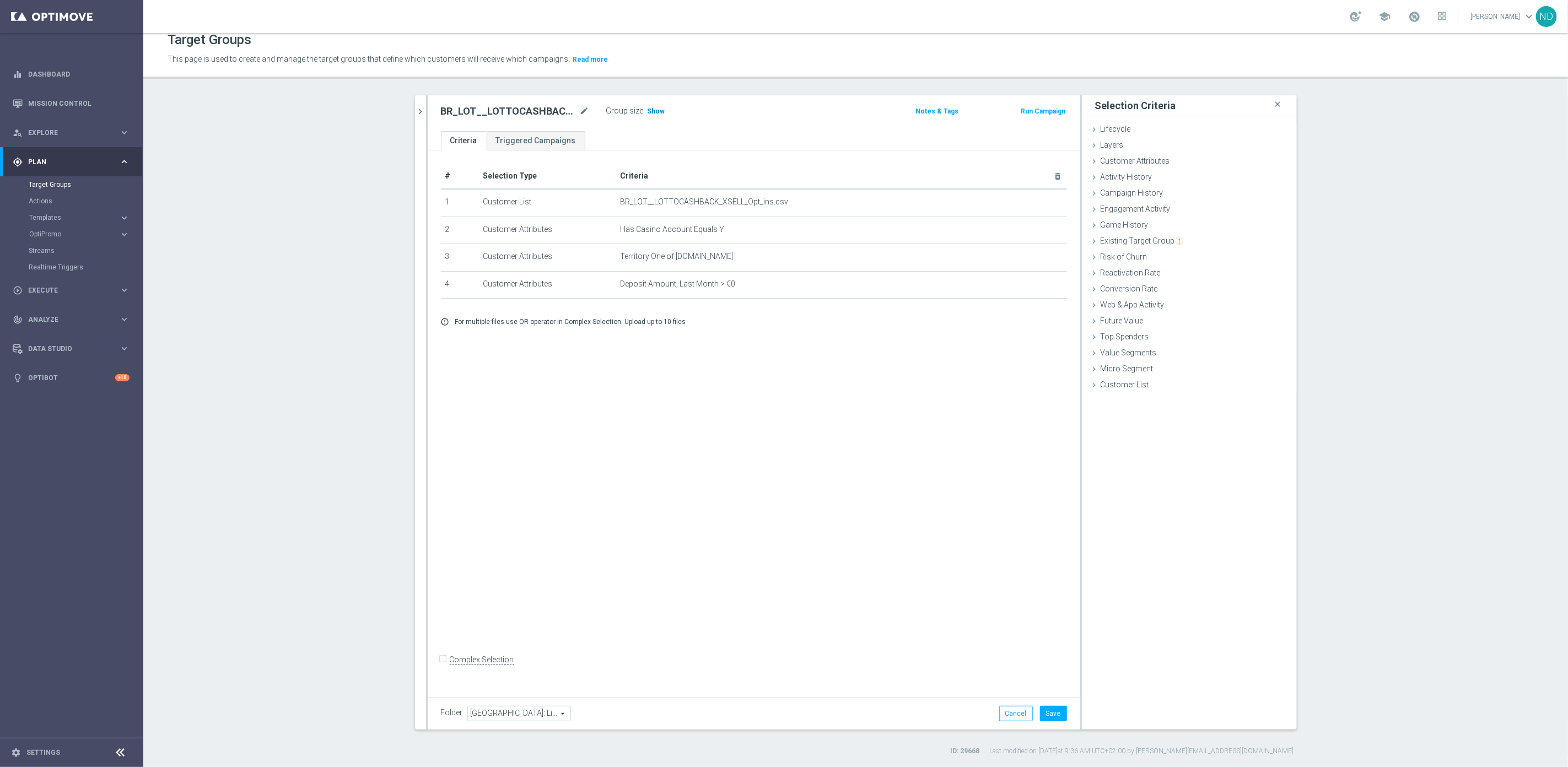
click at [649, 114] on span "Show" at bounding box center [656, 111] width 17 height 7
drag, startPoint x: 1043, startPoint y: 295, endPoint x: 1038, endPoint y: 301, distance: 7.8
click at [1043, 296] on td "Deposit Amount, Last Month > €0 mode_edit delete_forever" at bounding box center [842, 285] width 451 height 27
click at [1027, 284] on icon "mode_edit" at bounding box center [1031, 284] width 9 height 9
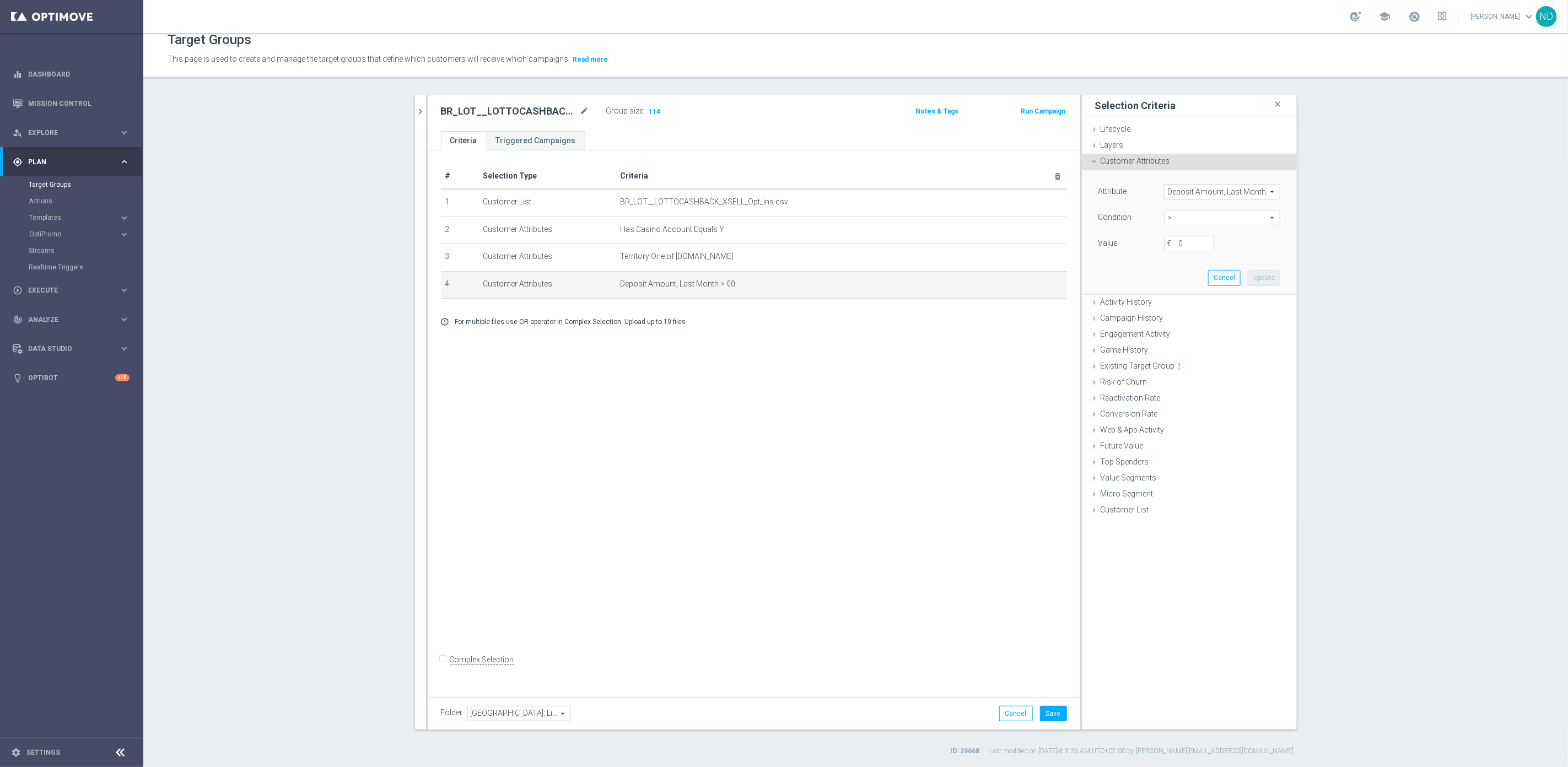
click at [1268, 196] on span "Deposit Amount, Last Month" at bounding box center [1222, 191] width 115 height 14
click at [1210, 193] on input "search" at bounding box center [1222, 191] width 116 height 15
type input "deposit"
click at [1238, 290] on span "Deposit Amount, Lifetime" at bounding box center [1222, 291] width 105 height 9
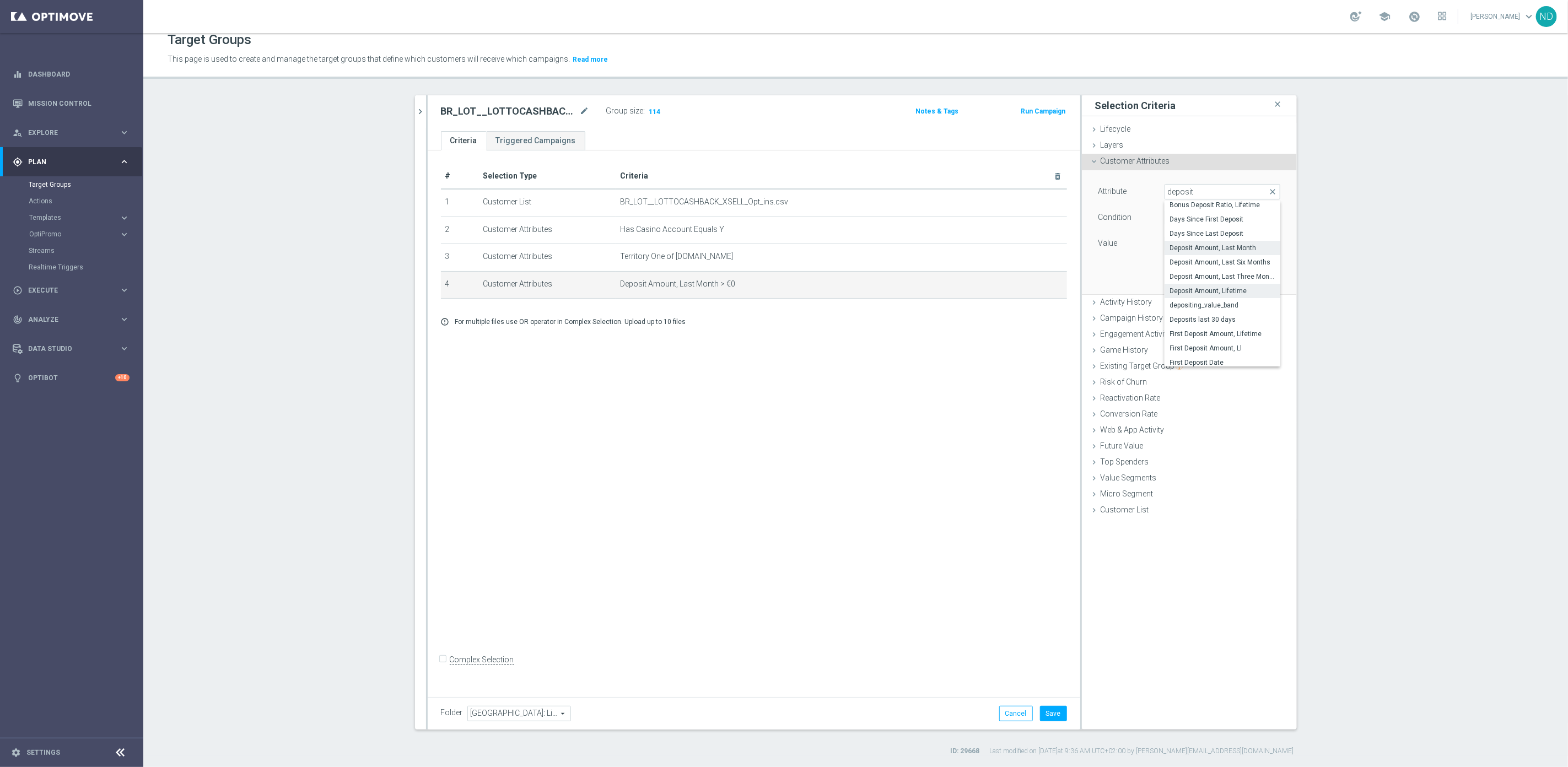
type input "Deposit Amount, Lifetime"
type input "="
click at [1266, 215] on span "=" at bounding box center [1222, 217] width 115 height 14
drag, startPoint x: 1181, startPoint y: 292, endPoint x: 1181, endPoint y: 285, distance: 7.0
click at [1181, 292] on span ">" at bounding box center [1222, 292] width 105 height 9
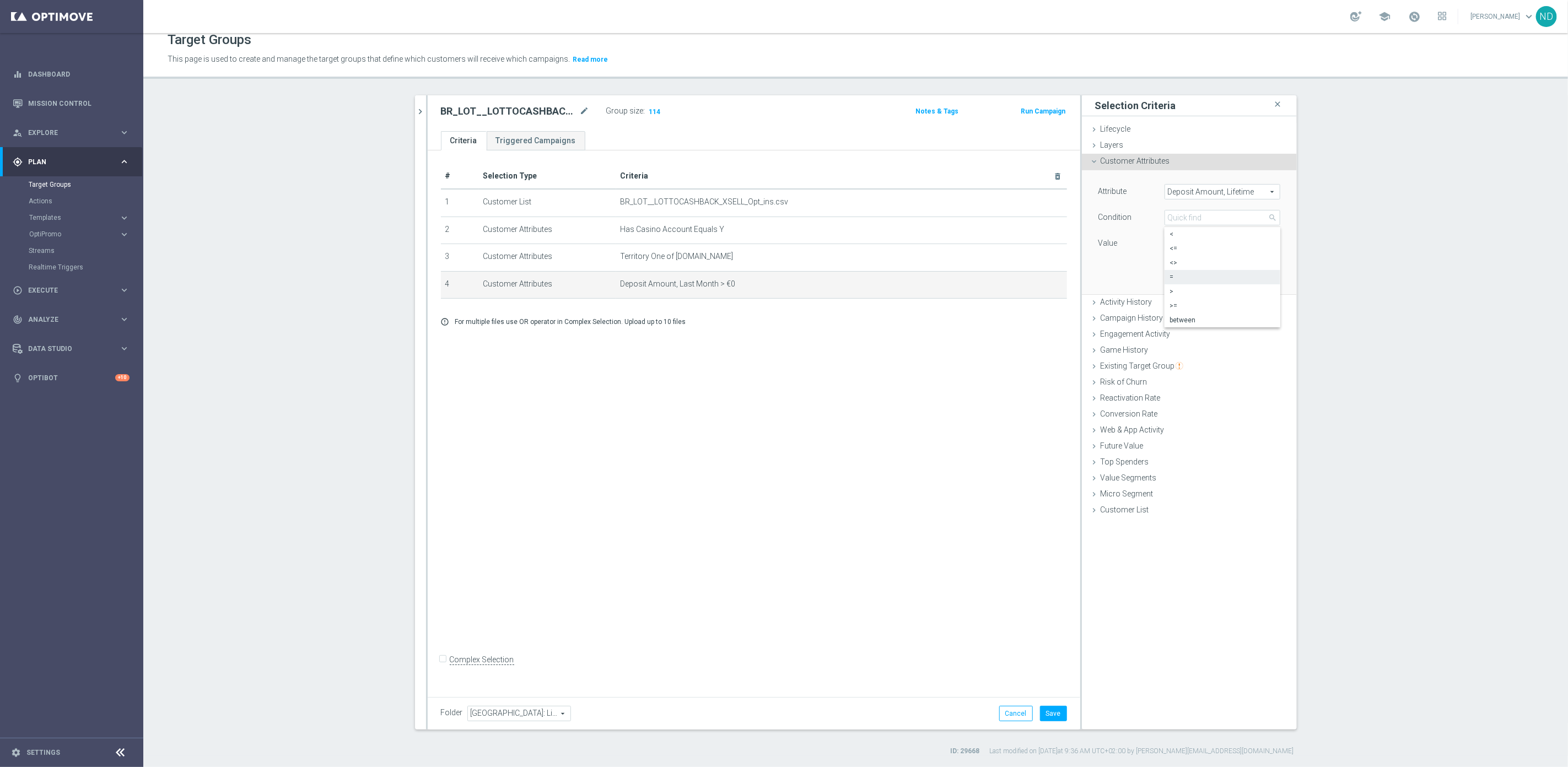
type input ">"
click at [1177, 251] on input "€" at bounding box center [1189, 243] width 50 height 15
type input "0"
click at [1266, 282] on button "Update" at bounding box center [1264, 277] width 32 height 15
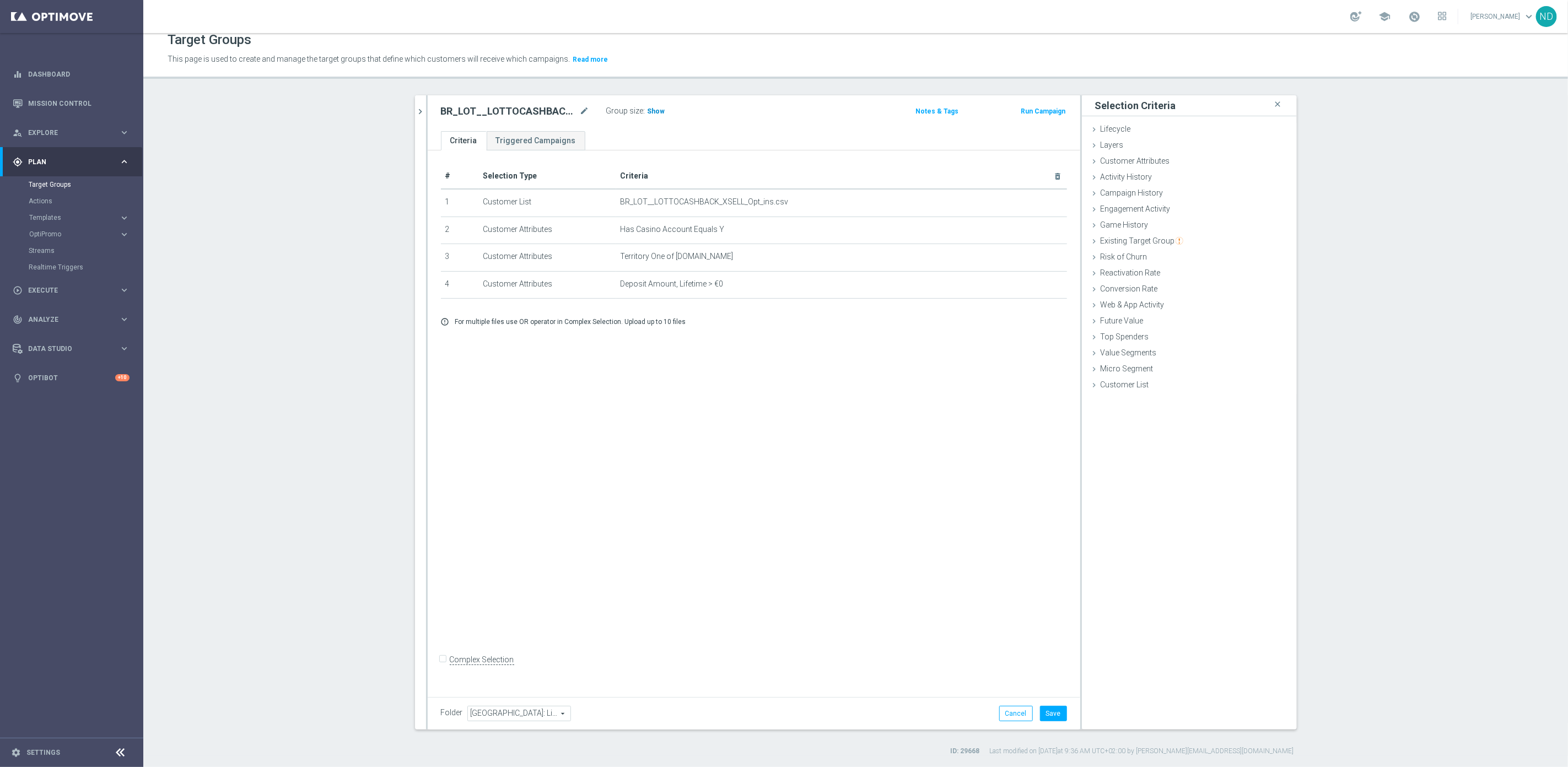
click at [648, 113] on span "Show" at bounding box center [656, 111] width 17 height 7
click at [1027, 282] on icon "mode_edit" at bounding box center [1031, 284] width 9 height 9
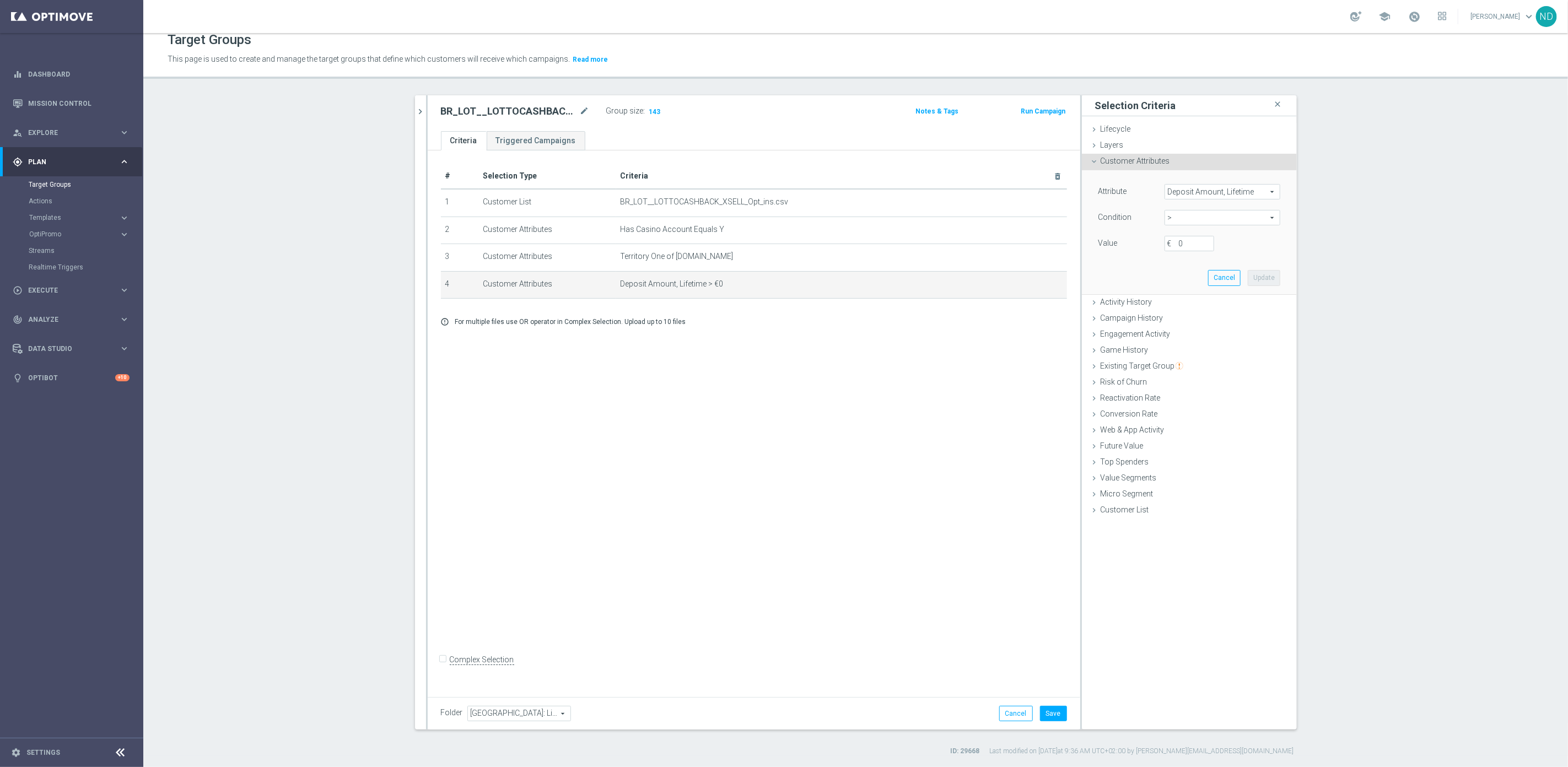
click at [1263, 193] on span "Deposit Amount, Lifetime" at bounding box center [1222, 191] width 115 height 14
click at [1236, 188] on input "search" at bounding box center [1222, 191] width 116 height 15
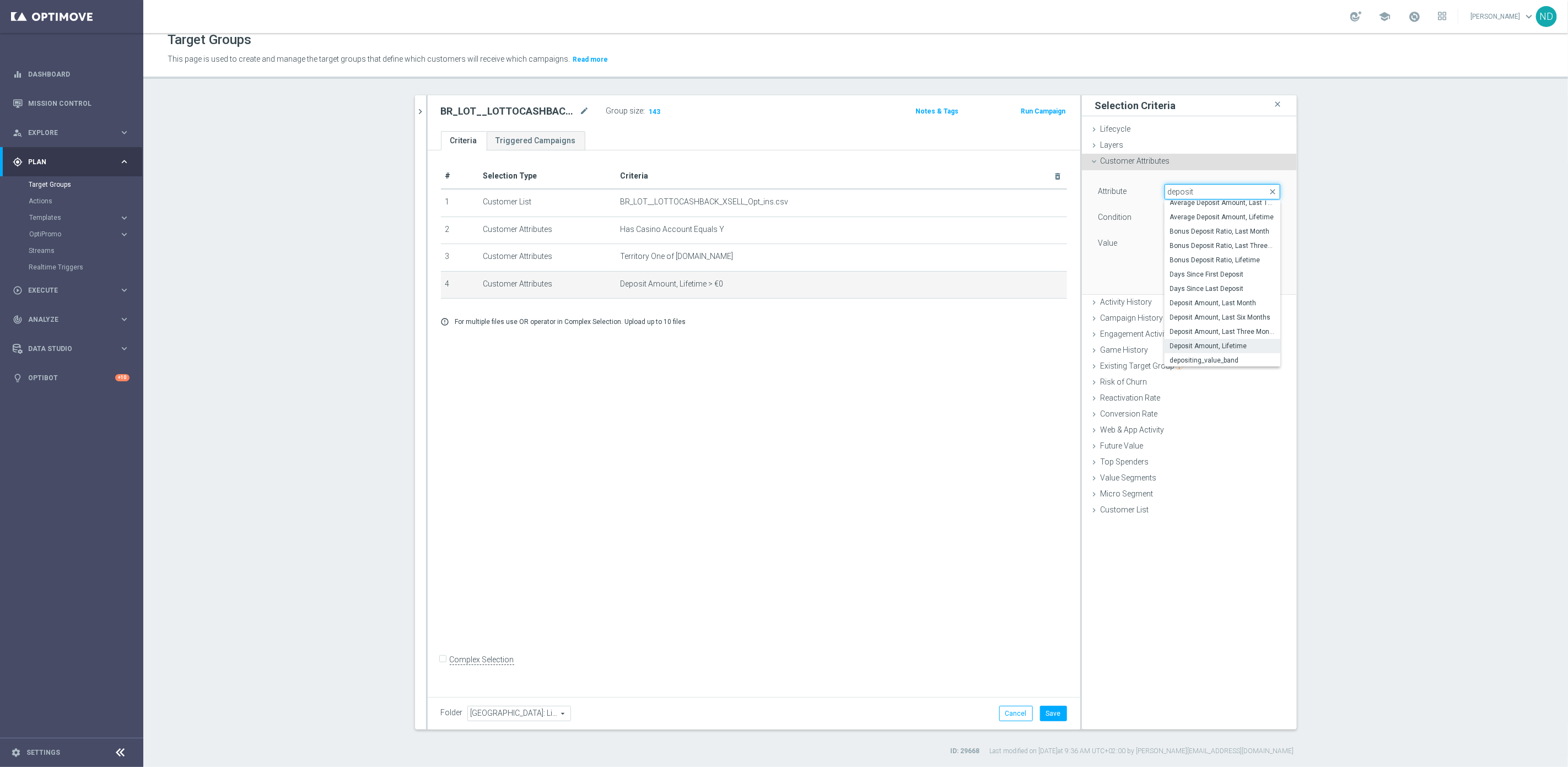
scroll to position [35, 0]
type input "deposit"
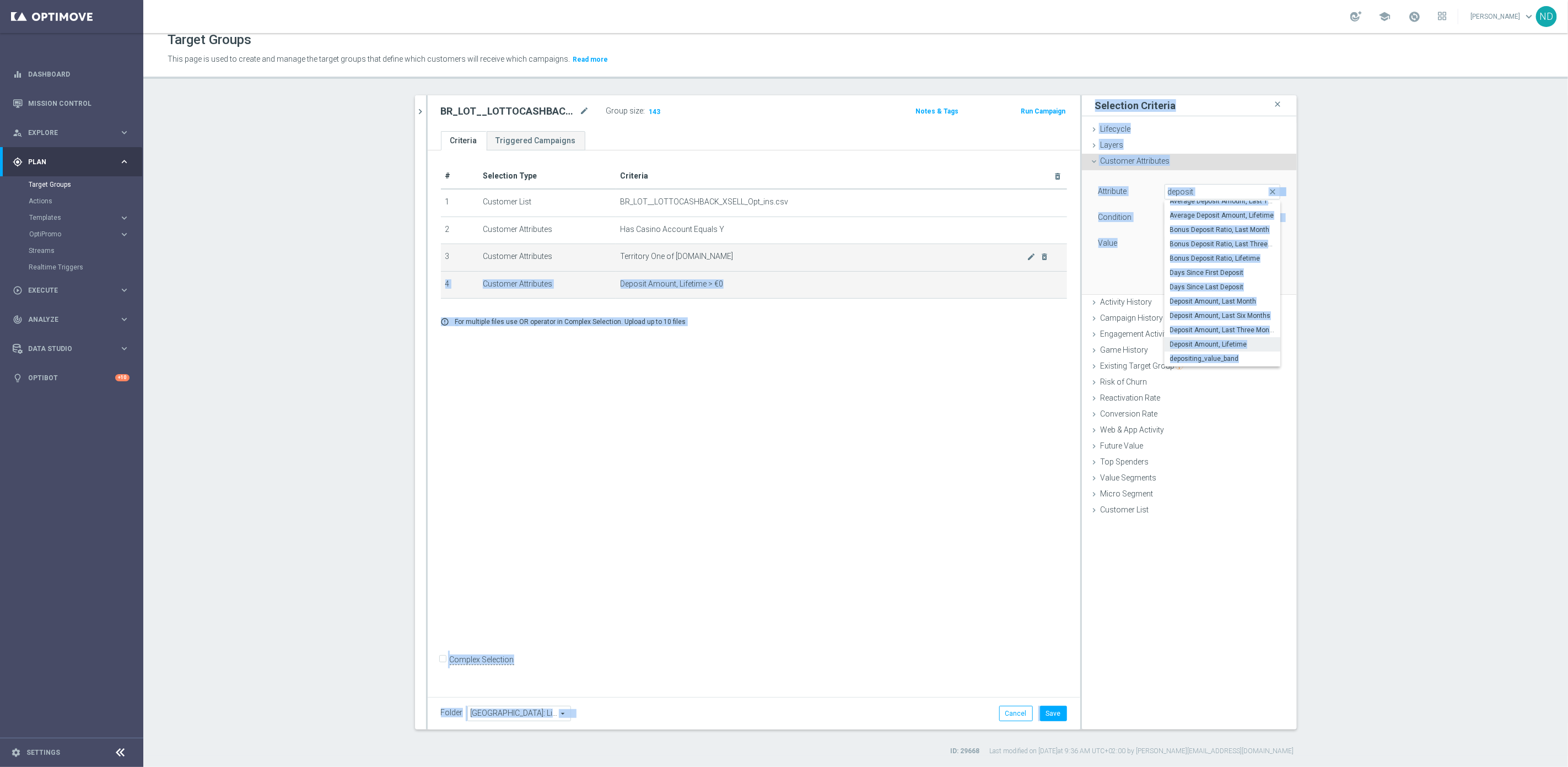
drag, startPoint x: 1076, startPoint y: 269, endPoint x: 1056, endPoint y: 269, distance: 20.0
click at [1056, 269] on as-split "BR_LOT close more_vert Prioritize Customer Target Groups library_add create_new…" at bounding box center [856, 412] width 882 height 634
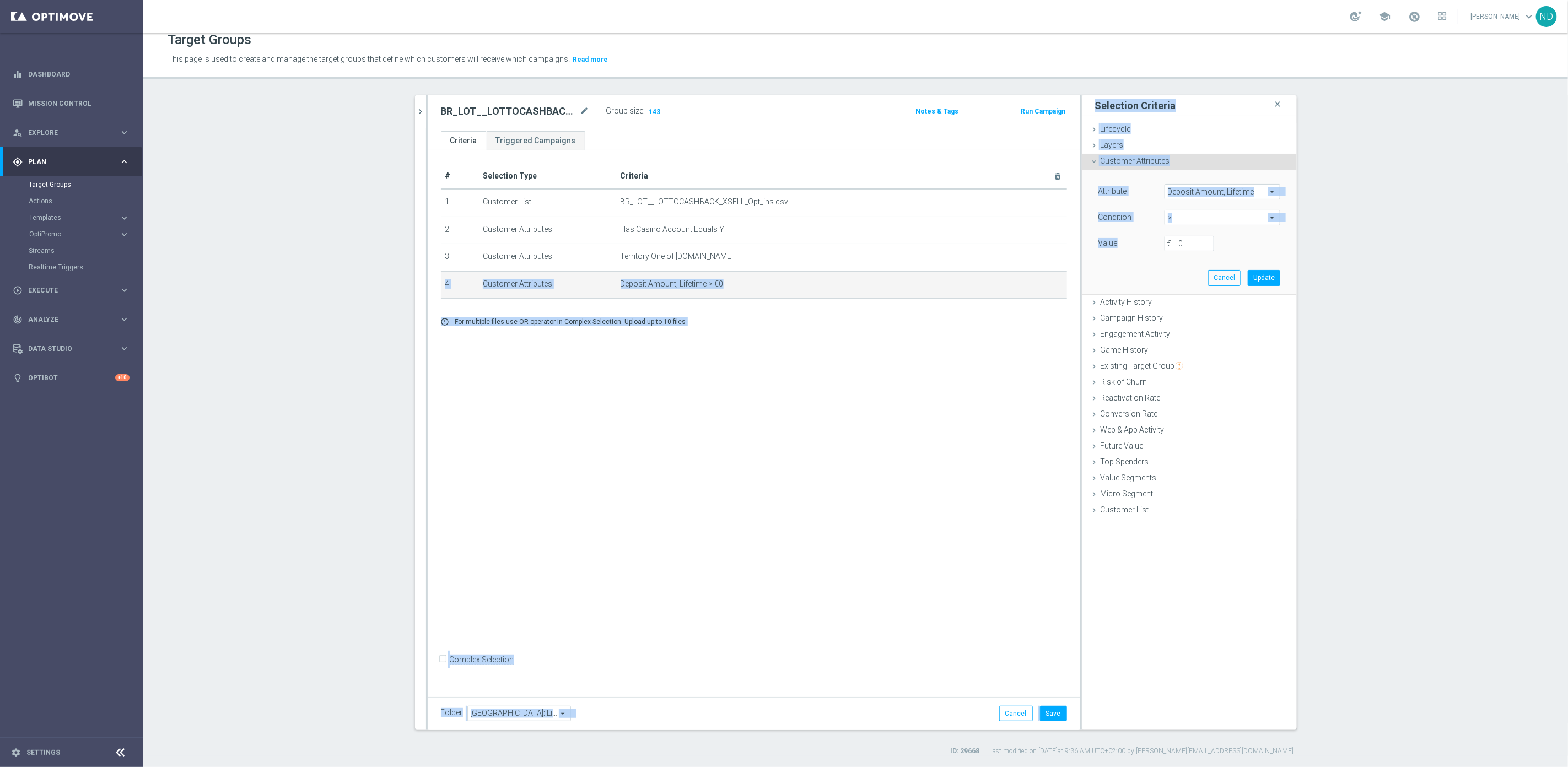
click at [1261, 197] on span "Deposit Amount, Lifetime" at bounding box center [1222, 191] width 115 height 14
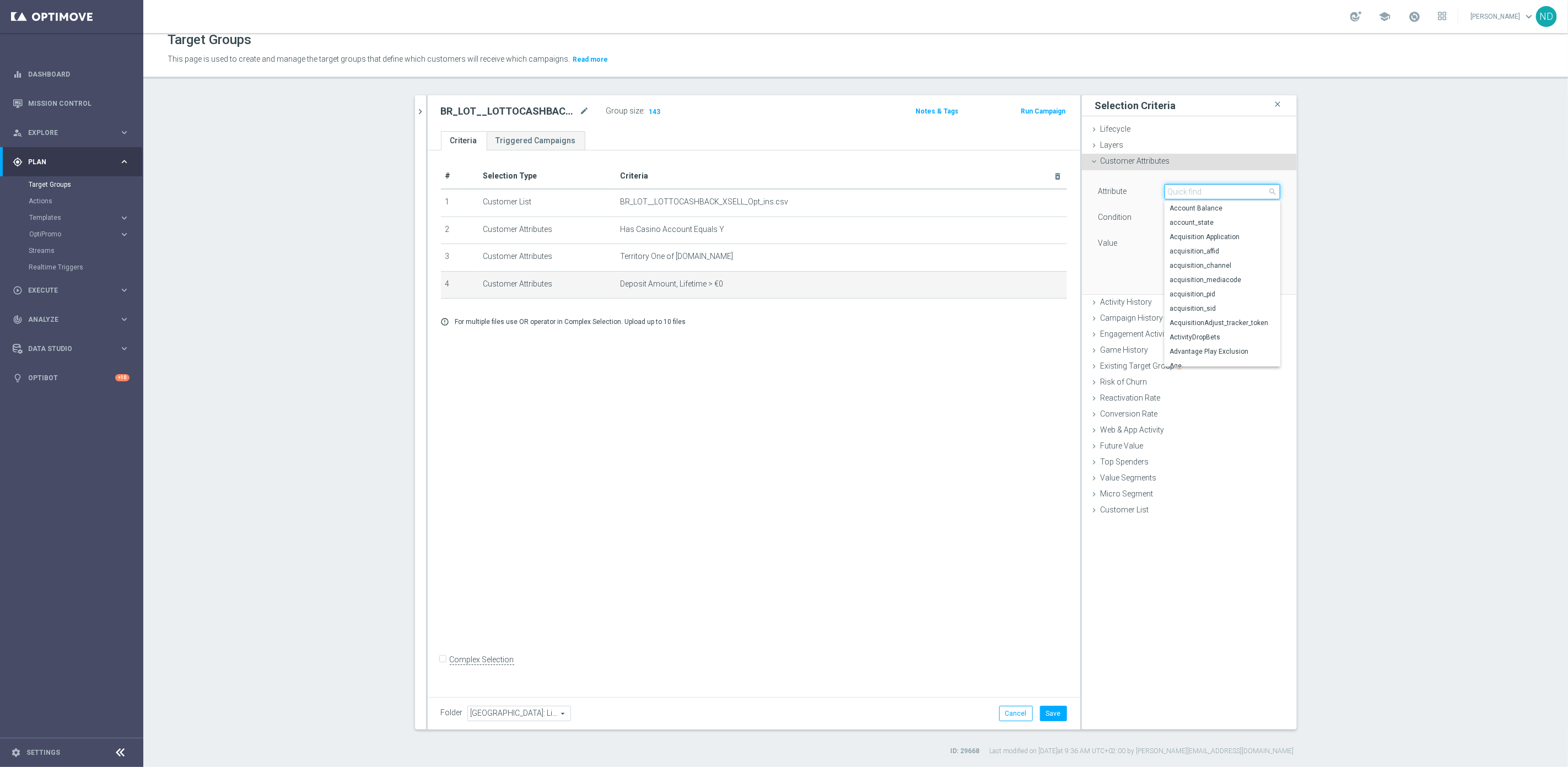
click at [1240, 191] on input "search" at bounding box center [1222, 191] width 116 height 15
type input "deposit"
click at [1231, 258] on span "Deposit Amount, Last Three Months" at bounding box center [1222, 261] width 105 height 9
type input "Deposit Amount, Last Three Months"
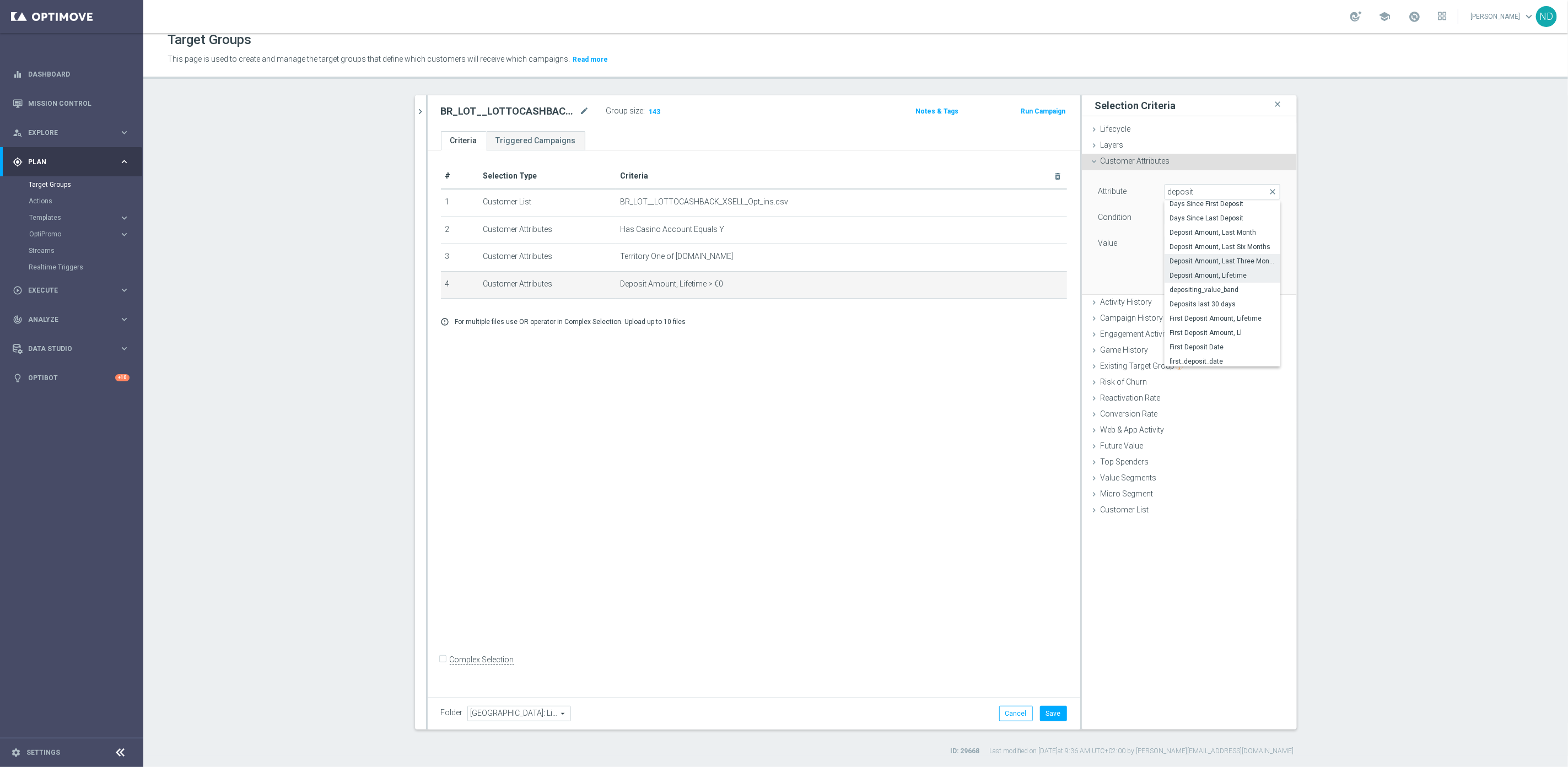
type input "="
click at [1266, 217] on span "=" at bounding box center [1222, 217] width 115 height 14
click at [1180, 291] on span ">" at bounding box center [1222, 292] width 105 height 9
type input ">"
click at [1181, 245] on input "€" at bounding box center [1189, 243] width 50 height 15
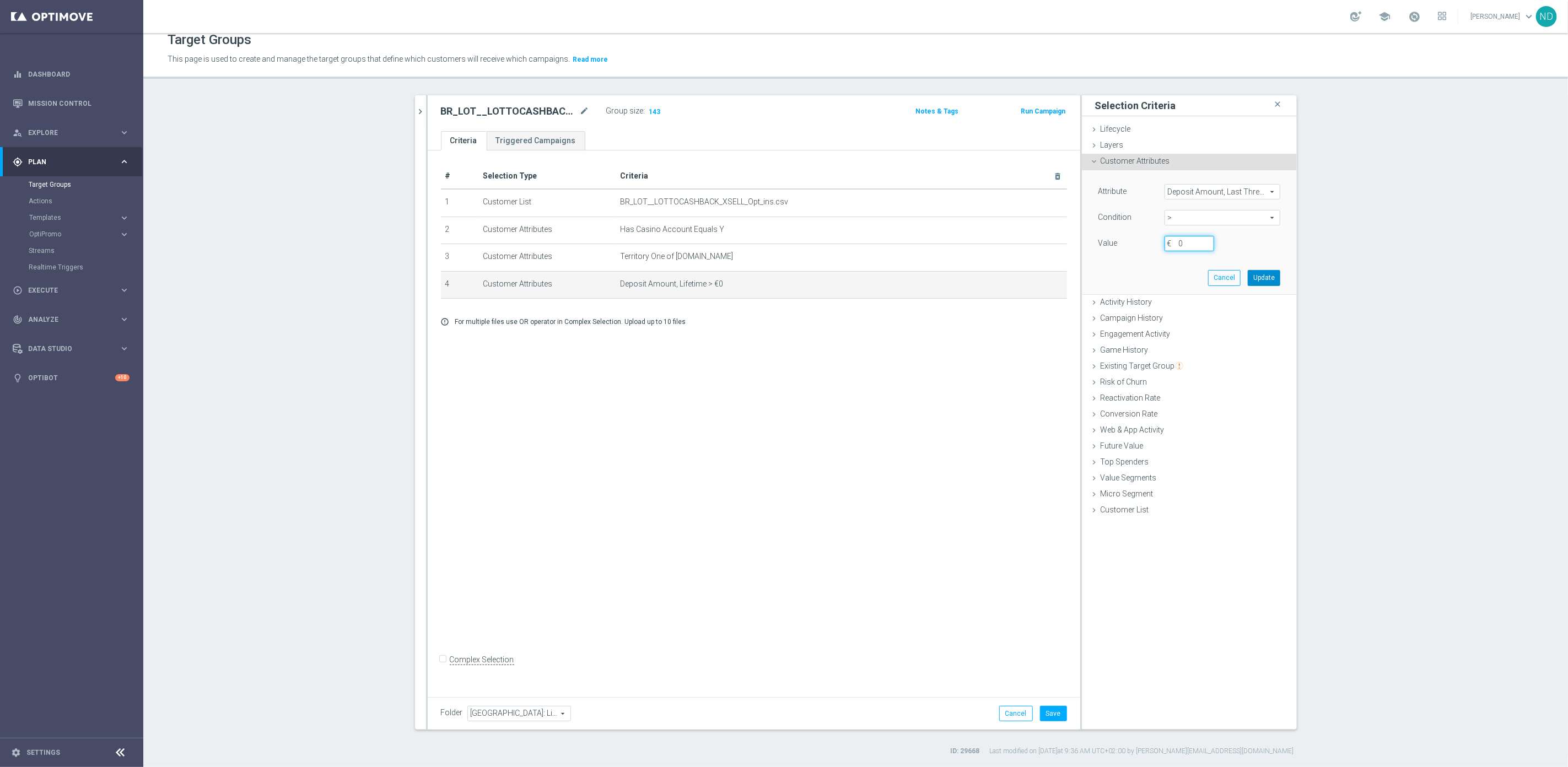
type input "0"
click at [1265, 272] on button "Update" at bounding box center [1264, 277] width 32 height 15
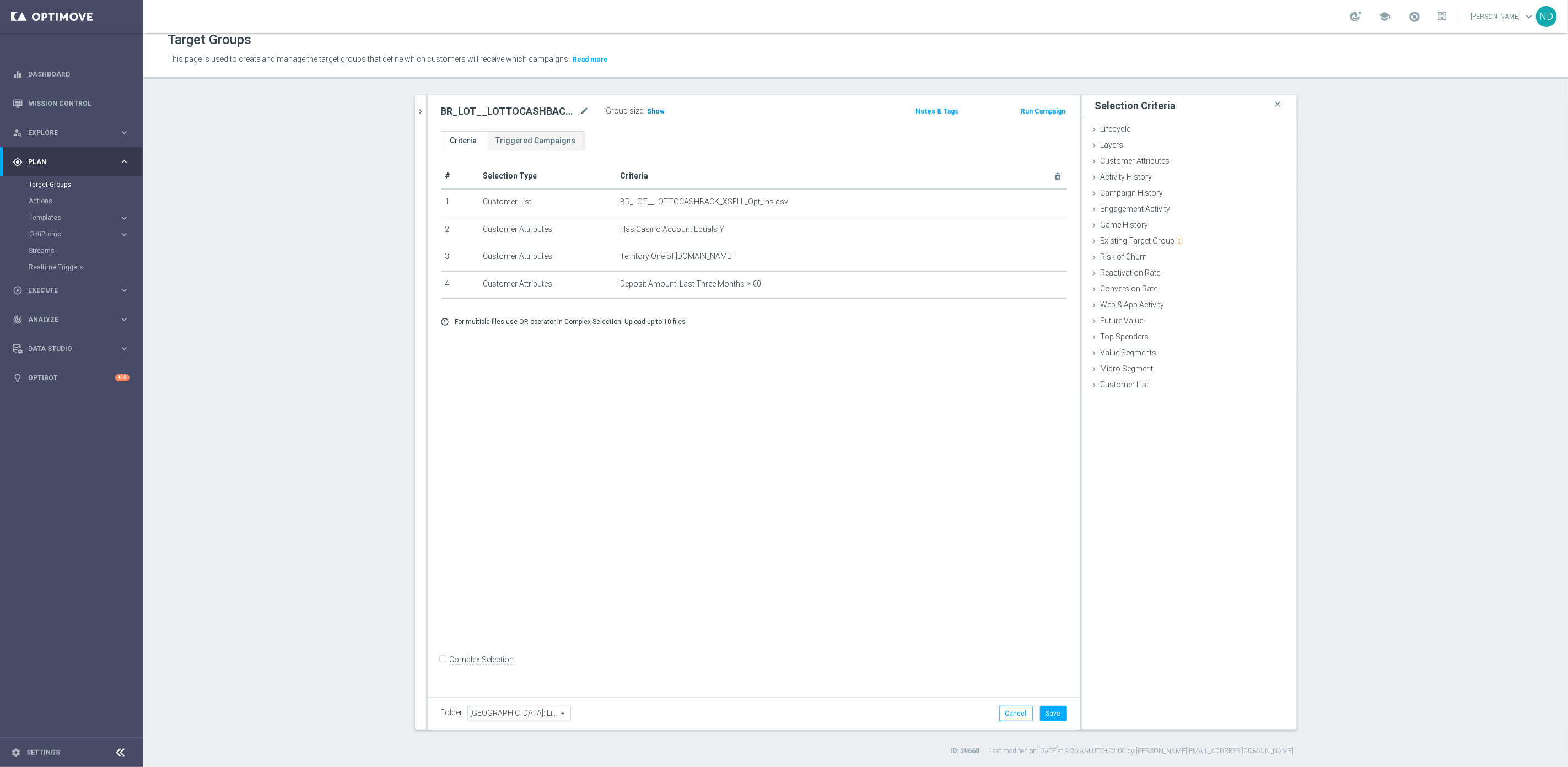
click at [653, 113] on span "Show" at bounding box center [656, 111] width 17 height 7
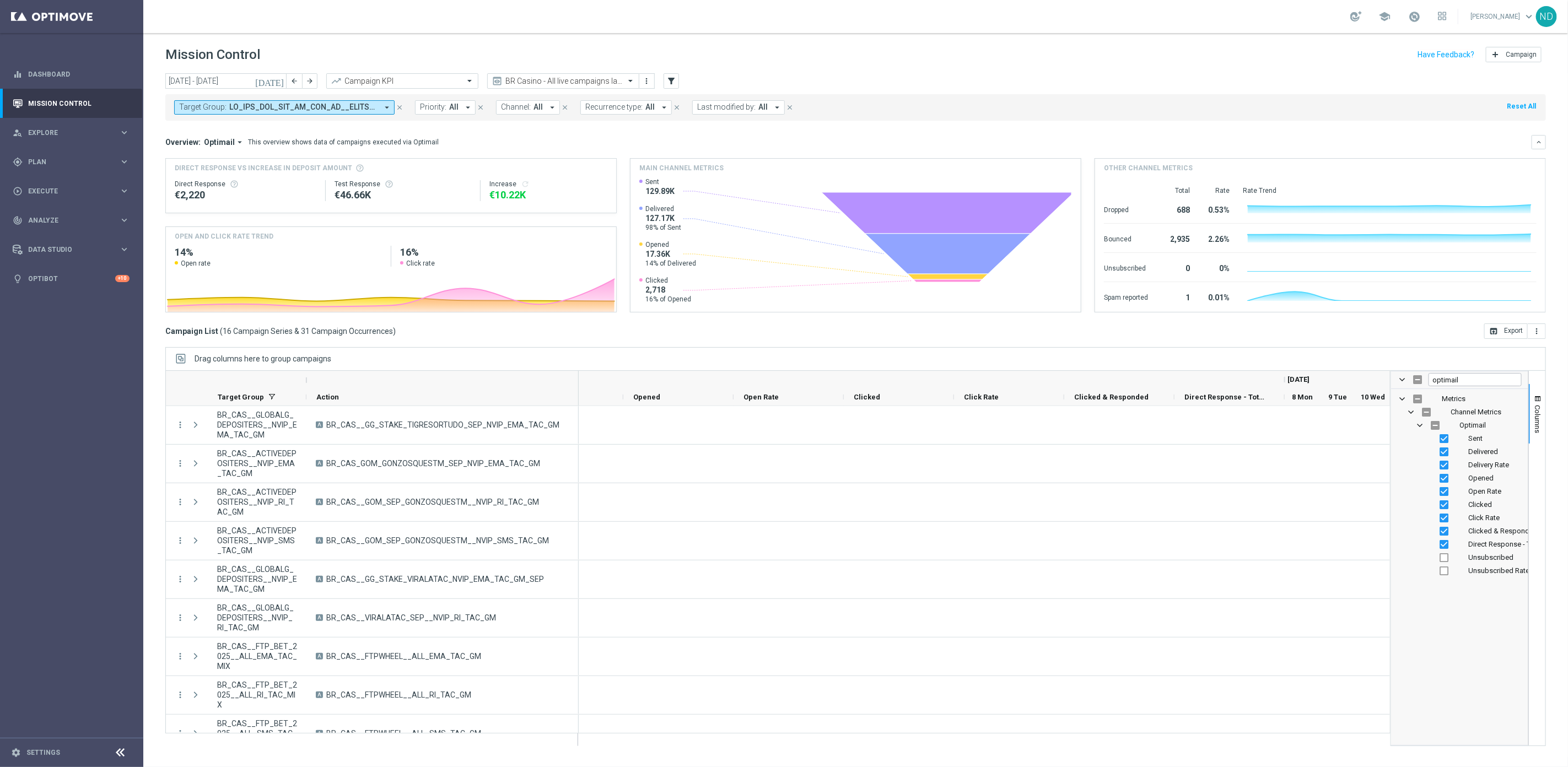
scroll to position [0, 2173]
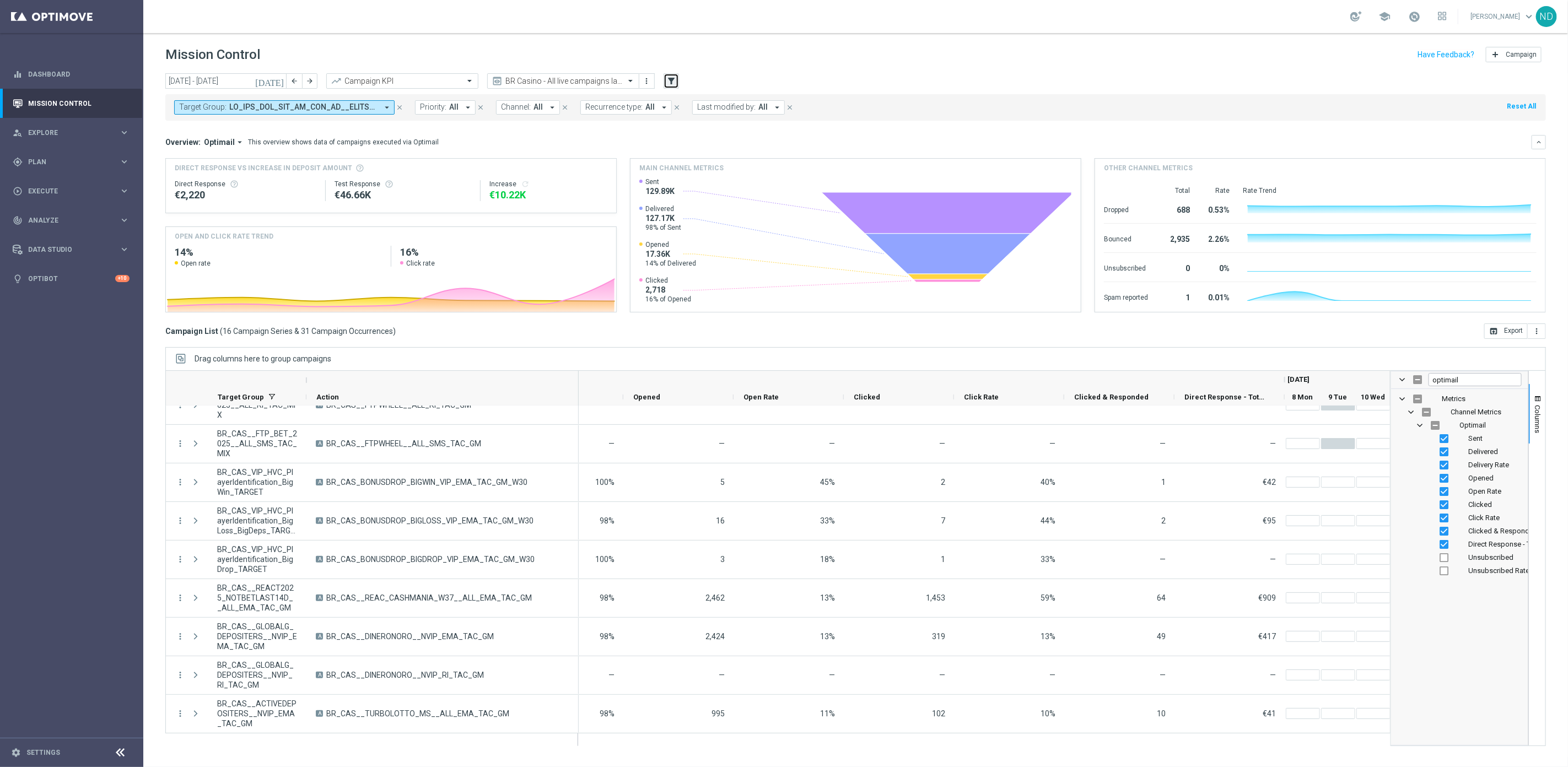
click at [669, 85] on icon "filter_alt" at bounding box center [671, 81] width 10 height 10
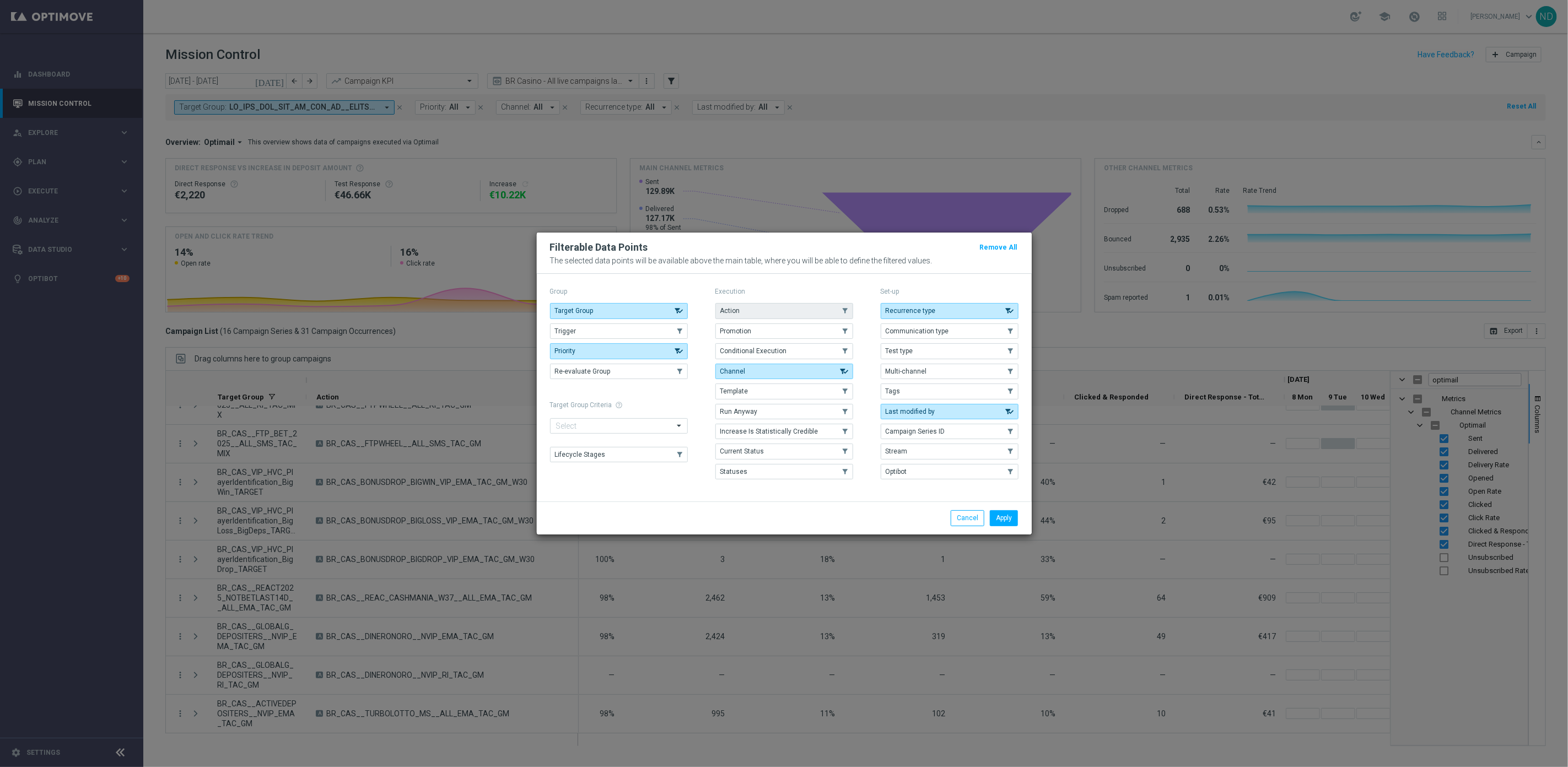
click at [759, 312] on button "Action" at bounding box center [784, 310] width 137 height 15
click at [993, 516] on button "Apply" at bounding box center [1003, 518] width 28 height 15
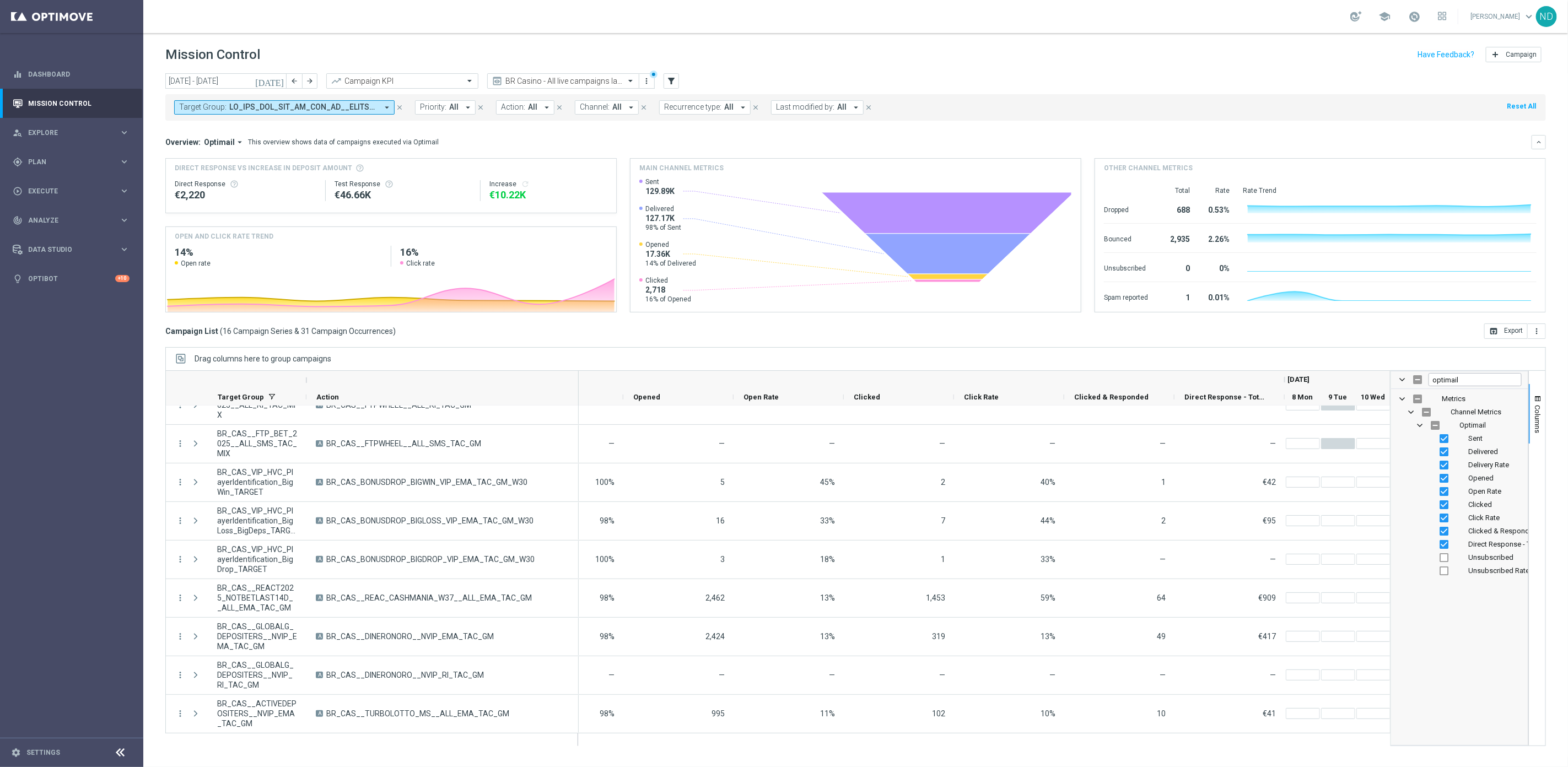
click at [538, 107] on button "Action: All arrow_drop_down" at bounding box center [525, 107] width 58 height 14
click at [506, 180] on div "BR_CAS__LFIXSELL__ALL_EMA_TAC_GM" at bounding box center [593, 181] width 182 height 17
type input "BR_CAS__LFIXSELL__ALL_EMA_TAC_GM"
click at [735, 137] on div "Overview: Optimail arrow_drop_down This overview shows data of campaigns execut…" at bounding box center [848, 142] width 1366 height 10
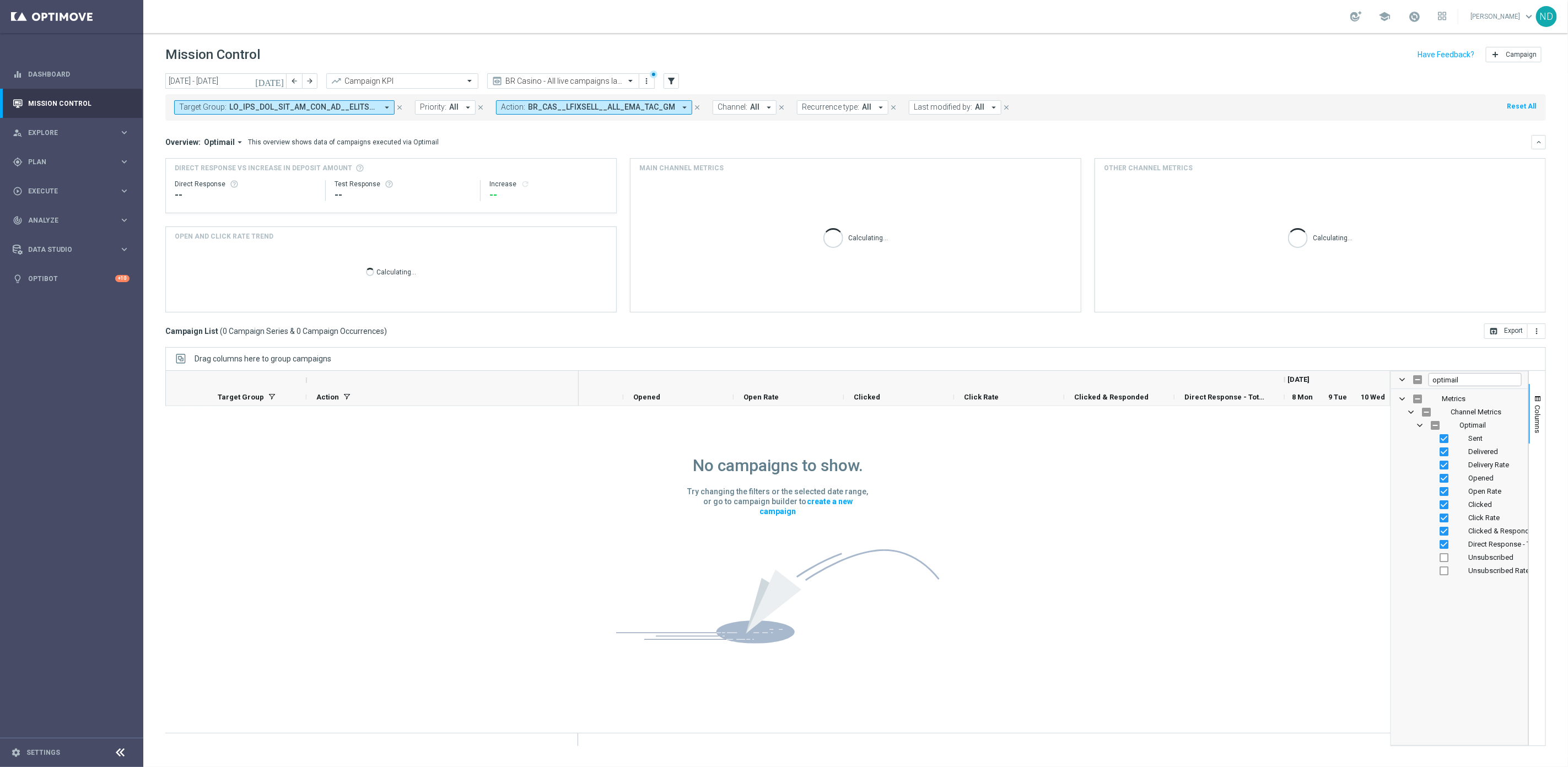
scroll to position [1, 0]
click at [401, 106] on icon "close" at bounding box center [399, 107] width 7 height 7
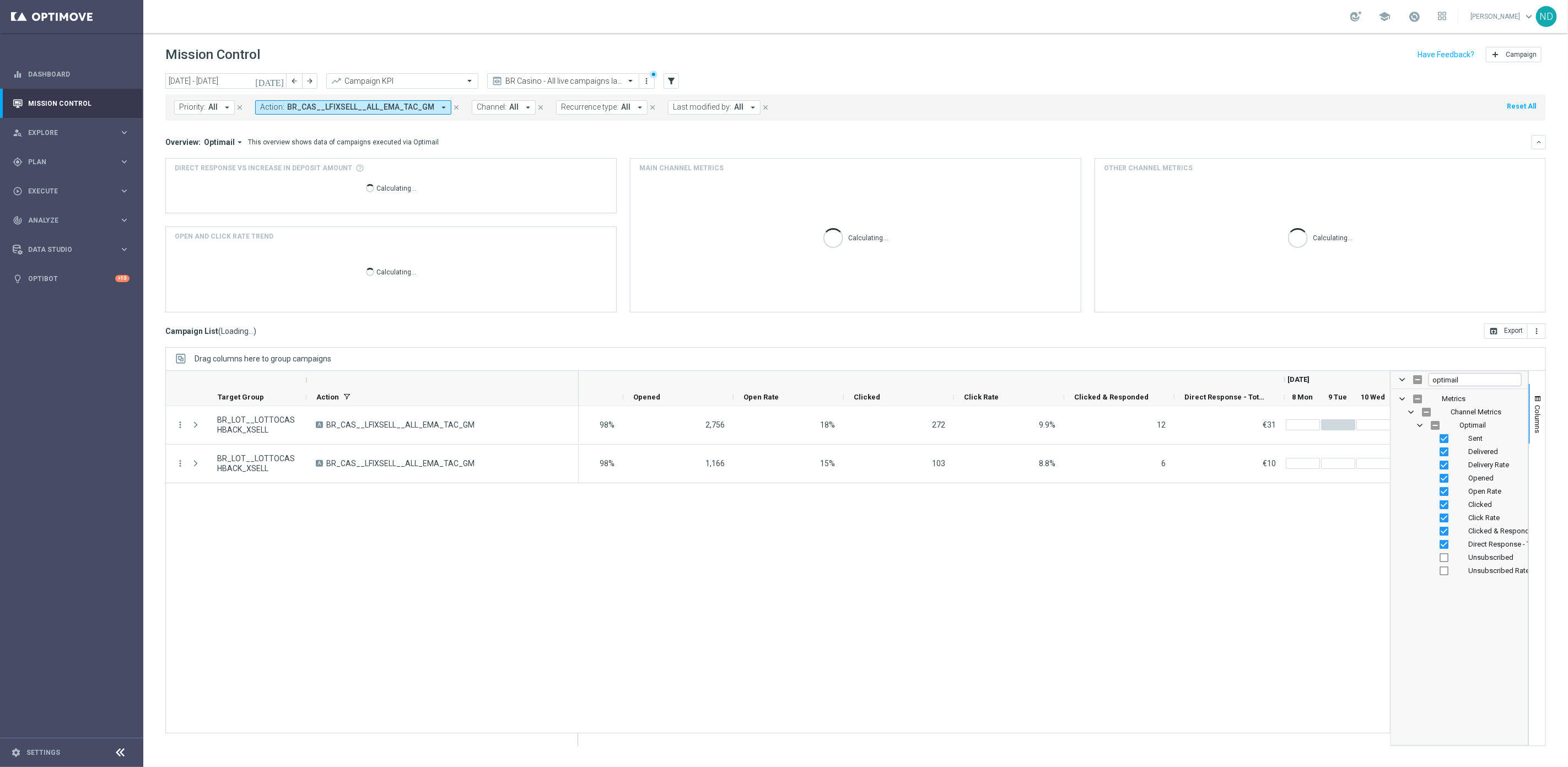
scroll to position [0, 0]
click at [280, 77] on icon "[DATE]" at bounding box center [270, 81] width 30 height 10
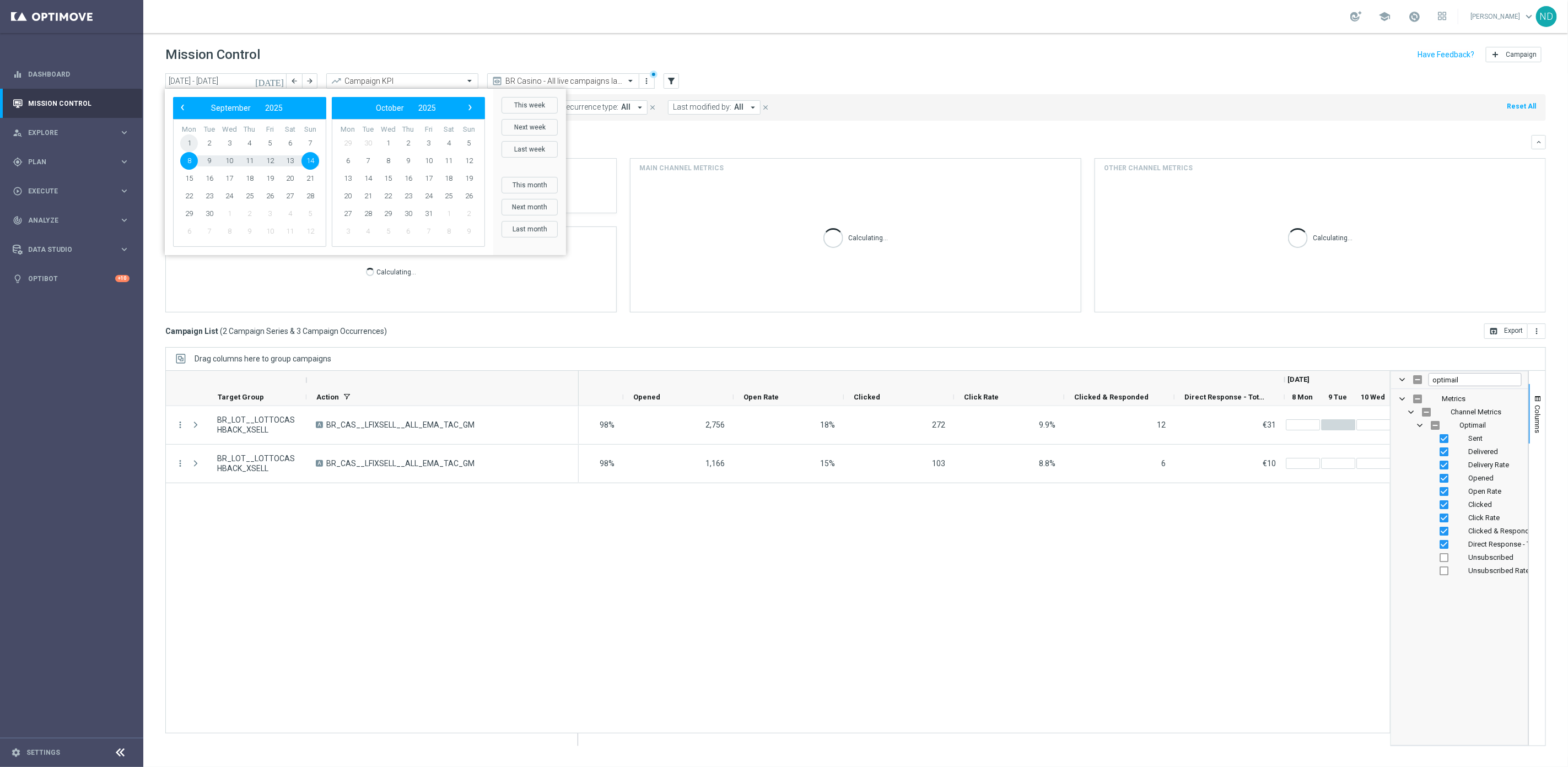
click at [189, 142] on span "1" at bounding box center [189, 143] width 17 height 17
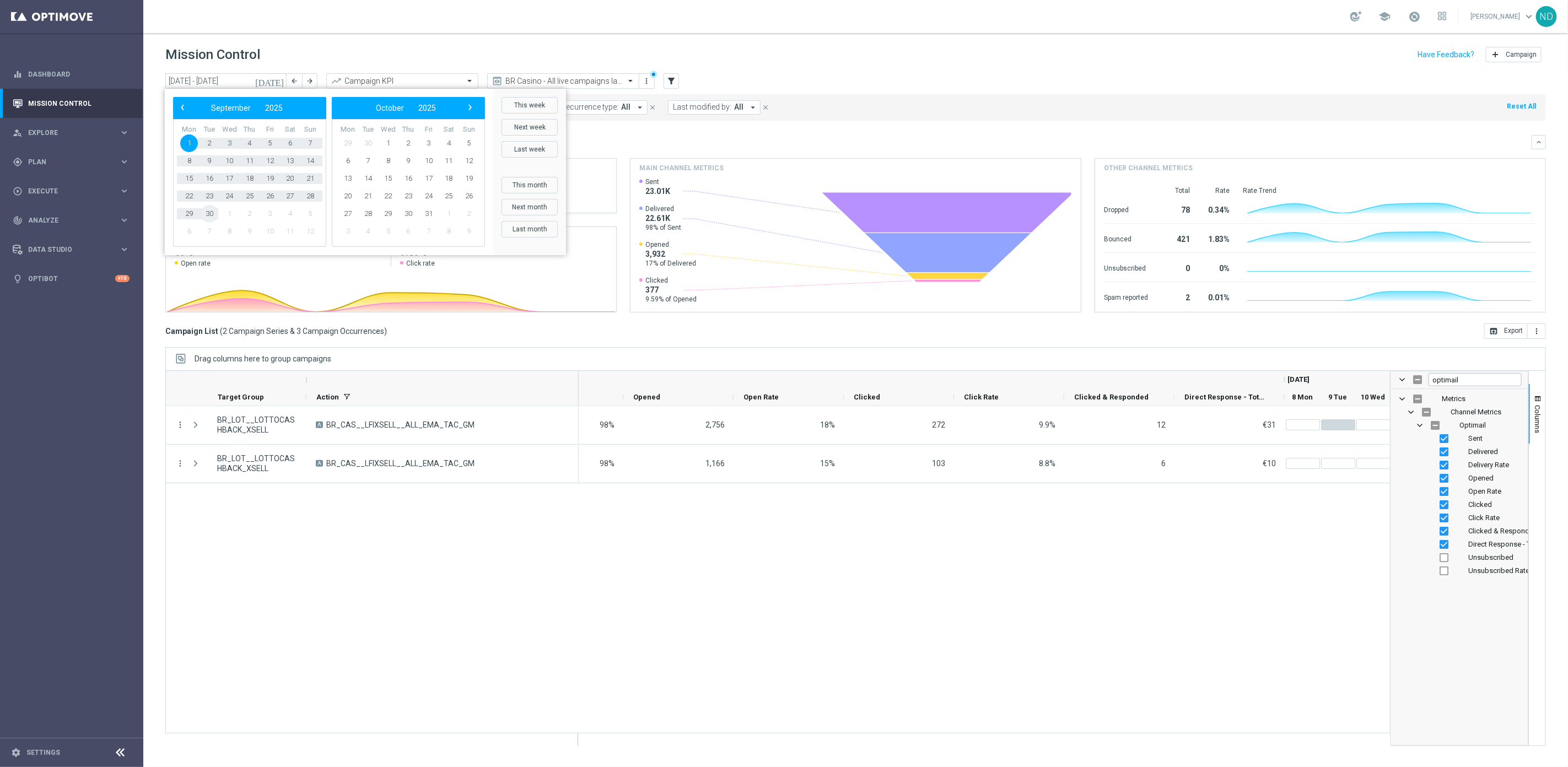
click at [211, 211] on span "30" at bounding box center [209, 214] width 17 height 17
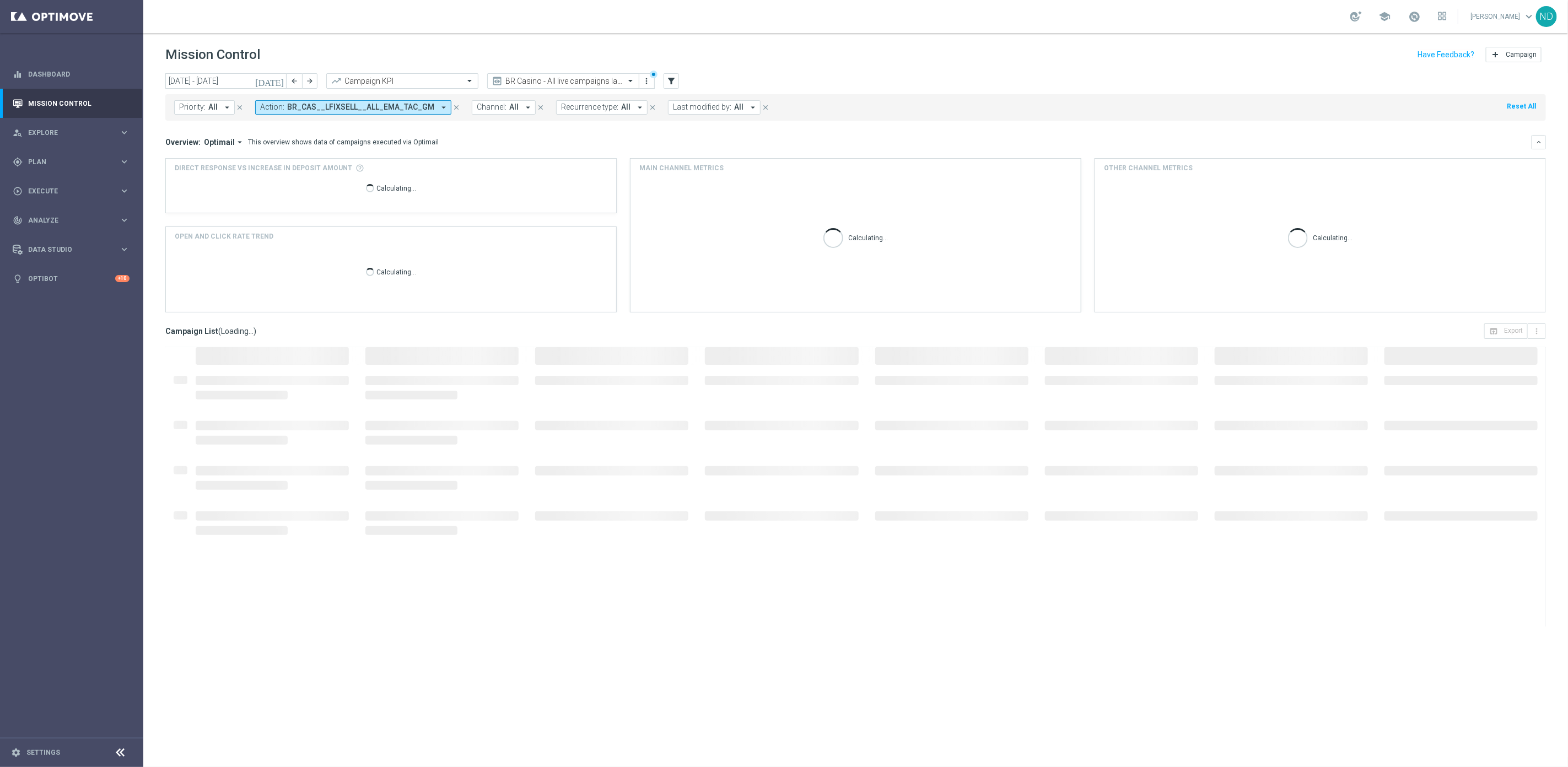
scroll to position [0, 2067]
click at [279, 79] on icon "[DATE]" at bounding box center [270, 81] width 30 height 10
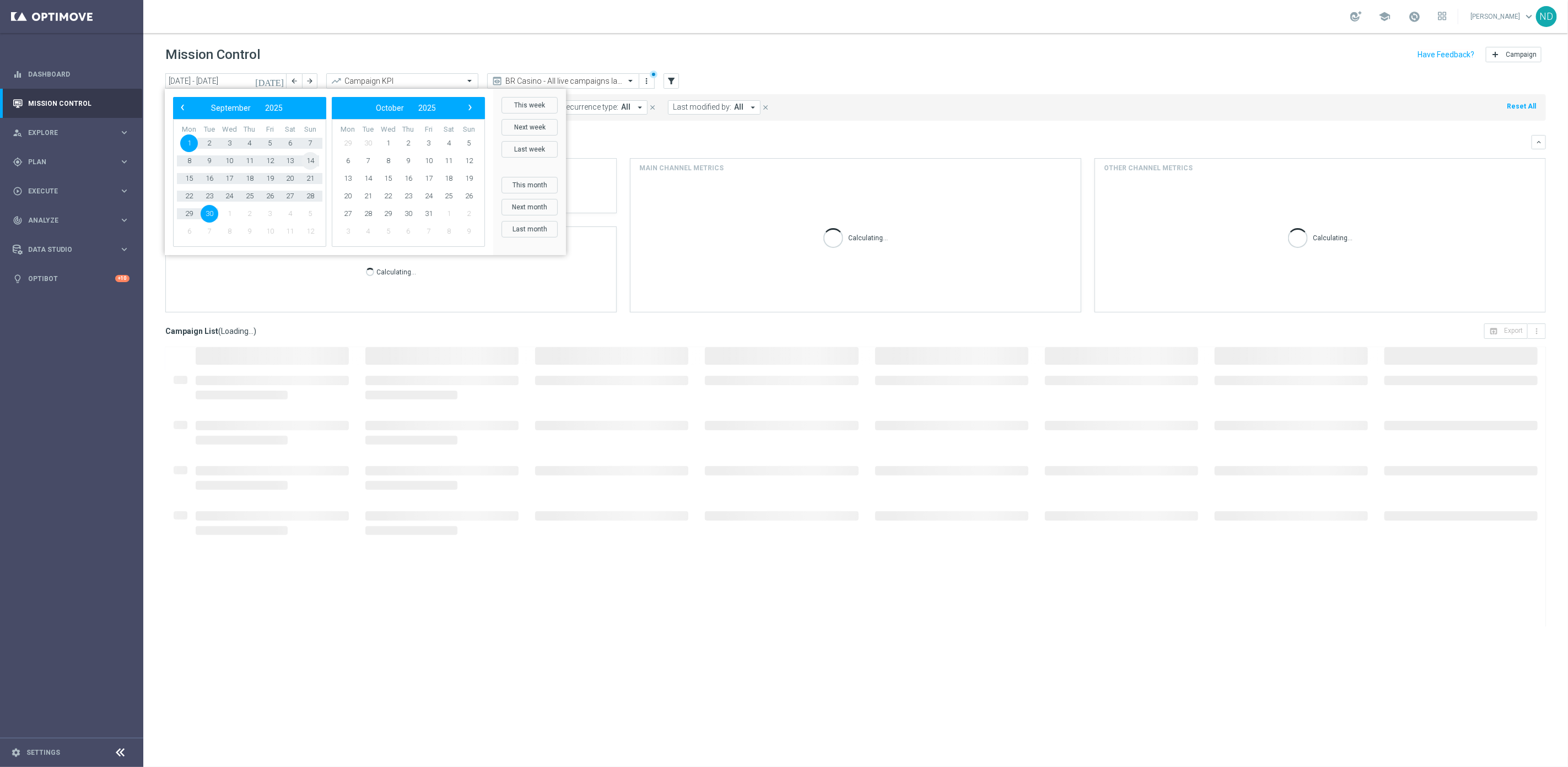
click at [312, 157] on span "14" at bounding box center [310, 161] width 17 height 17
click at [188, 142] on span "1" at bounding box center [189, 143] width 17 height 17
click at [305, 160] on span "14" at bounding box center [310, 161] width 17 height 17
type input "01 Sep 2025 - 14 Sep 2025"
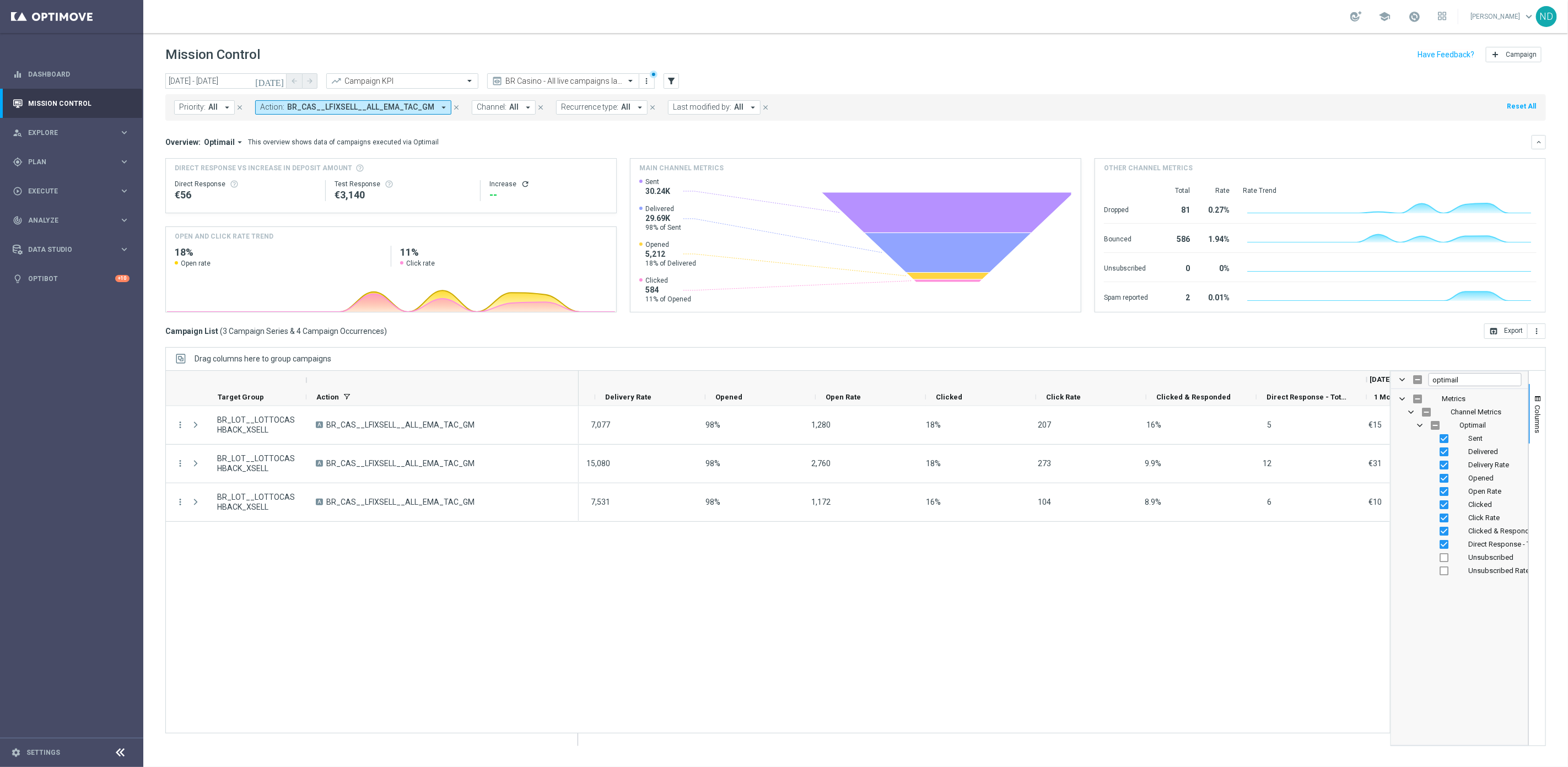
scroll to position [0, 2098]
click at [502, 191] on div "--" at bounding box center [548, 194] width 118 height 13
click at [521, 185] on icon "refresh" at bounding box center [525, 184] width 9 height 9
click at [508, 196] on div "€0" at bounding box center [548, 194] width 118 height 13
click at [380, 186] on span at bounding box center [386, 184] width 13 height 9
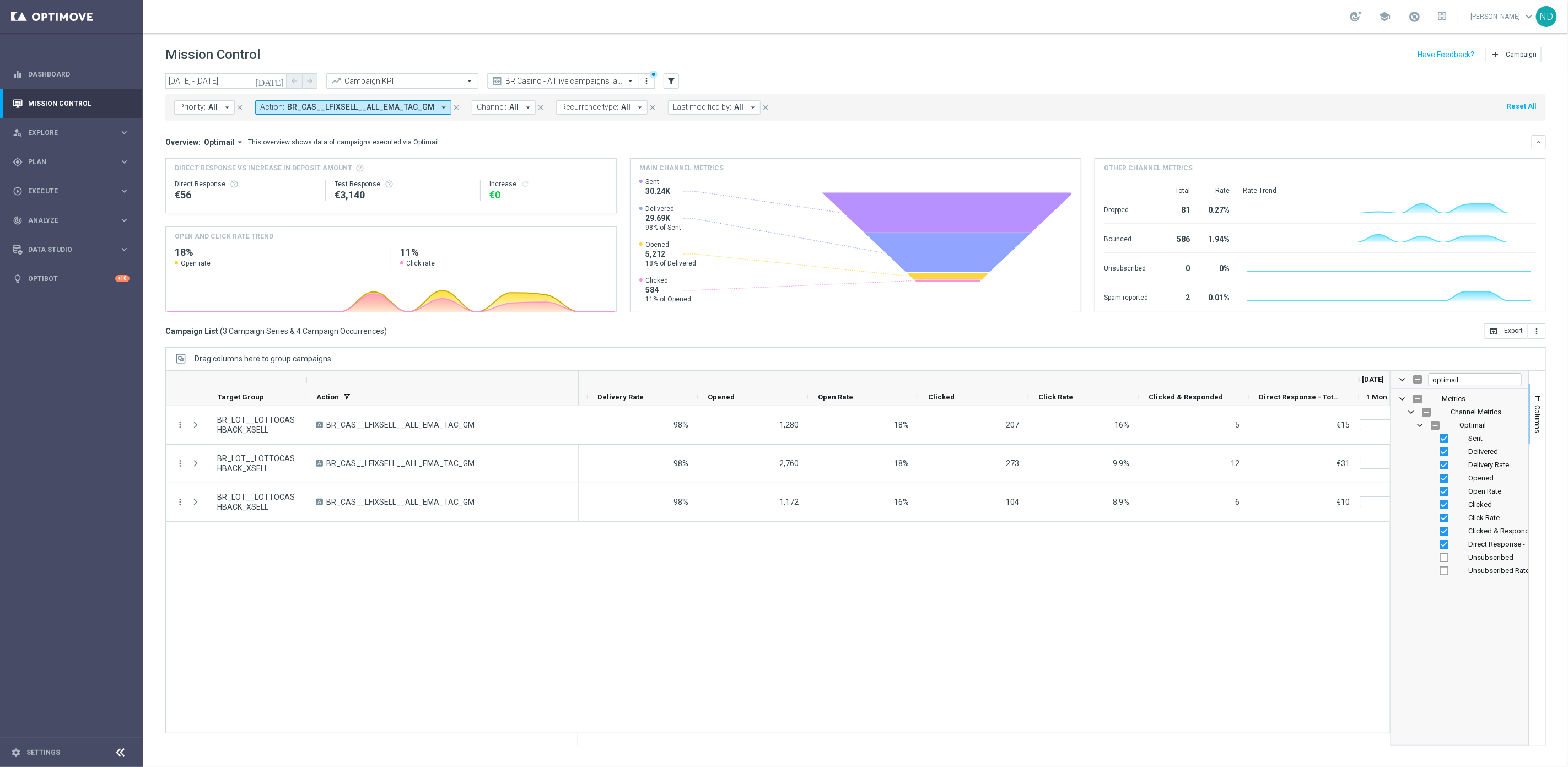
click at [500, 197] on div "€0" at bounding box center [548, 194] width 118 height 13
click at [513, 631] on div "more_vert BR_LOT__LOTTOCASHBACK_XSELL A BR_CAS__LFIXSELL__ALL_EMA_TAC_GM more_v…" at bounding box center [778, 570] width 1225 height 327
